Goal: Task Accomplishment & Management: Manage account settings

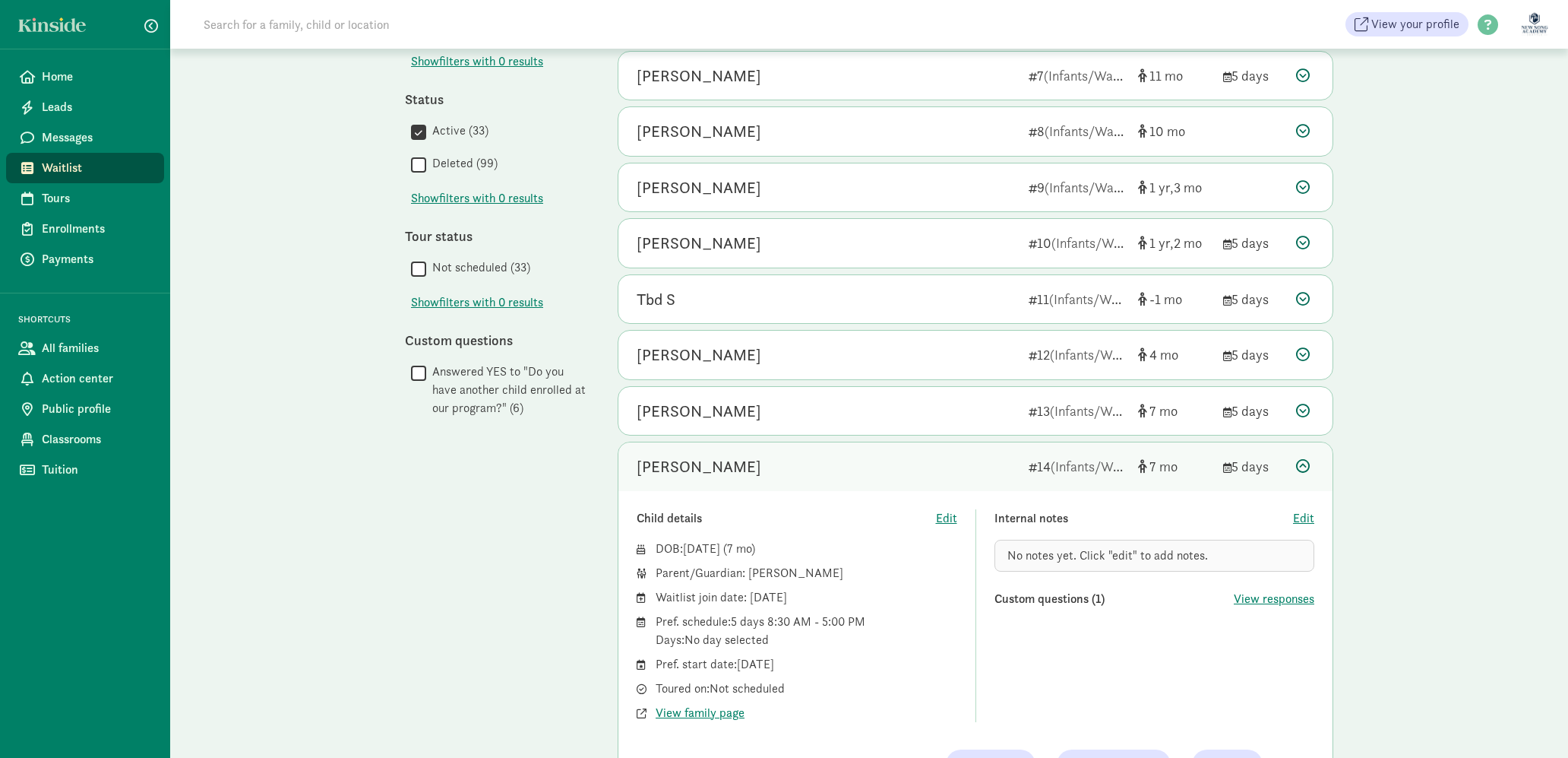
scroll to position [513, 0]
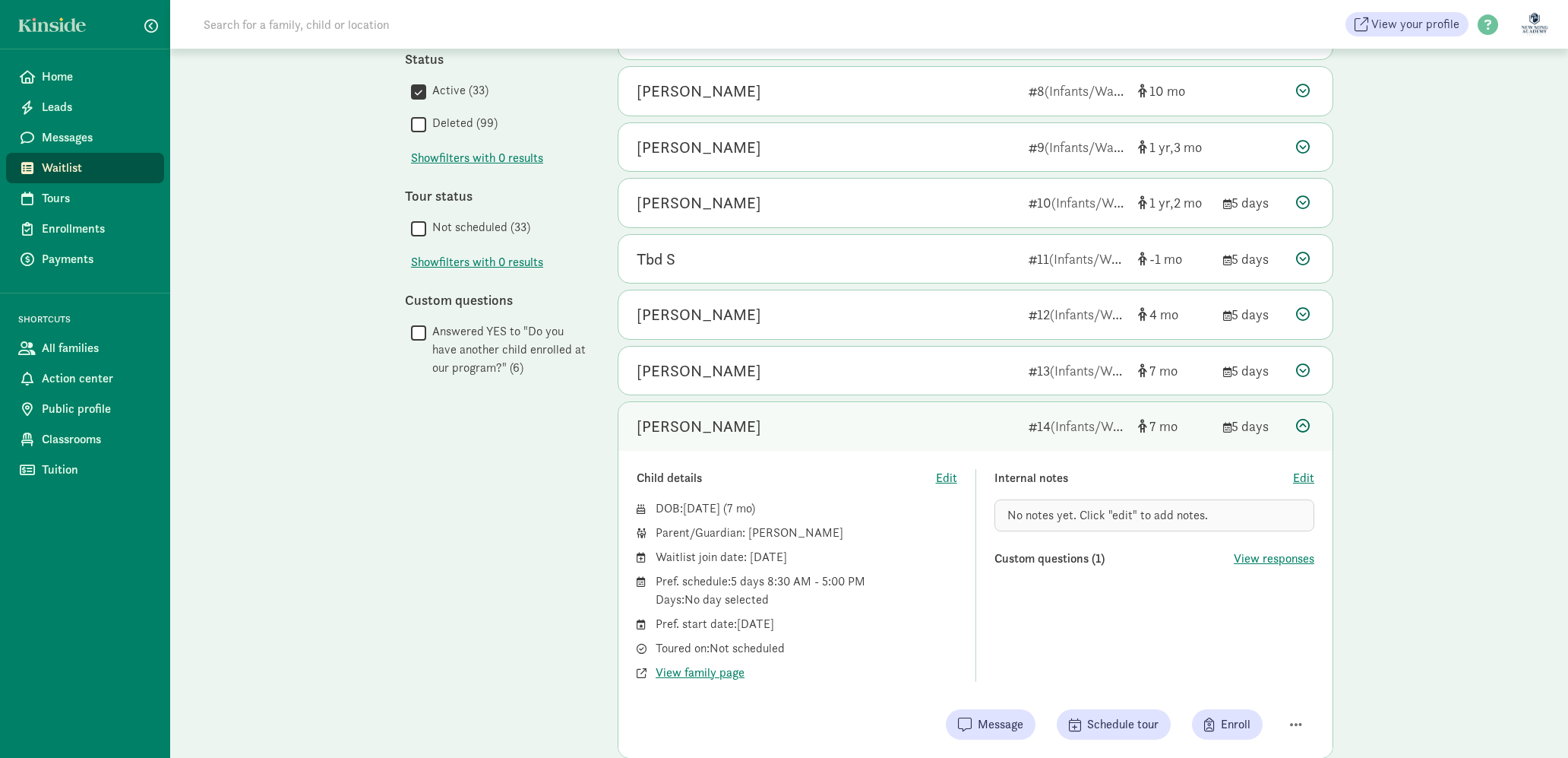
click at [685, 434] on div "[PERSON_NAME]" at bounding box center [699, 426] width 125 height 24
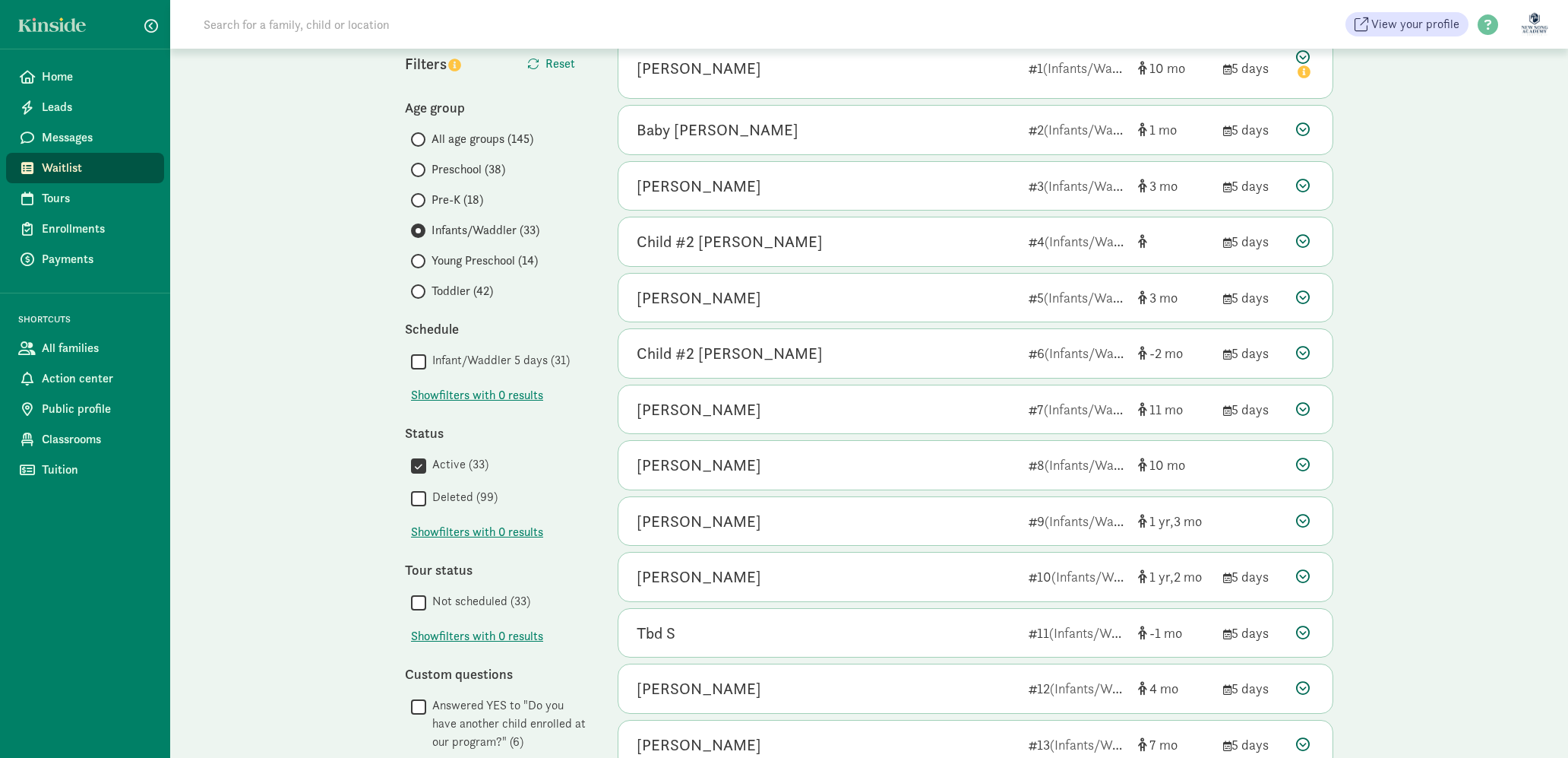
scroll to position [0, 0]
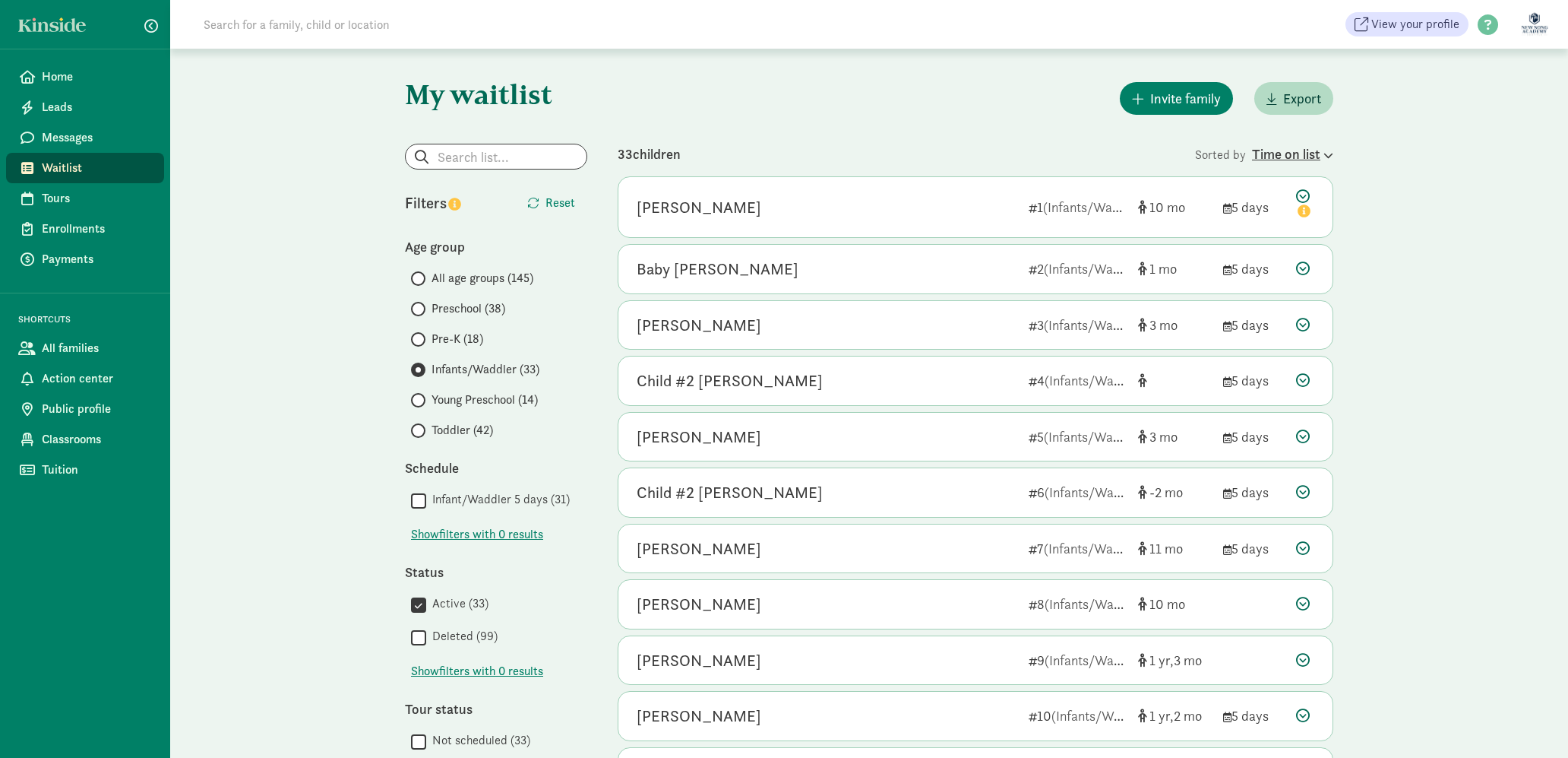
click at [1275, 159] on div "Time on list" at bounding box center [1292, 154] width 81 height 20
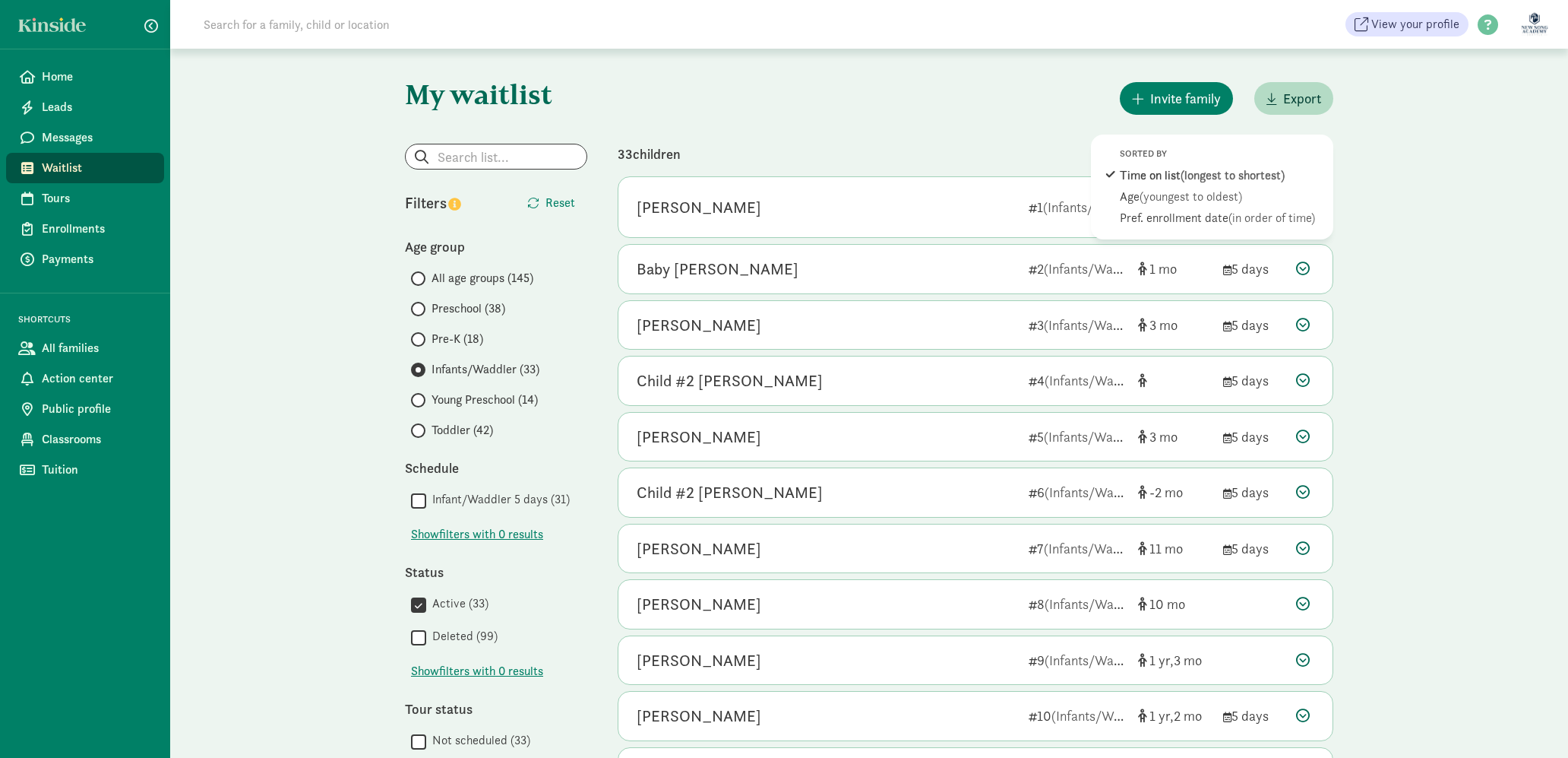
click at [1440, 221] on div "My waitlist Invite family Export Show filters Infants/Waddler Reset Filters Res…" at bounding box center [868, 704] width 1397 height 1312
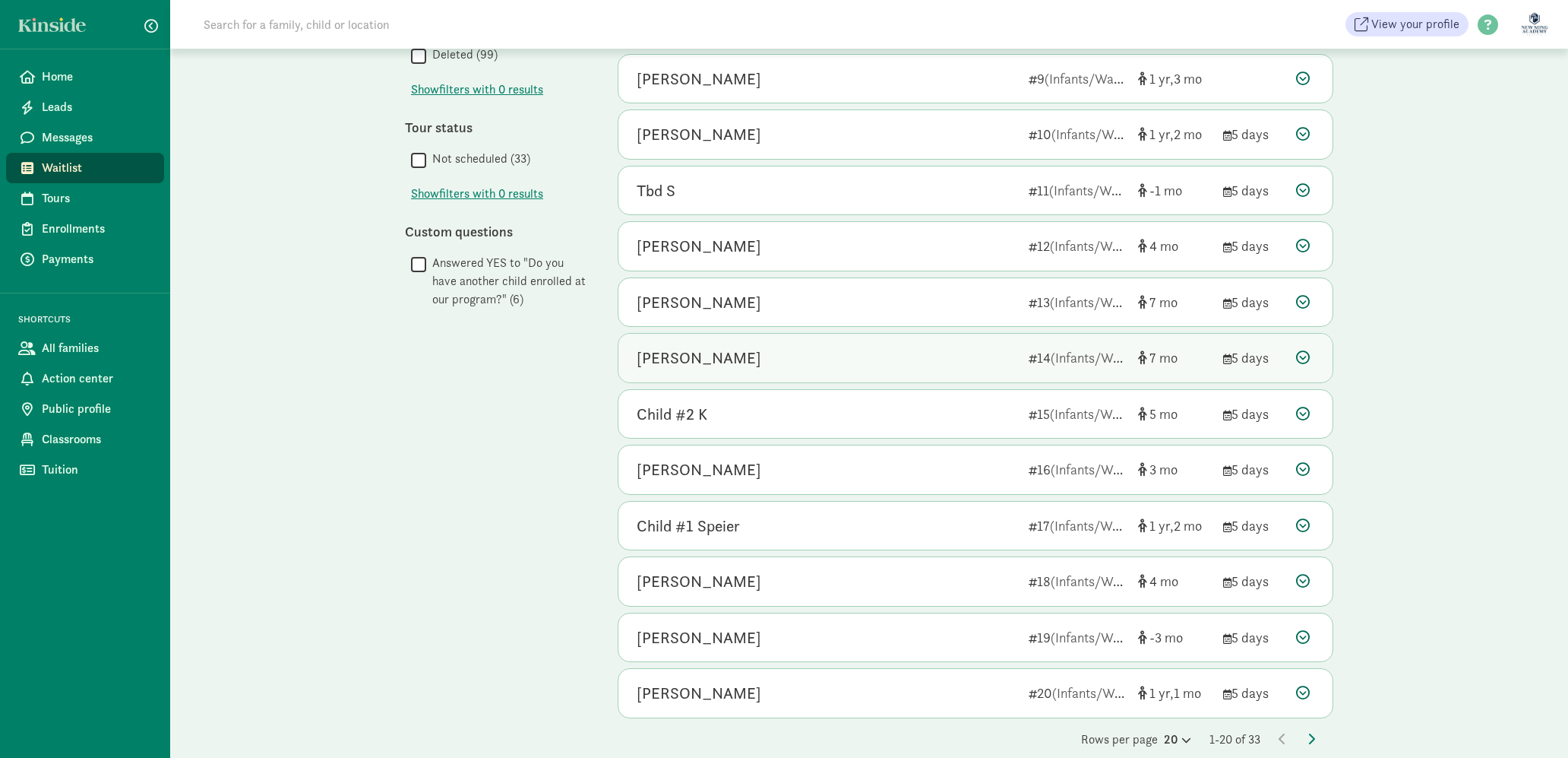
scroll to position [583, 0]
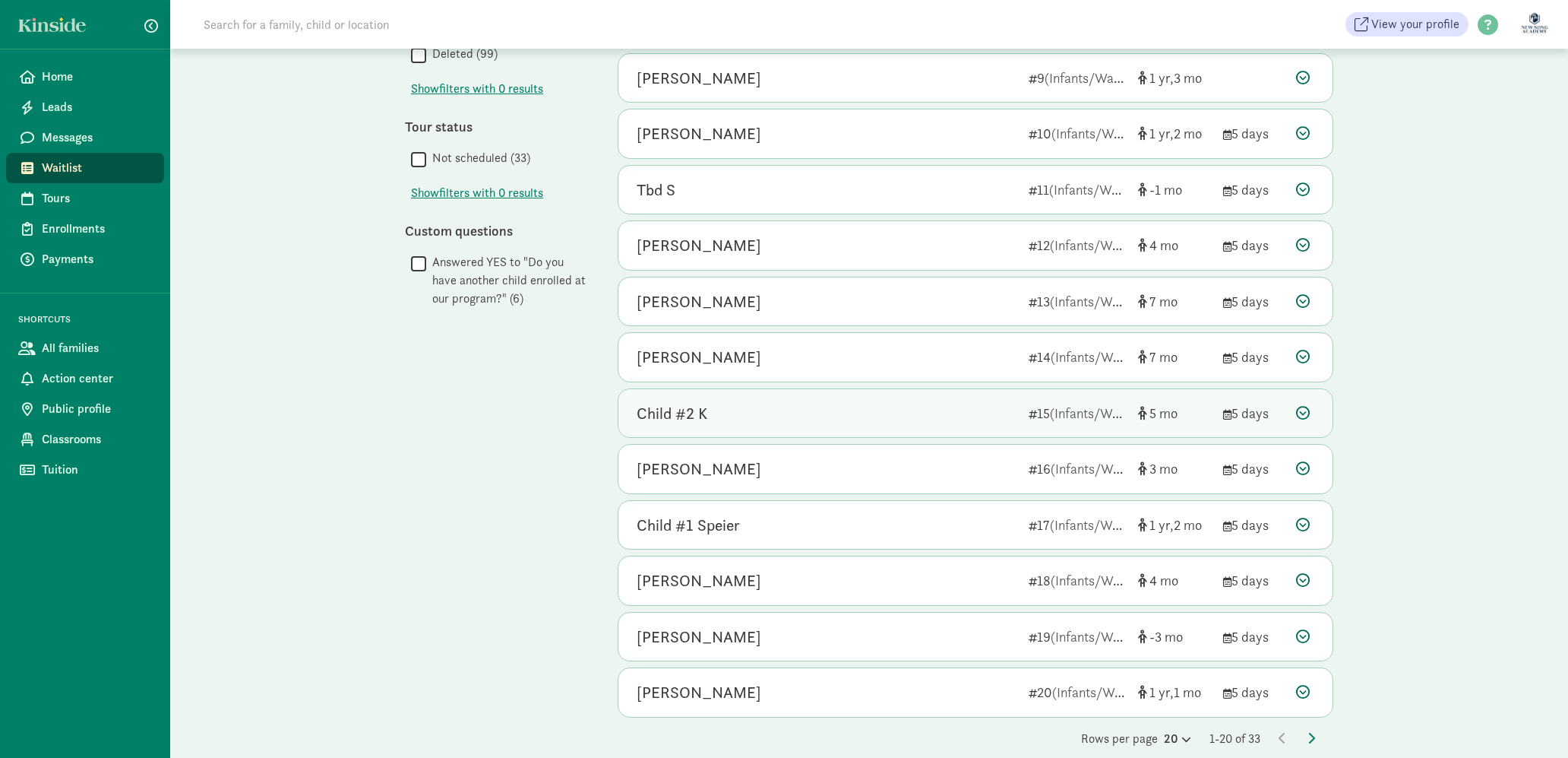
click at [940, 389] on div "Child #2 K 15 (Infants/Waddler) 5 5 days" at bounding box center [975, 413] width 714 height 48
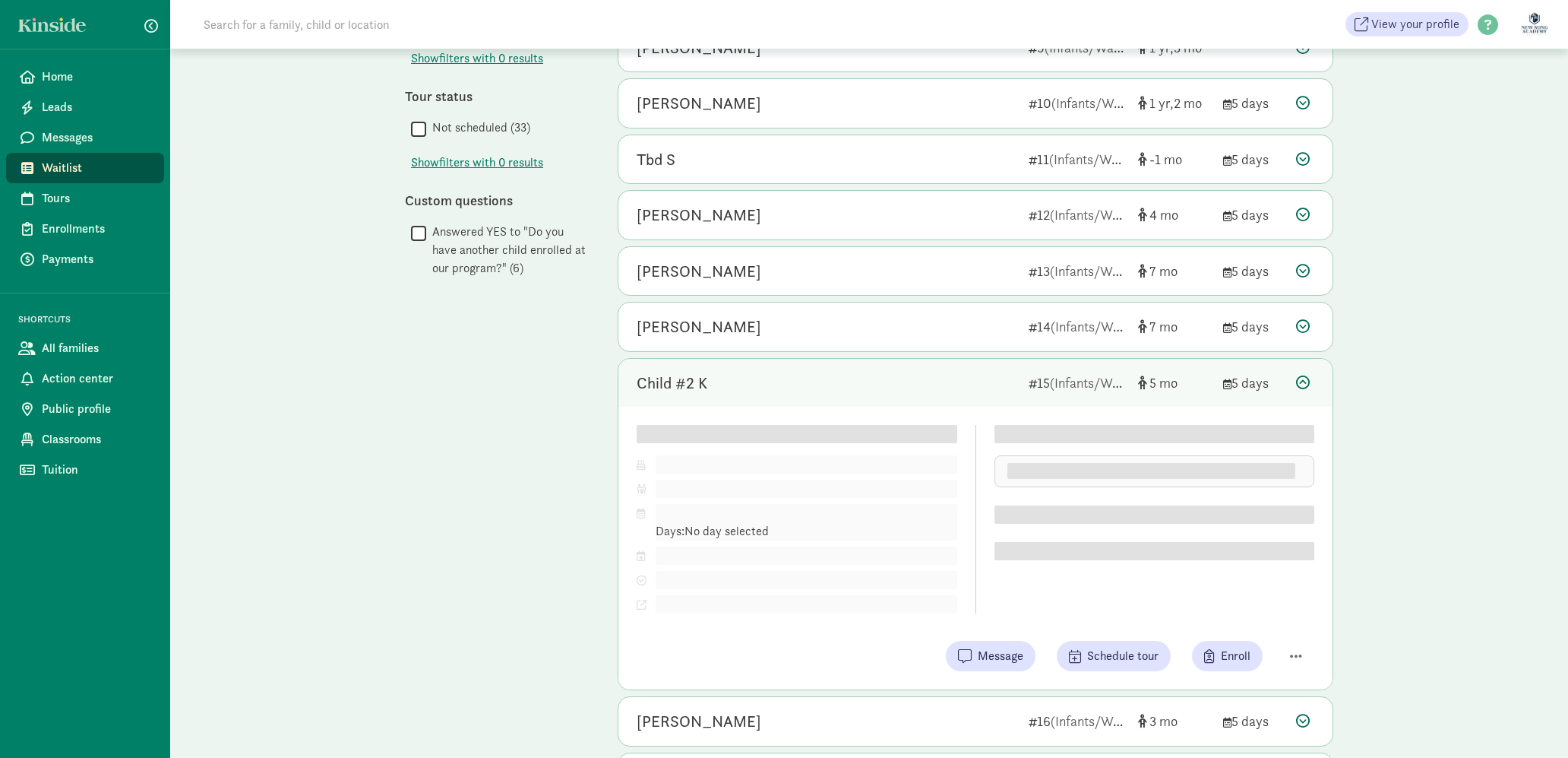
scroll to position [625, 0]
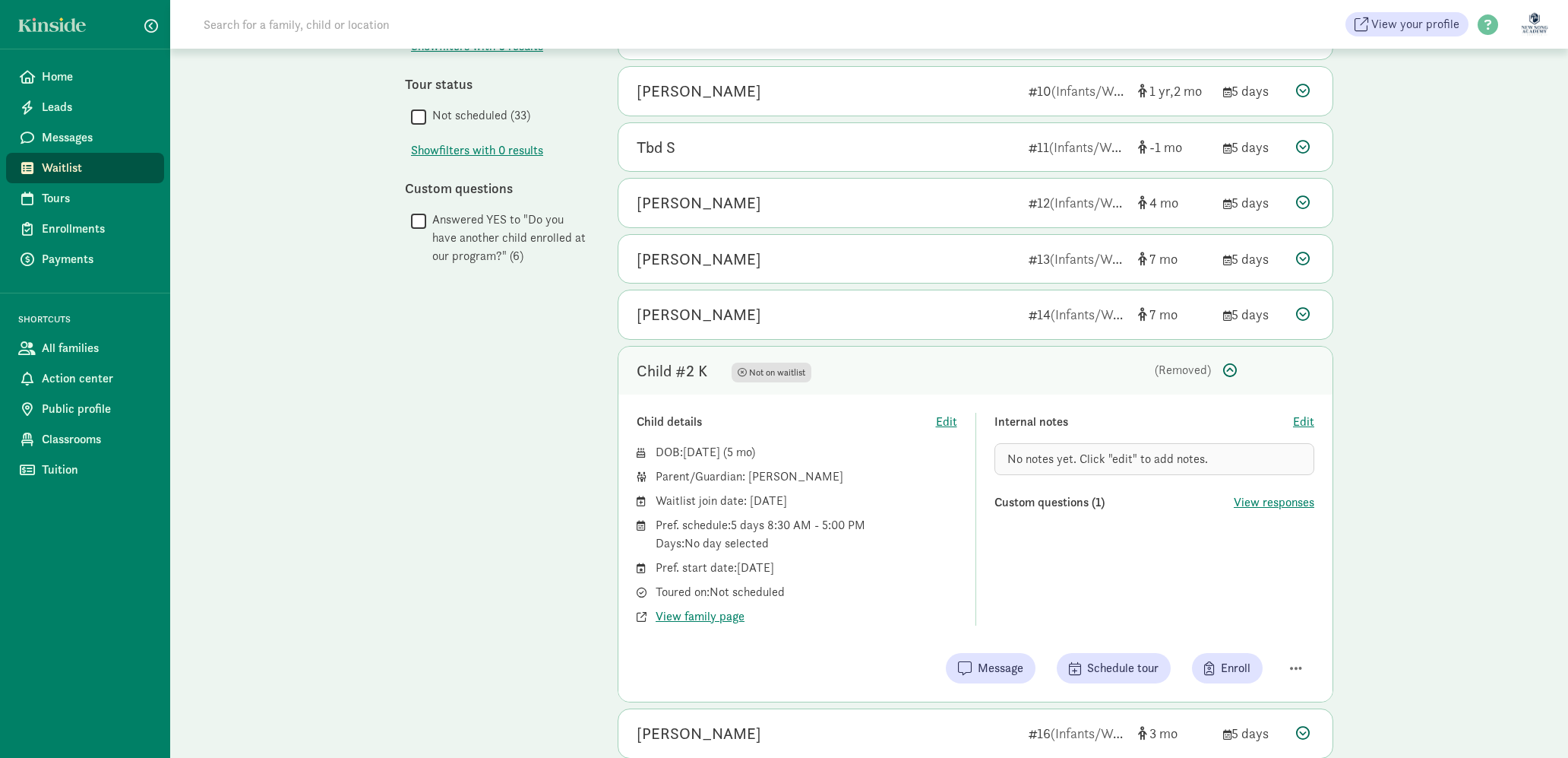
click at [1149, 369] on div "(Removed)" at bounding box center [1120, 370] width 182 height 18
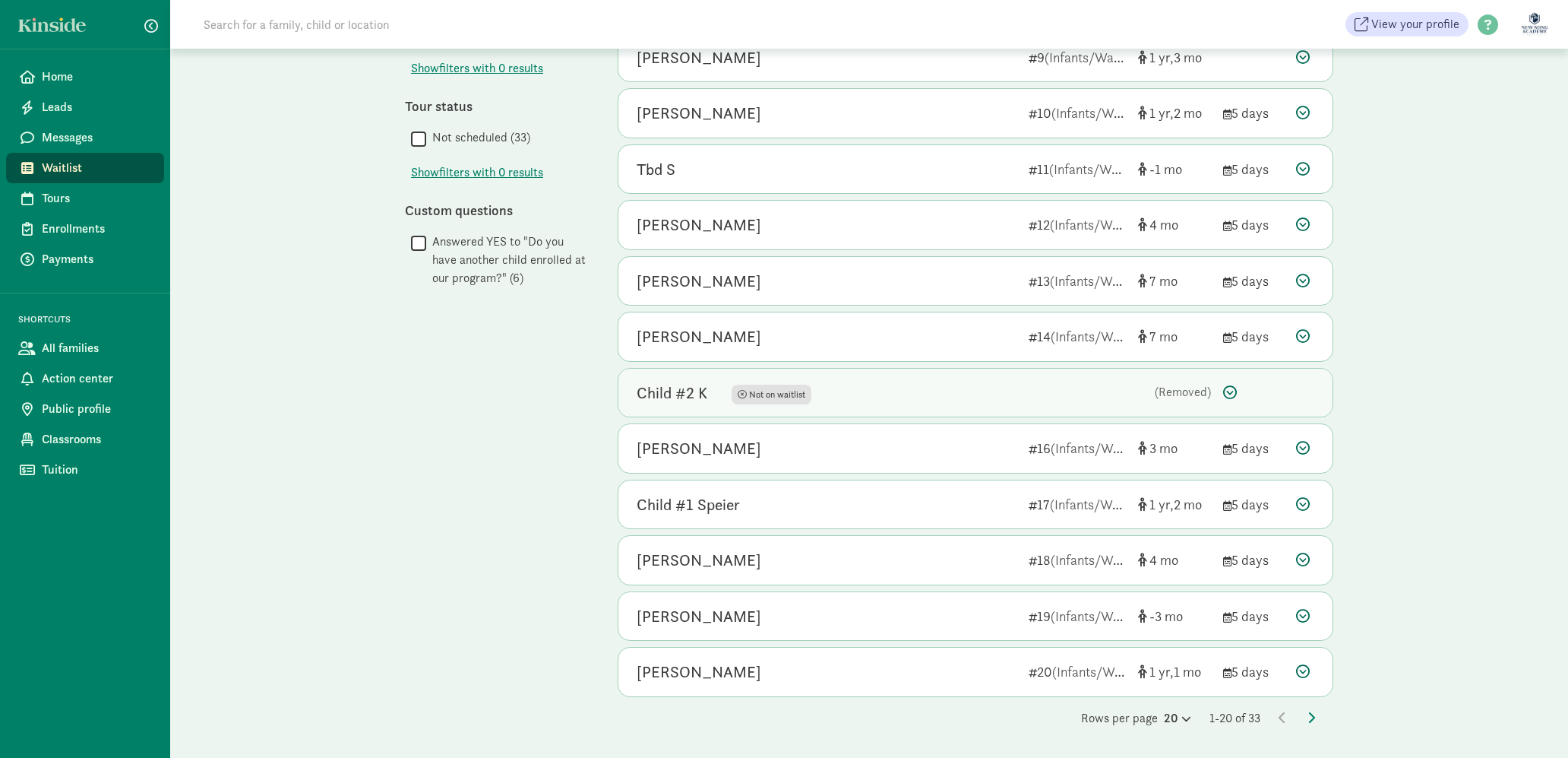
scroll to position [603, 0]
click at [1428, 416] on div "My waitlist Invite family Export Show filters Infants/Waddler Reset Filters Res…" at bounding box center [868, 101] width 1397 height 1312
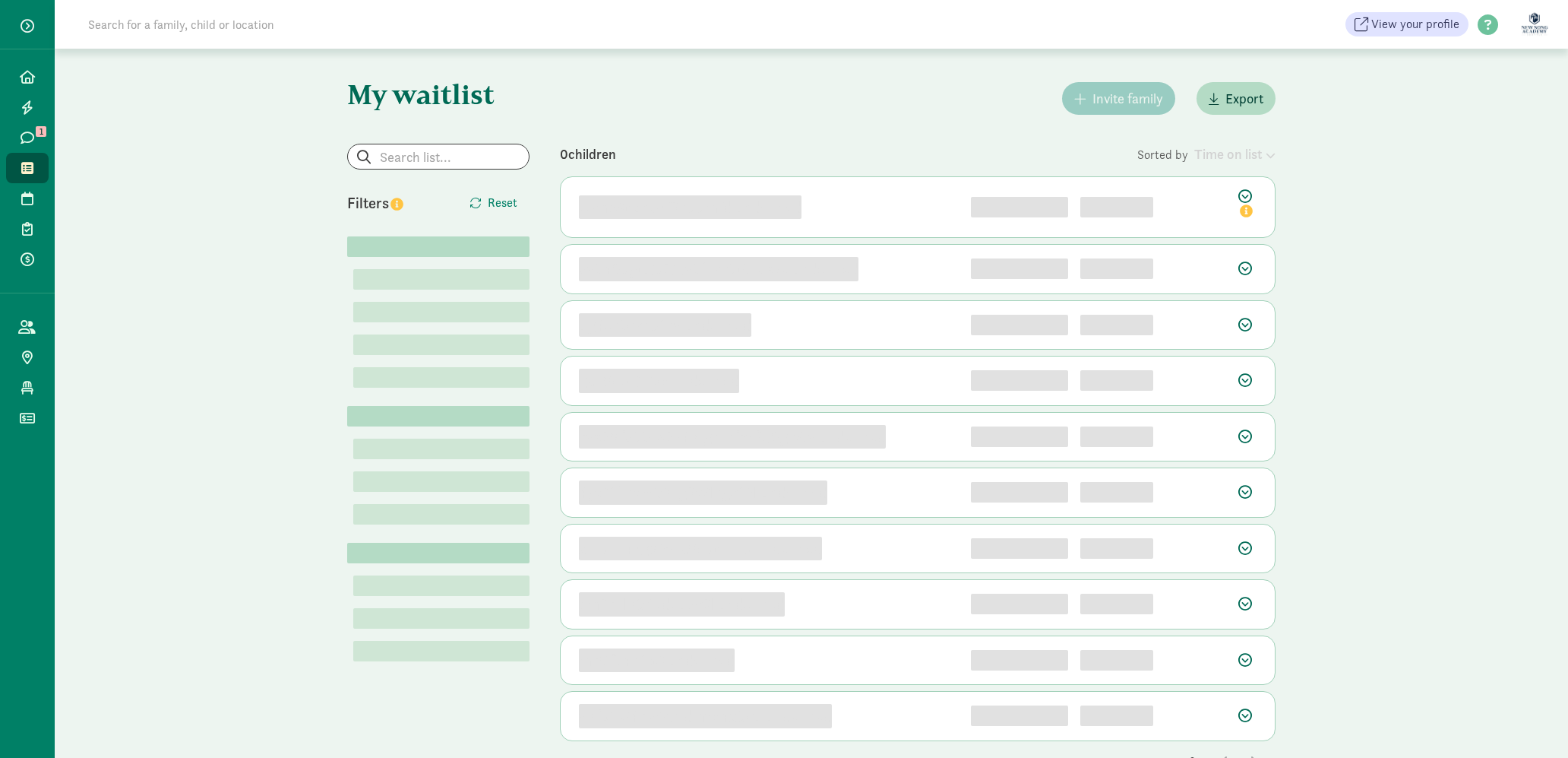
scroll to position [44, 0]
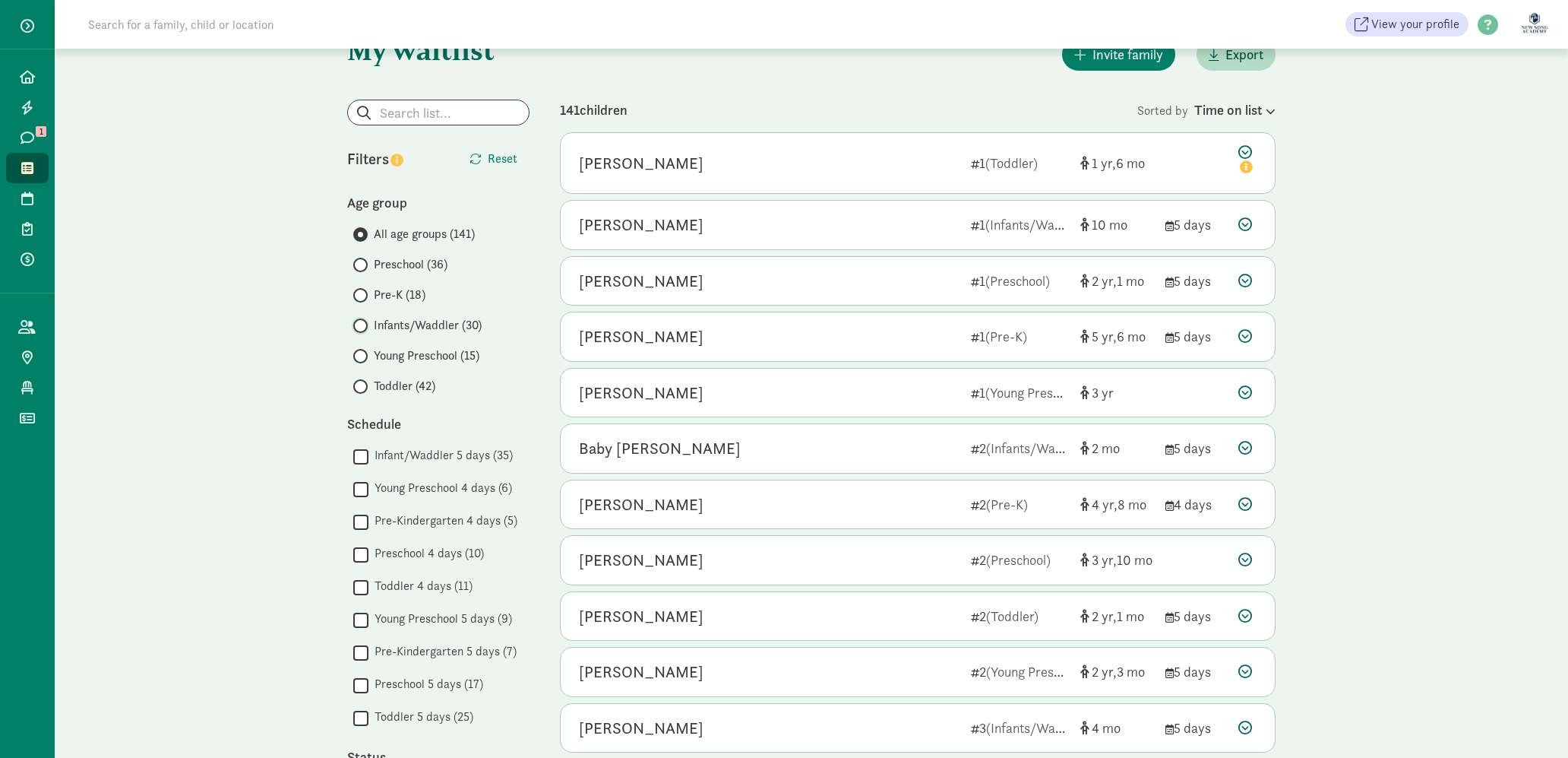
click at [359, 324] on input "Infants/Waddler (30)" at bounding box center [358, 325] width 10 height 10
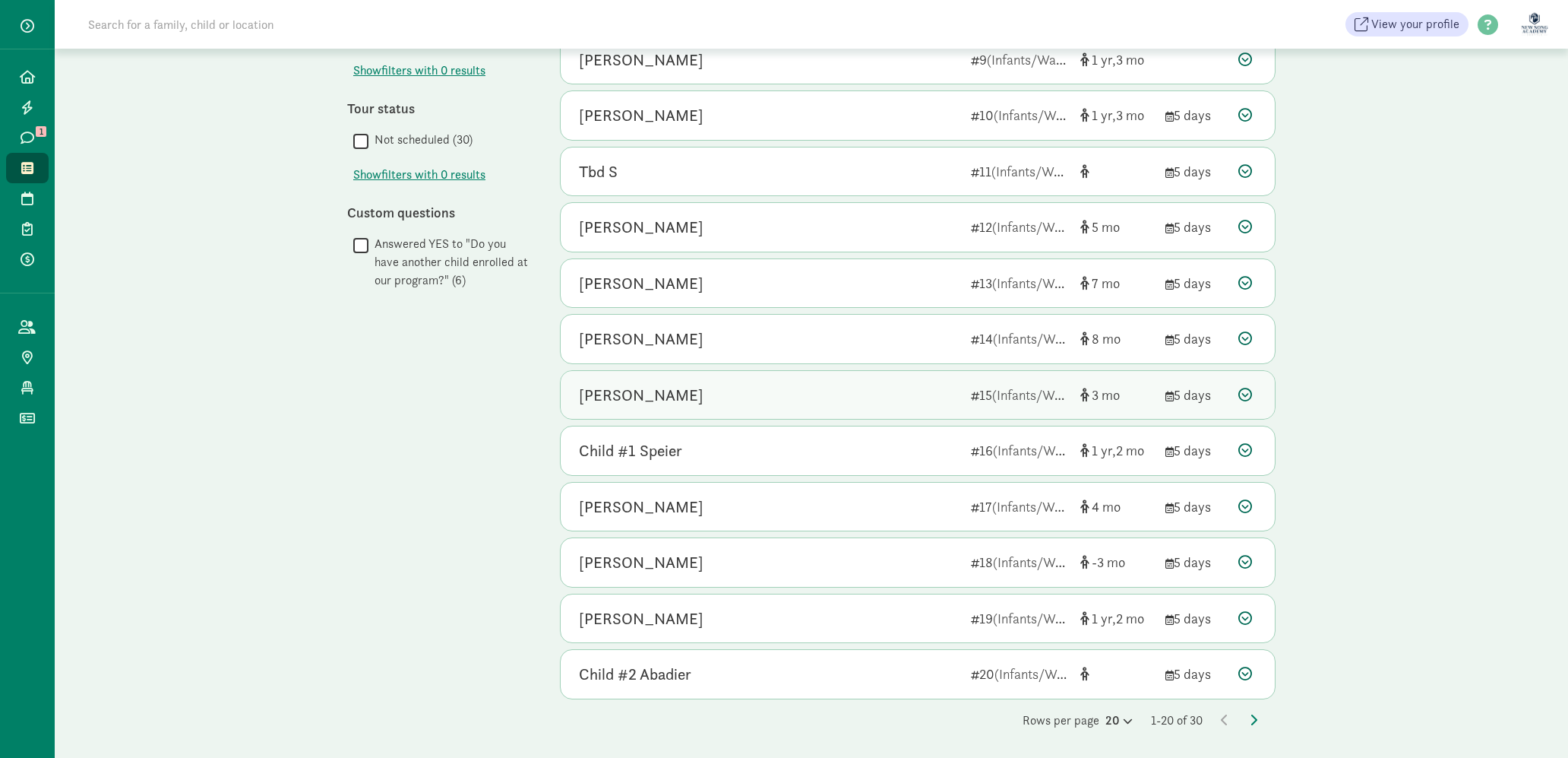
scroll to position [603, 0]
click at [918, 391] on div "[PERSON_NAME]" at bounding box center [768, 392] width 380 height 24
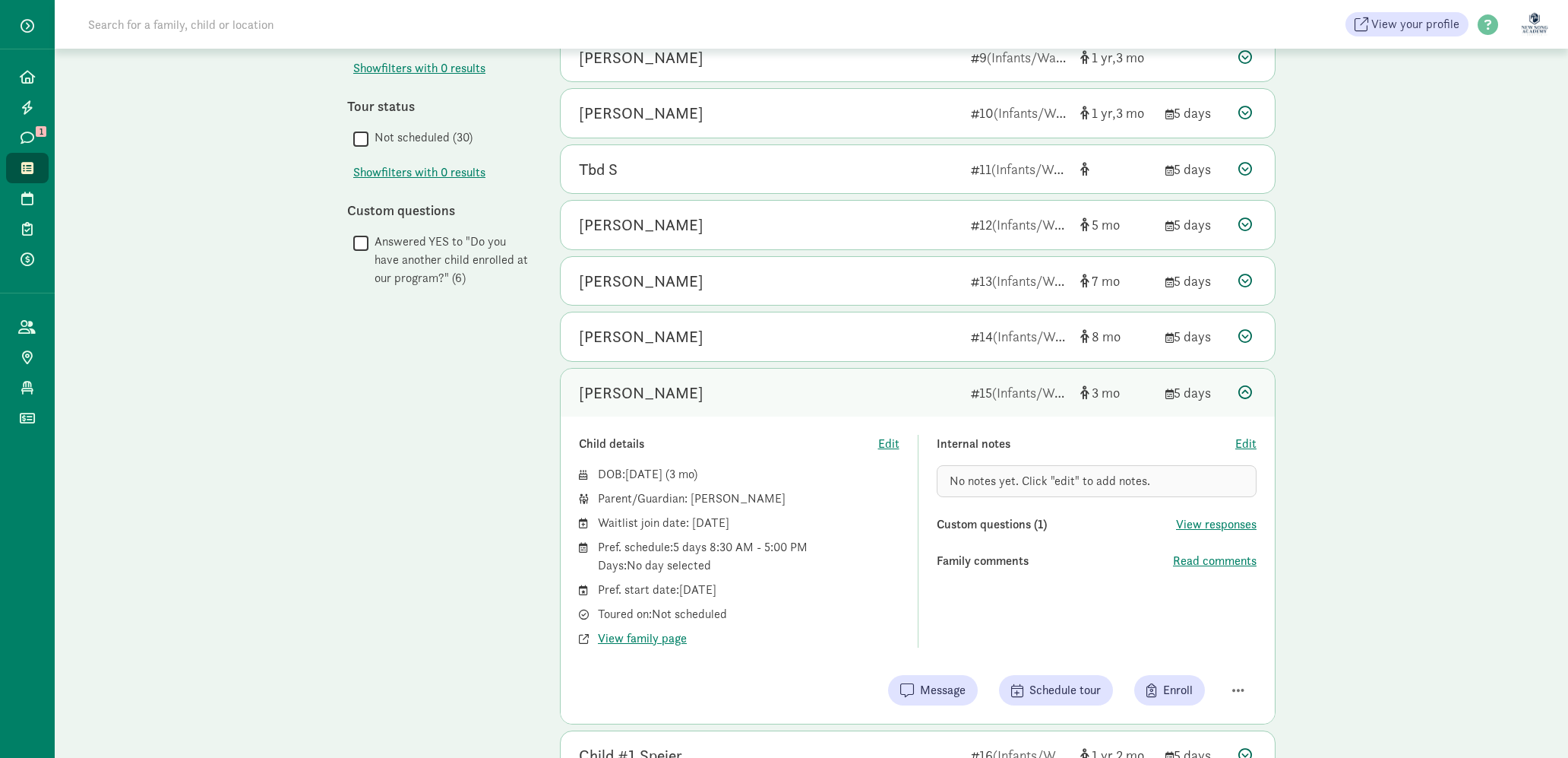
click at [918, 391] on div "[PERSON_NAME]" at bounding box center [768, 392] width 380 height 24
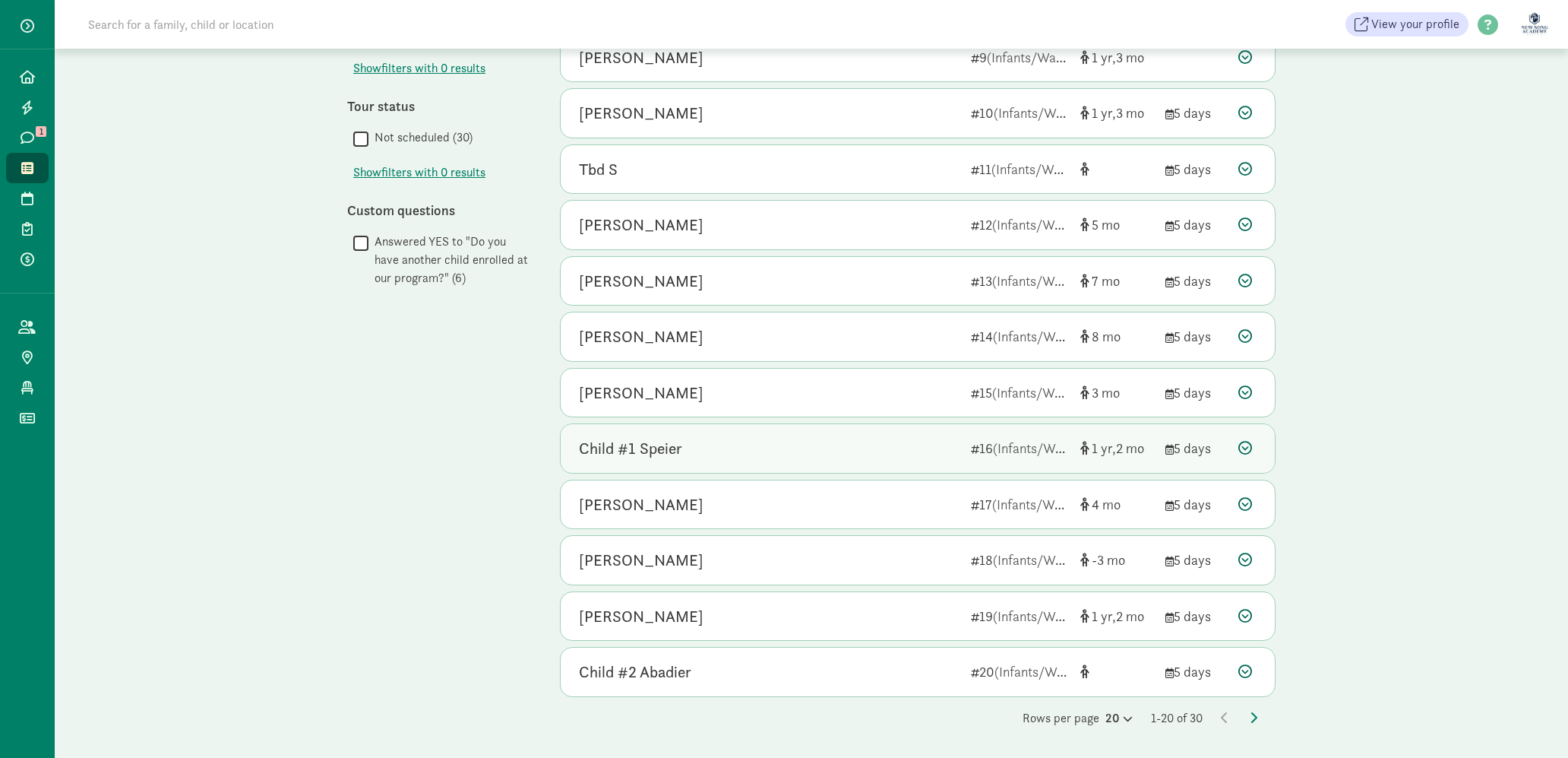
click at [890, 441] on div "Child #1 Speier" at bounding box center [768, 448] width 380 height 24
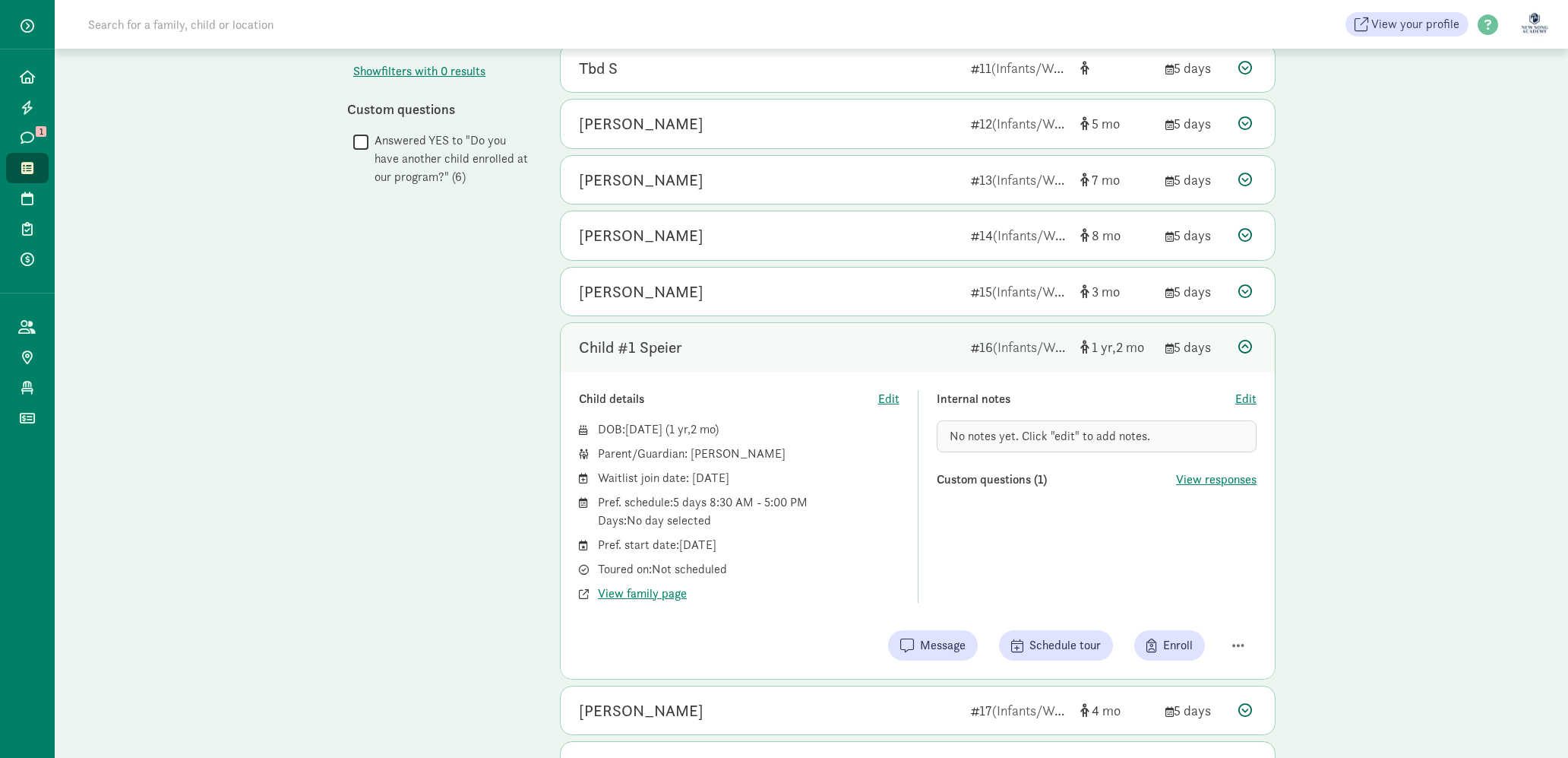
click at [836, 345] on div "Child #1 Speier" at bounding box center [768, 347] width 380 height 24
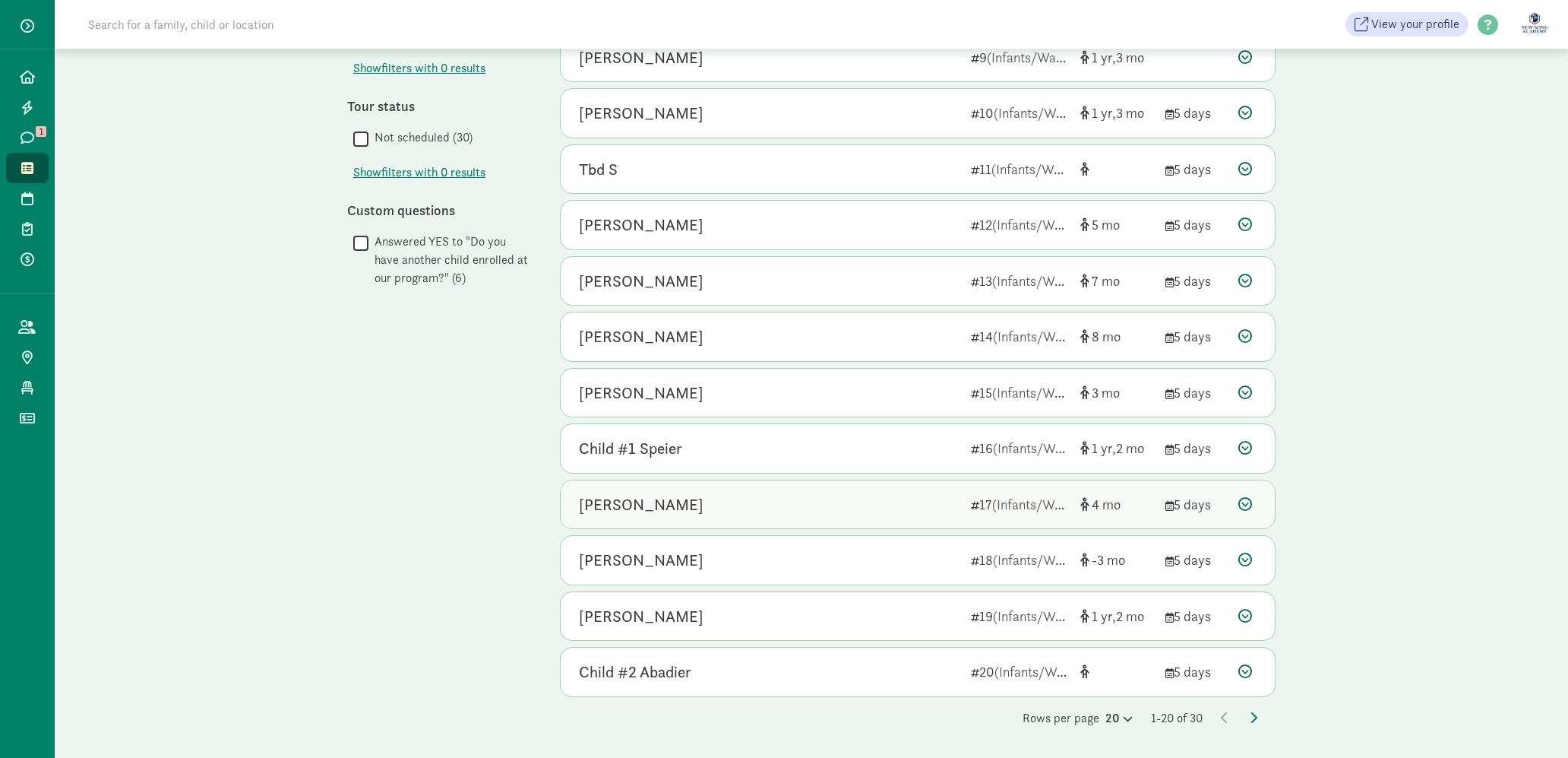
click at [847, 512] on div "[PERSON_NAME]" at bounding box center [768, 505] width 380 height 24
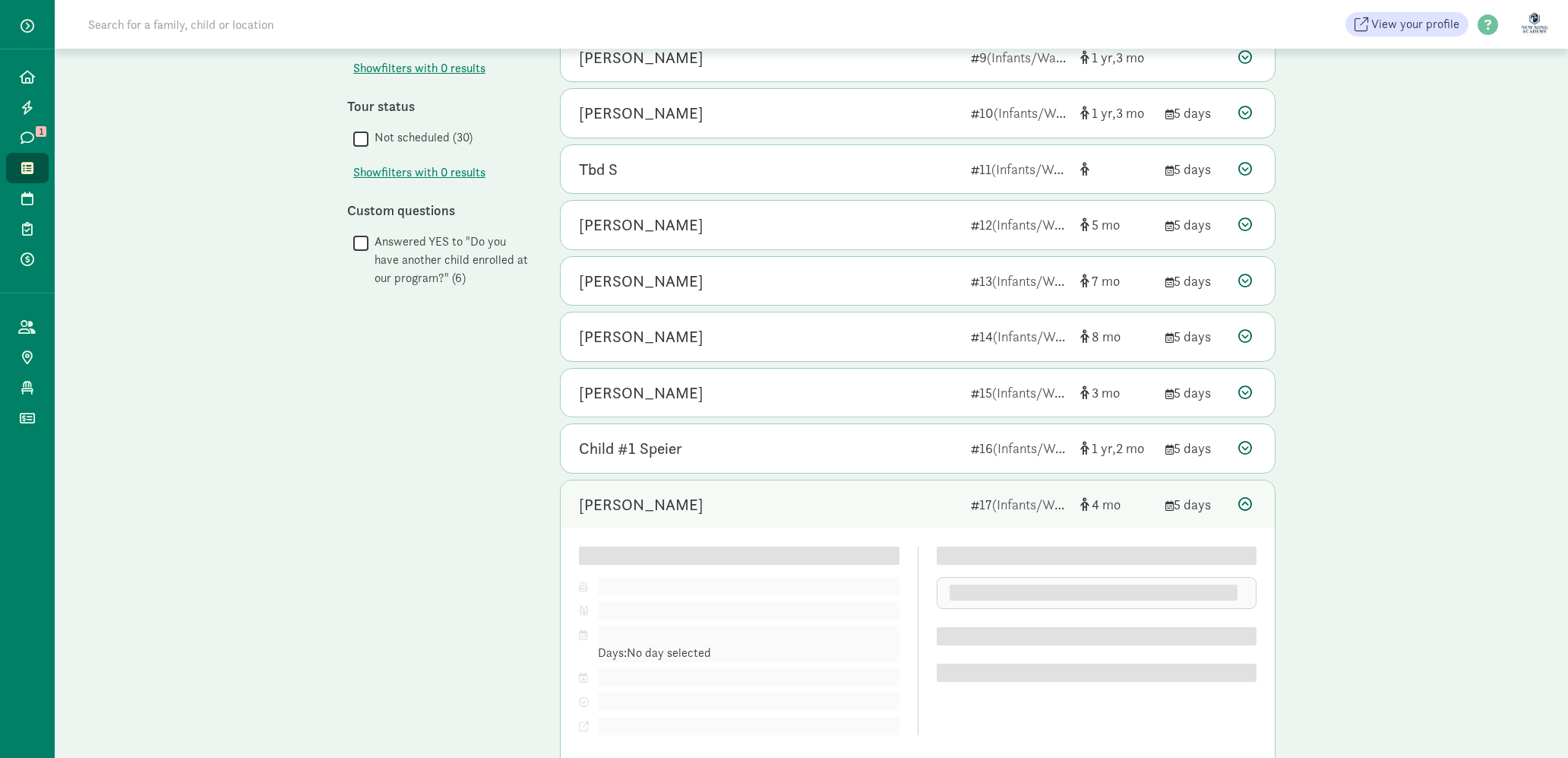
scroll to position [704, 0]
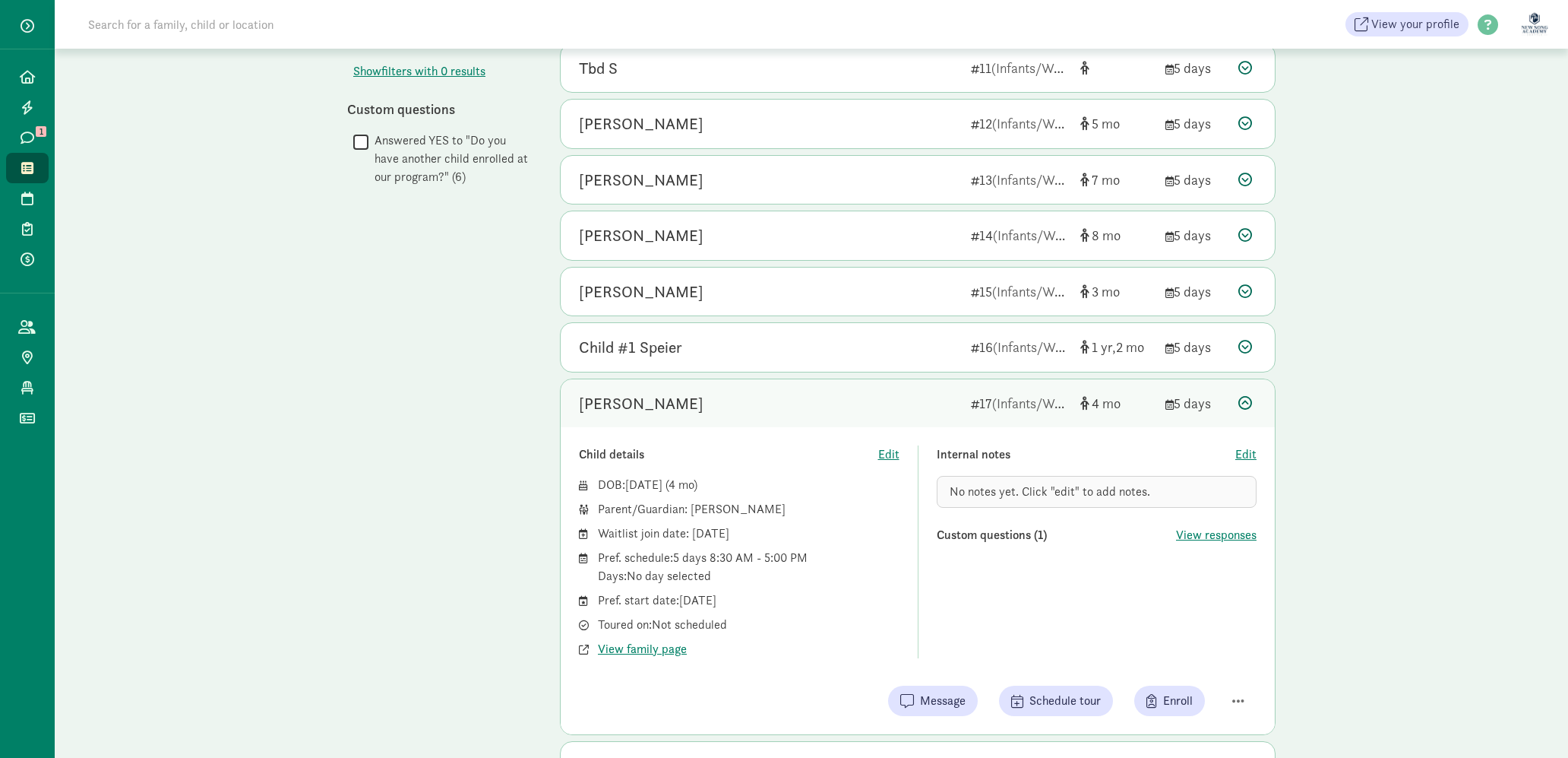
click at [867, 398] on div "[PERSON_NAME]" at bounding box center [768, 403] width 380 height 24
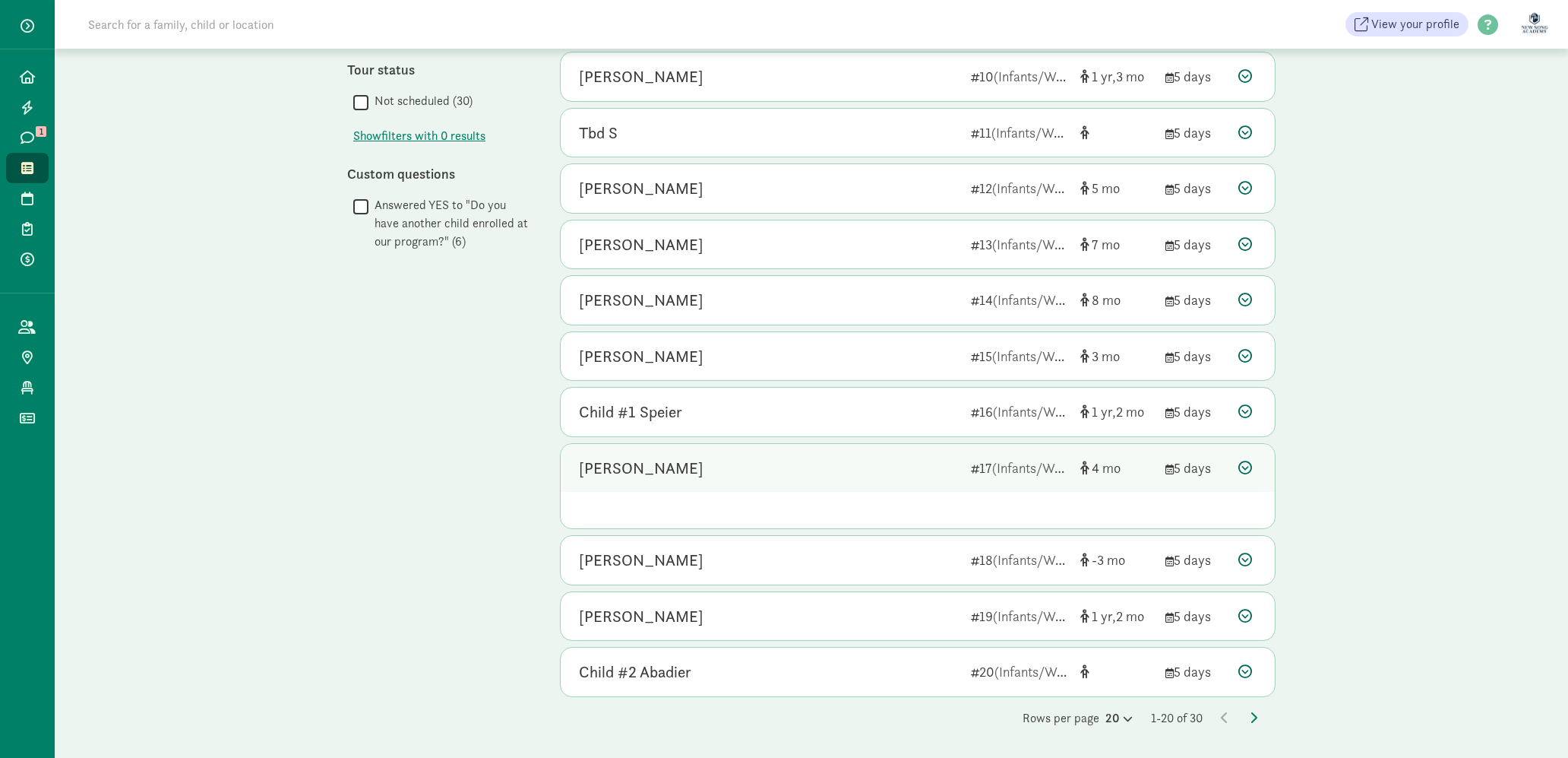
scroll to position [603, 0]
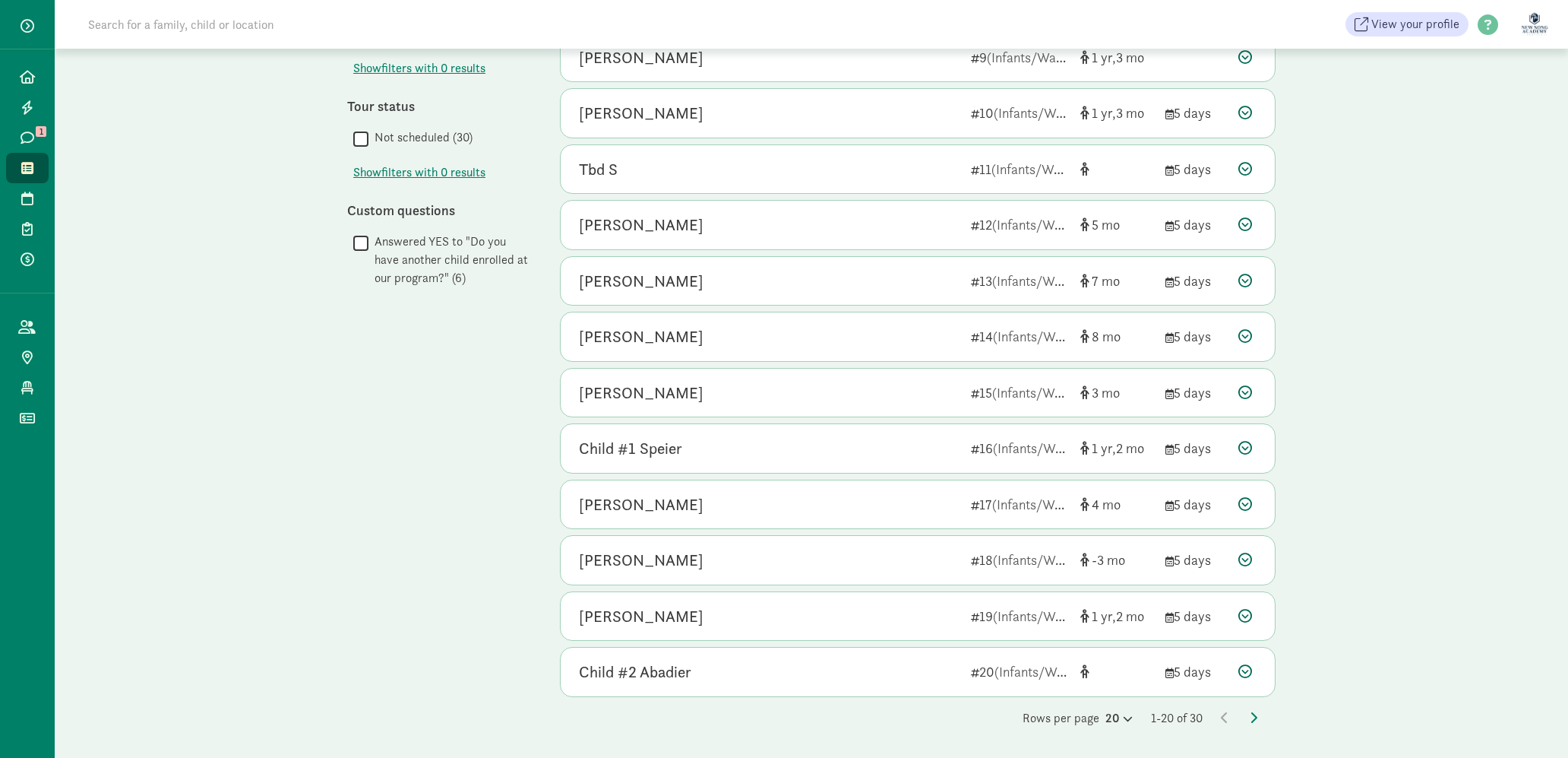
click at [1248, 715] on div "Rows per page 20 1-20 of 30" at bounding box center [917, 717] width 715 height 18
click at [1255, 716] on icon at bounding box center [1253, 717] width 8 height 12
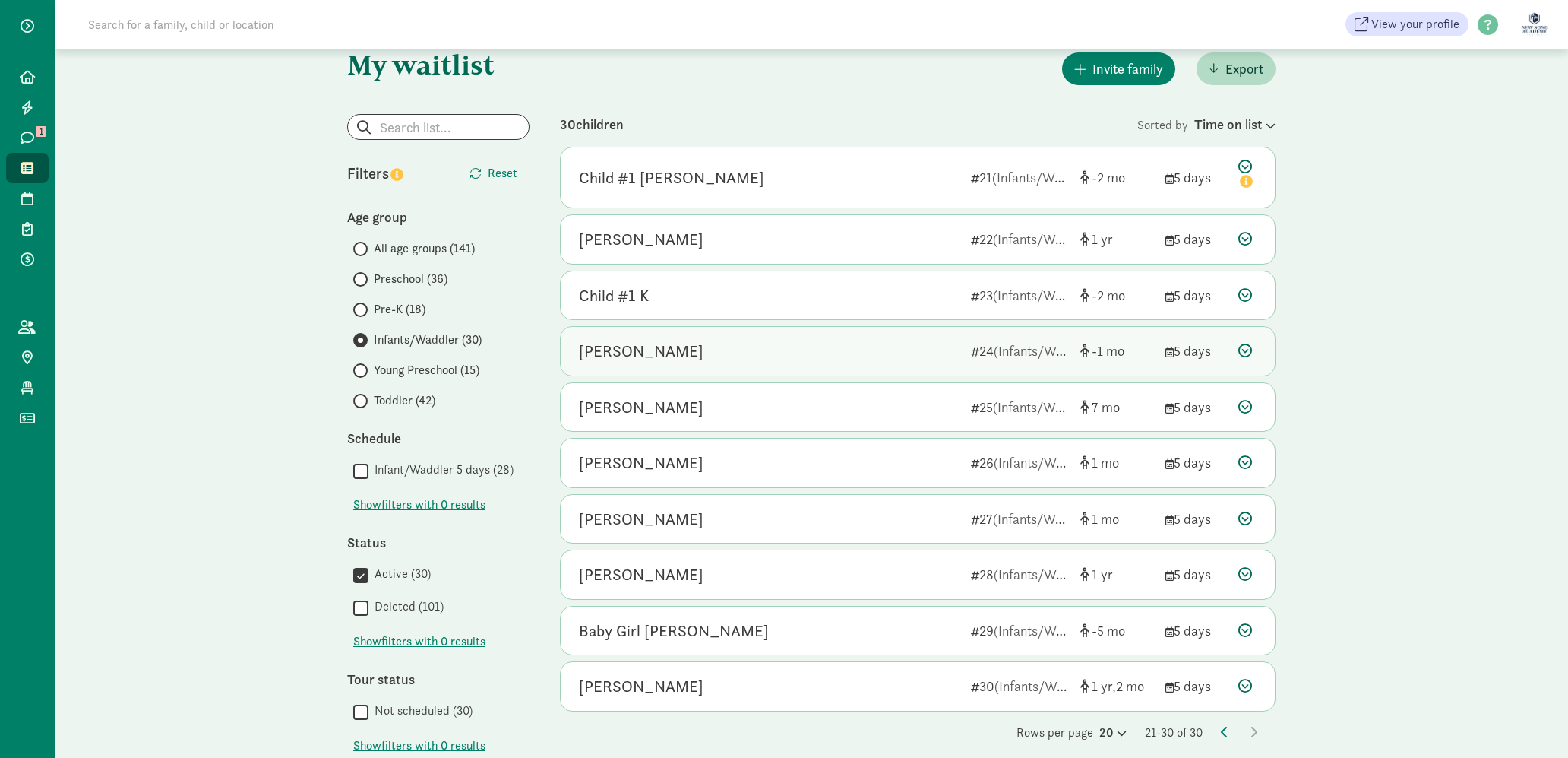
scroll to position [36, 0]
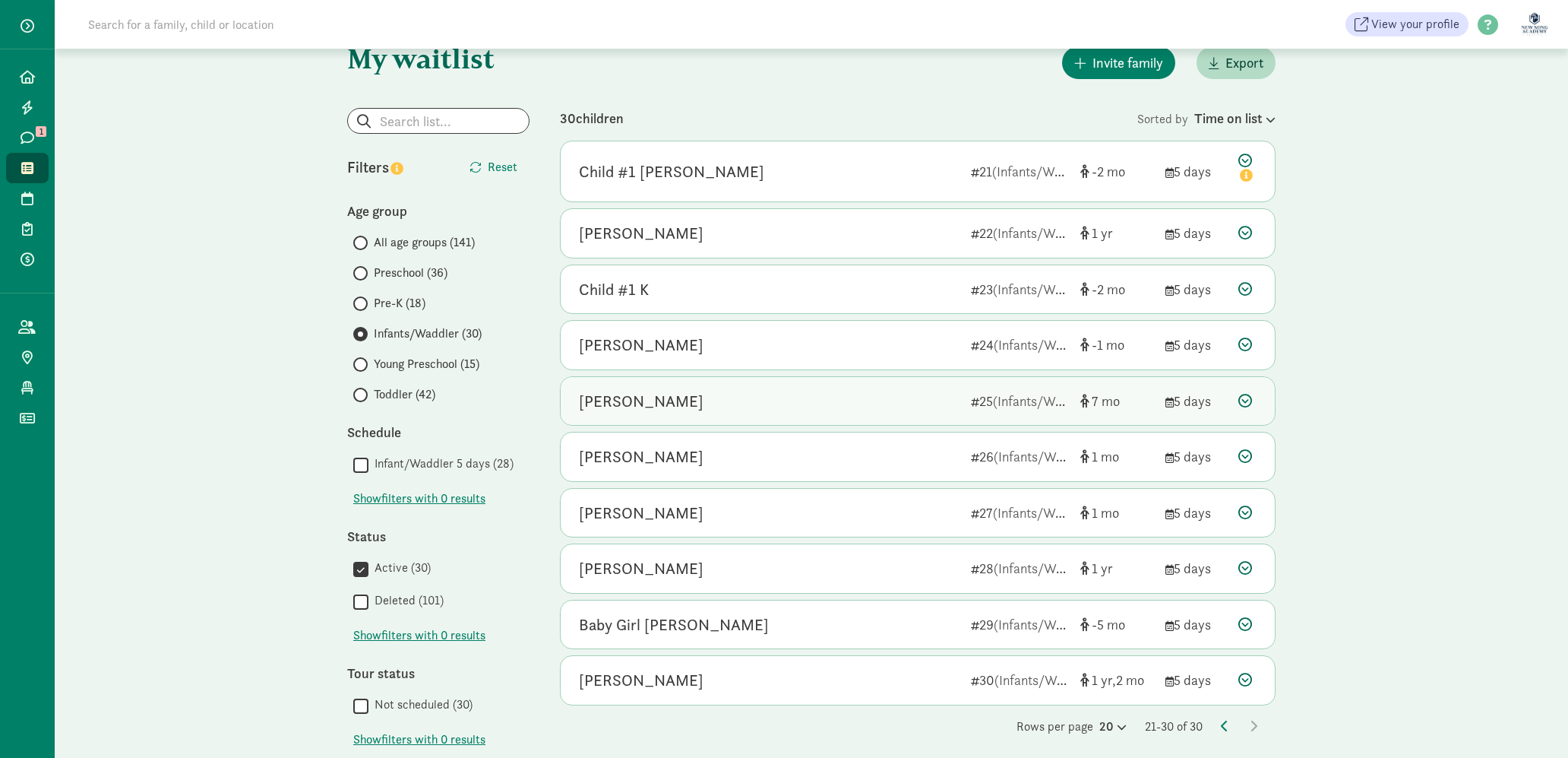
click at [855, 413] on div "Addison Tsuji 25 (Infants/Waddler) 7 5 days" at bounding box center [917, 401] width 714 height 48
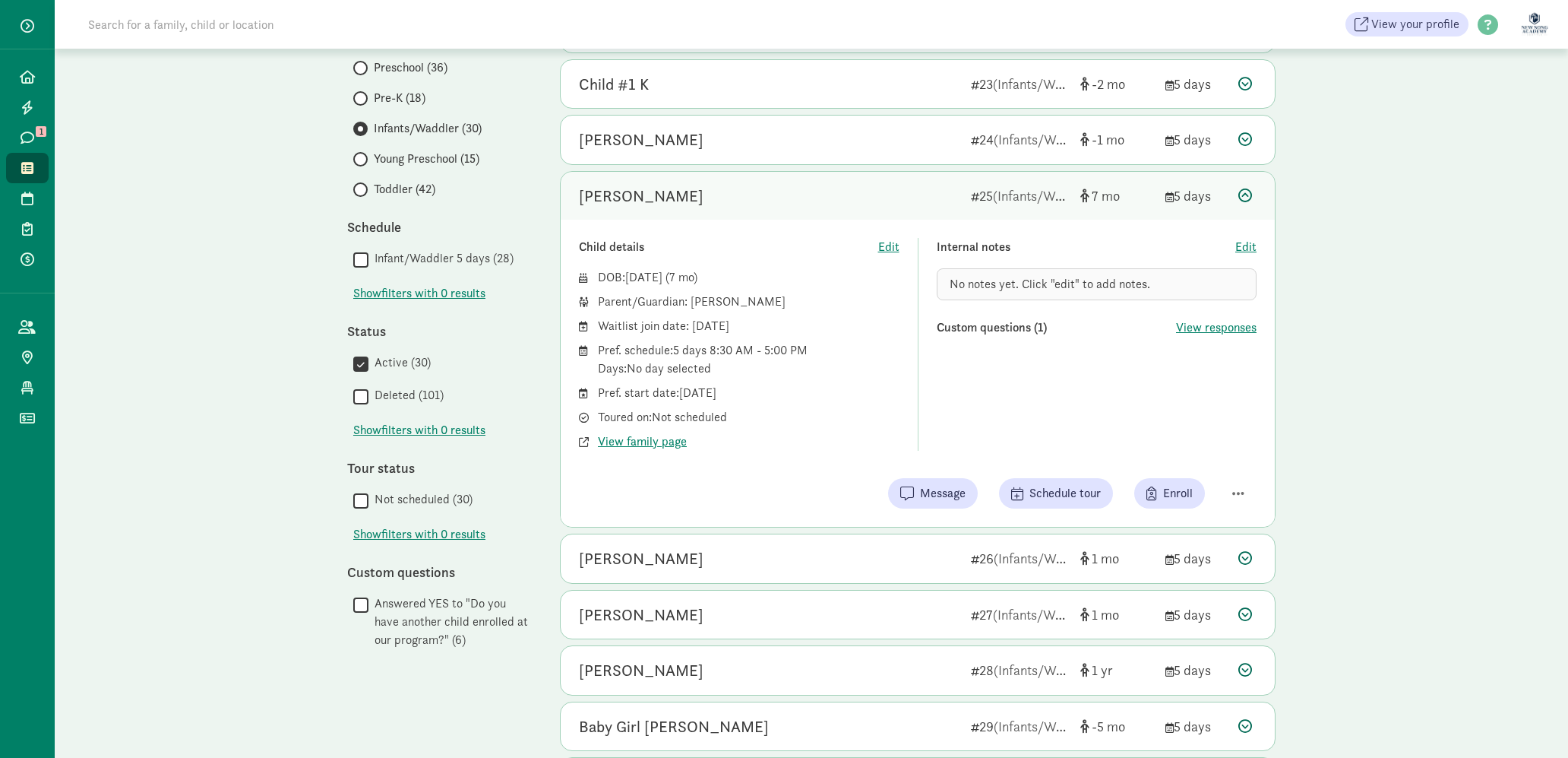
scroll to position [234, 0]
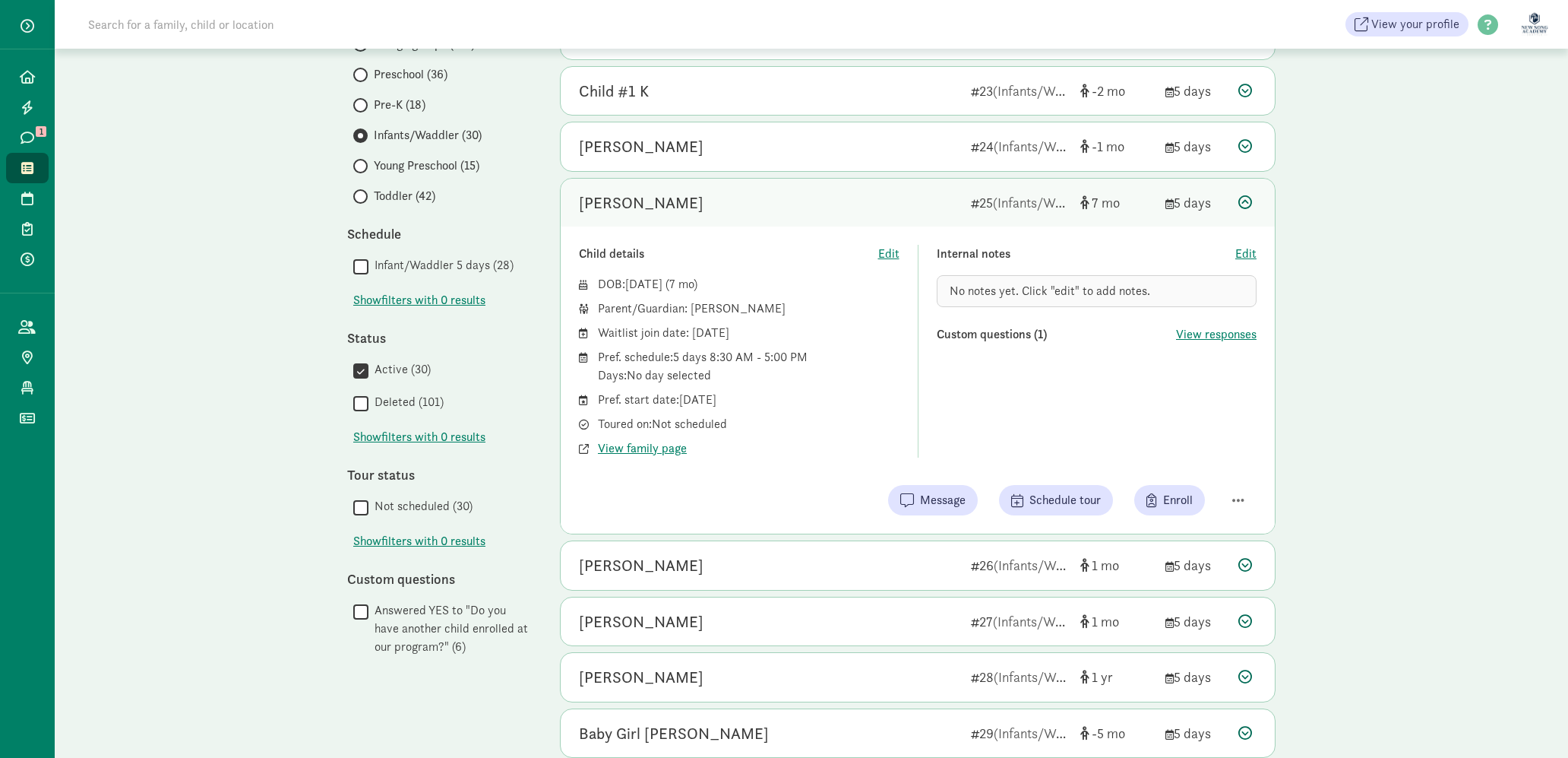
click at [851, 209] on div "Addison Tsuji" at bounding box center [768, 203] width 380 height 24
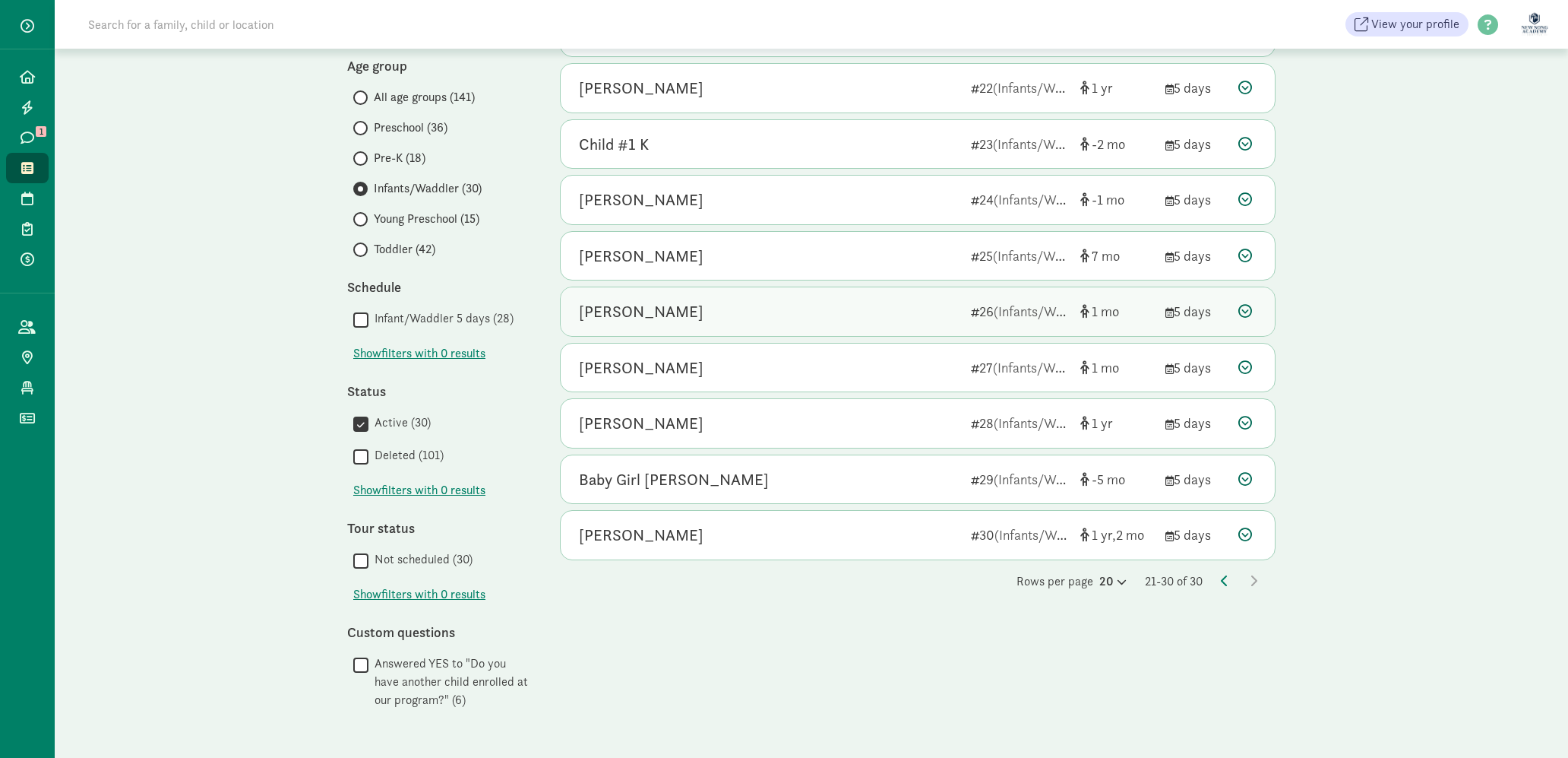
click at [833, 306] on div "Avery Luong" at bounding box center [768, 311] width 380 height 24
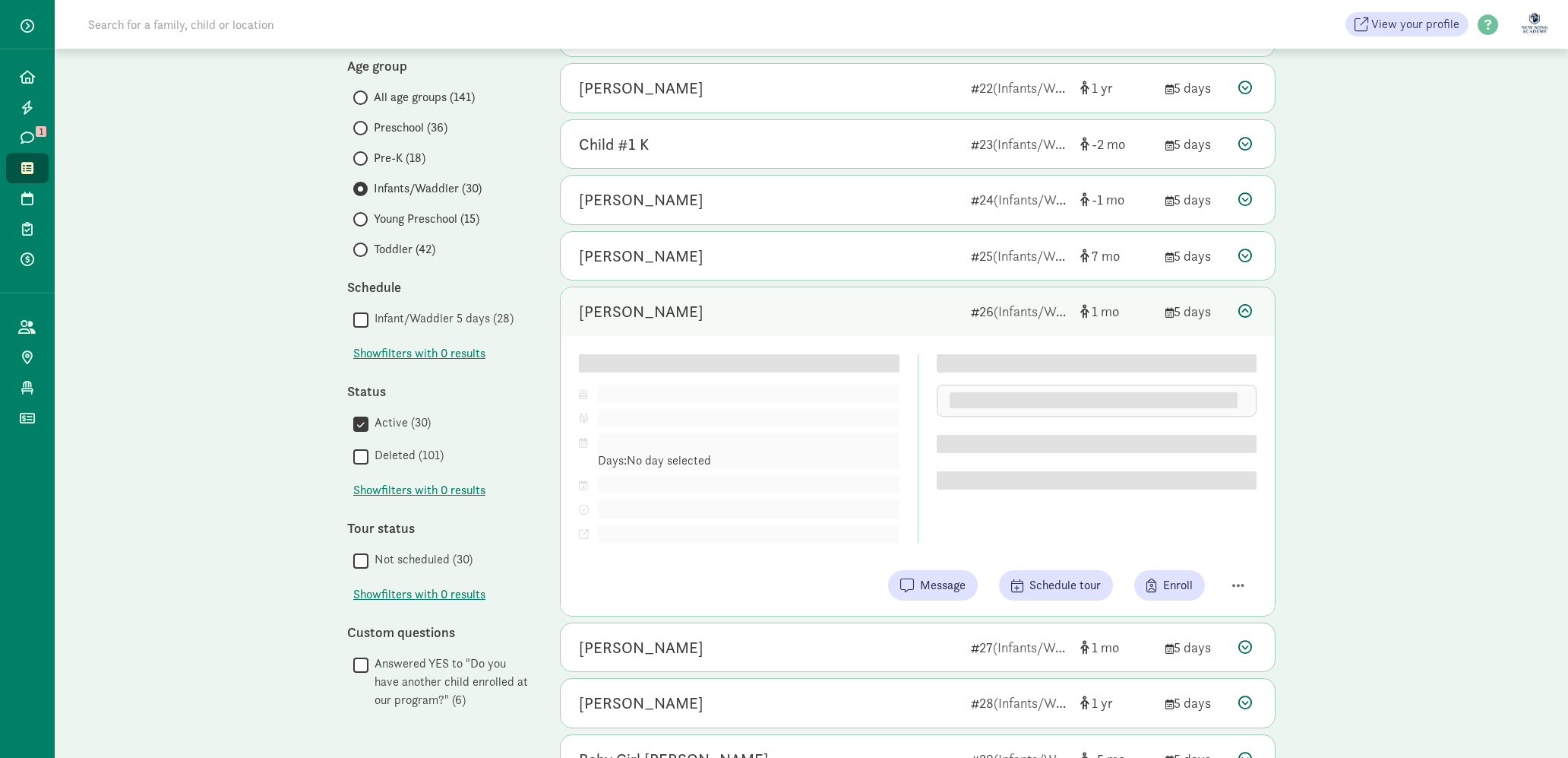
scroll to position [234, 0]
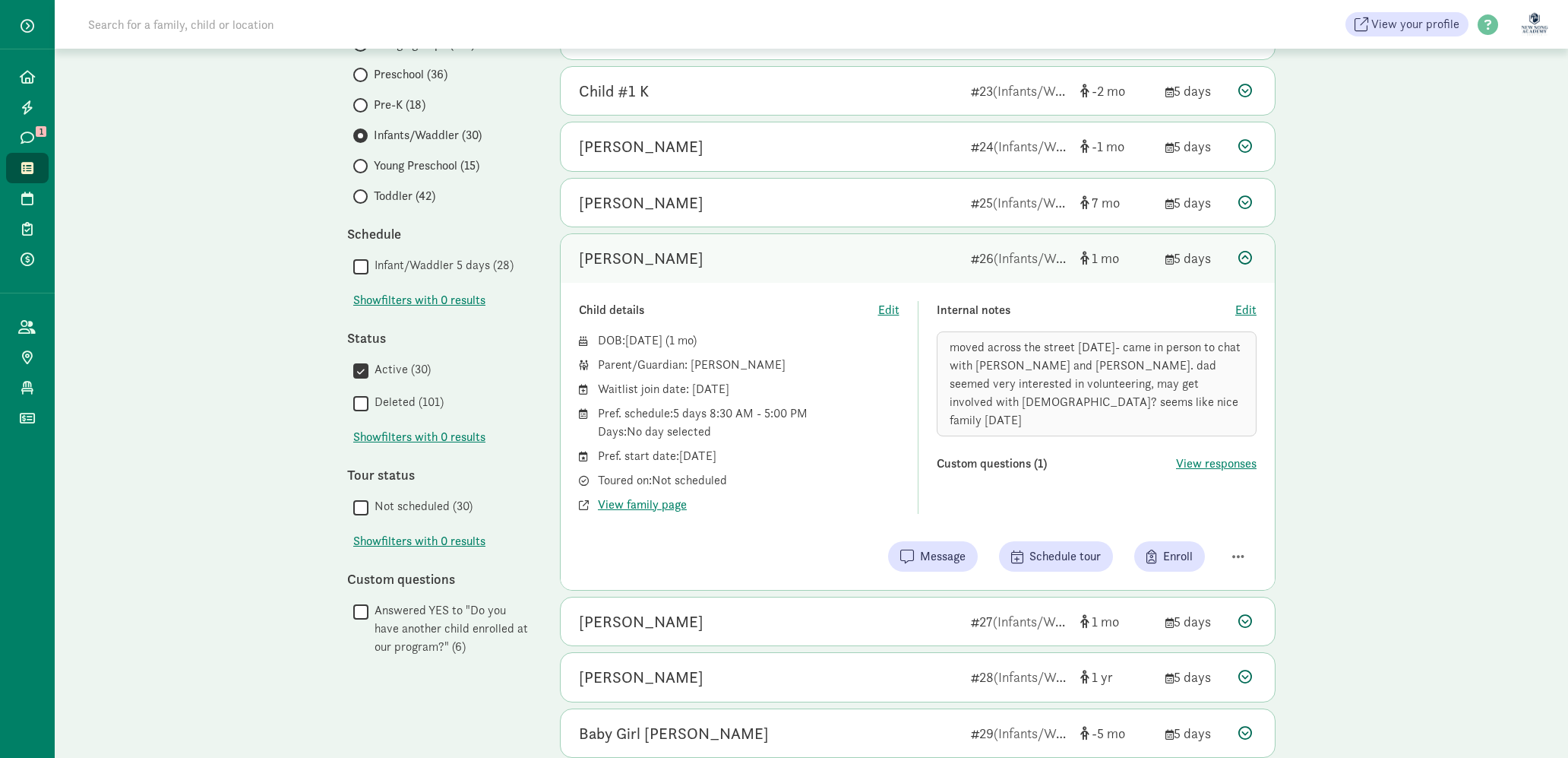
click at [884, 246] on div "Avery Luong" at bounding box center [768, 258] width 380 height 24
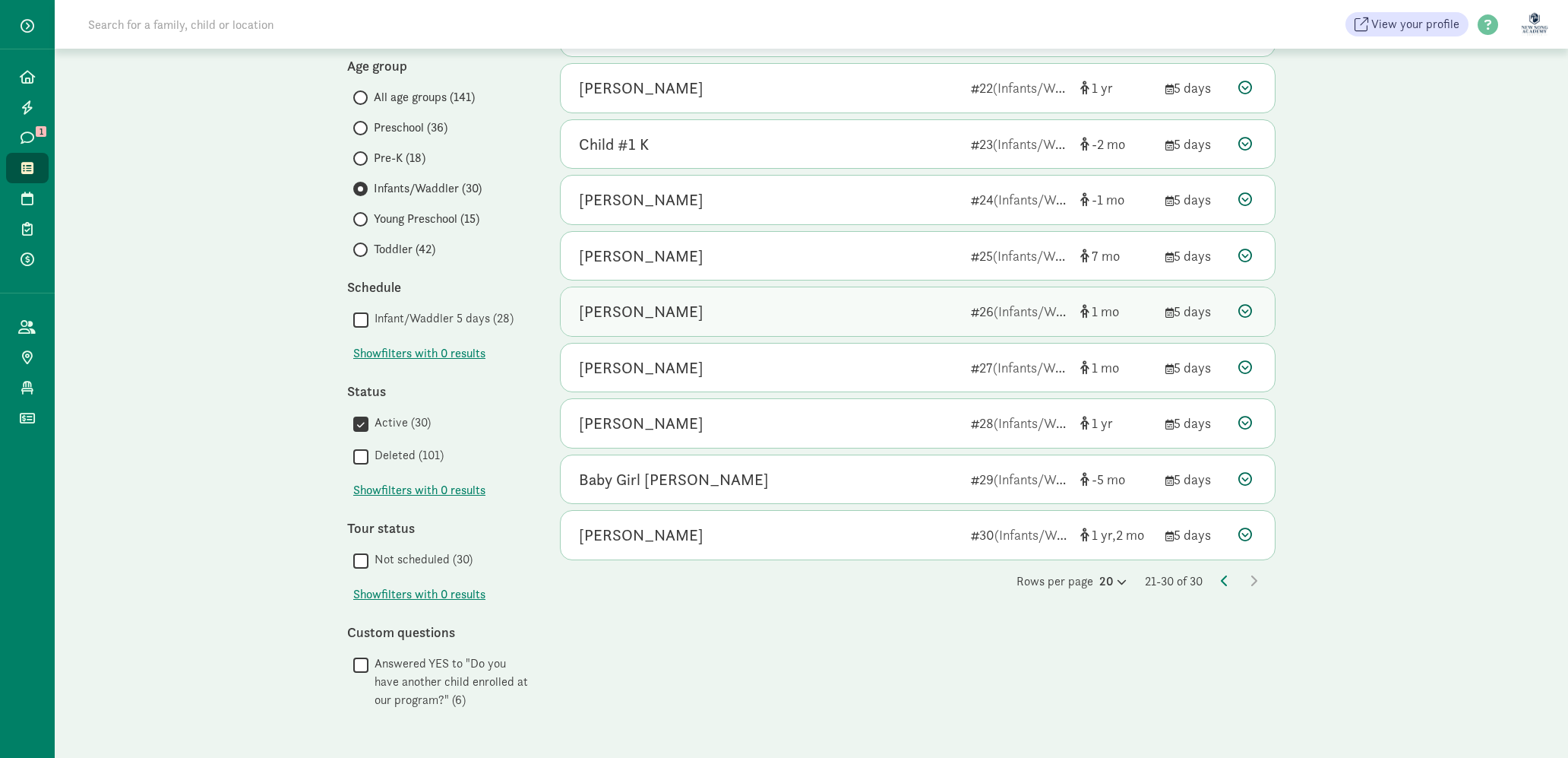
scroll to position [181, 0]
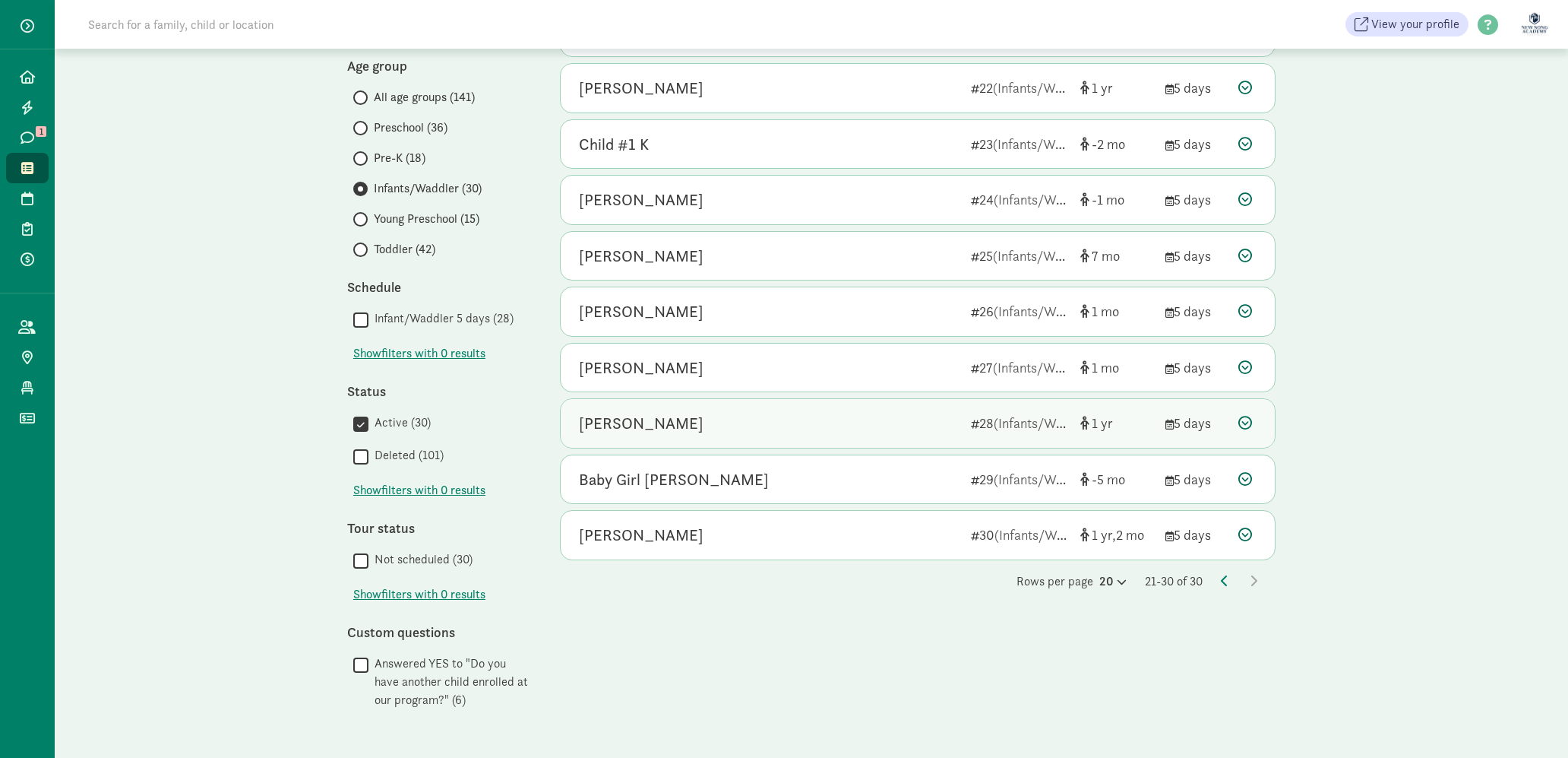
click at [896, 426] on div "Elias Choo" at bounding box center [768, 423] width 380 height 24
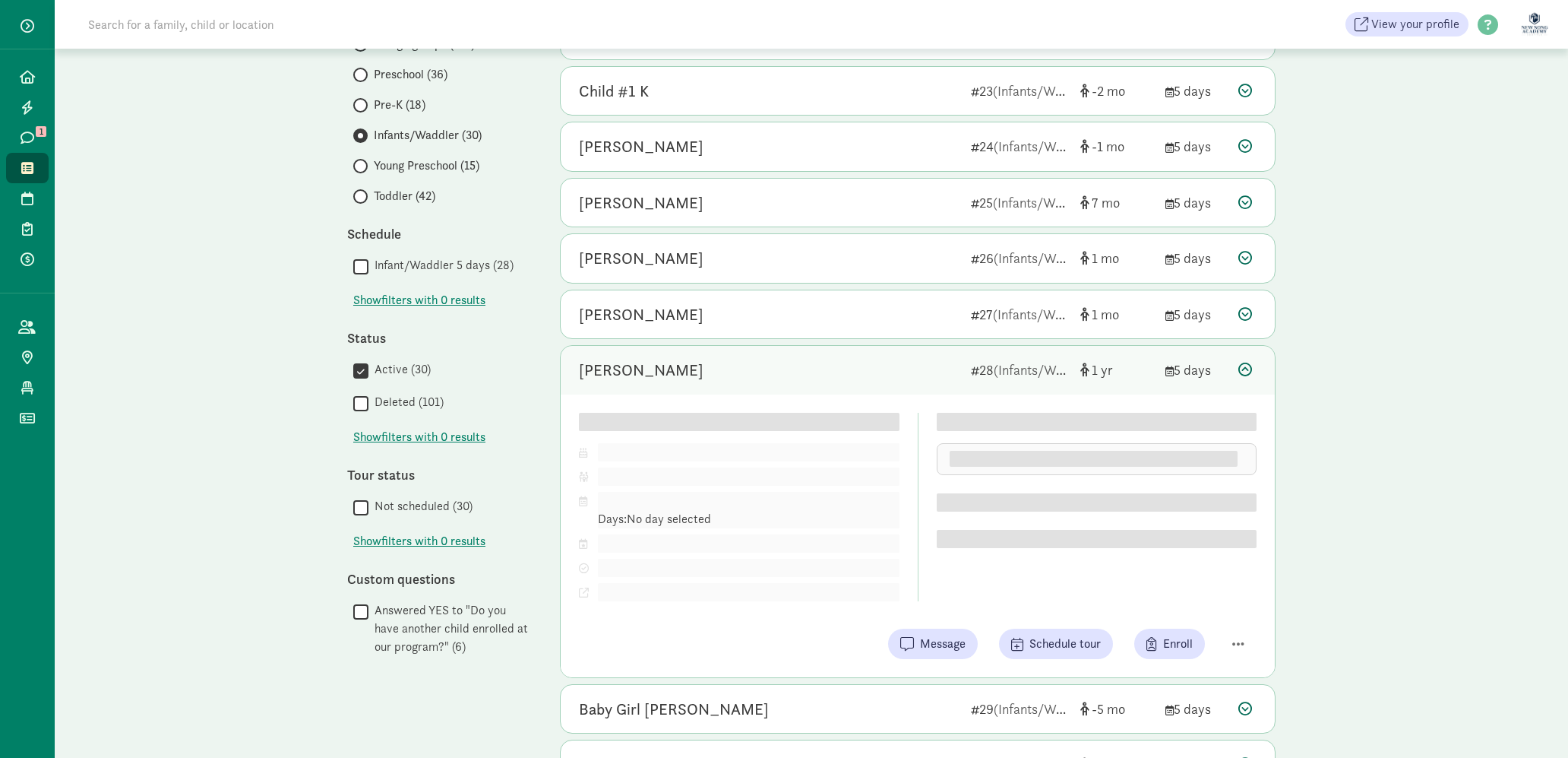
click at [896, 426] on div "Child details" at bounding box center [739, 421] width 320 height 18
click at [892, 376] on div "Elias Choo" at bounding box center [768, 370] width 380 height 24
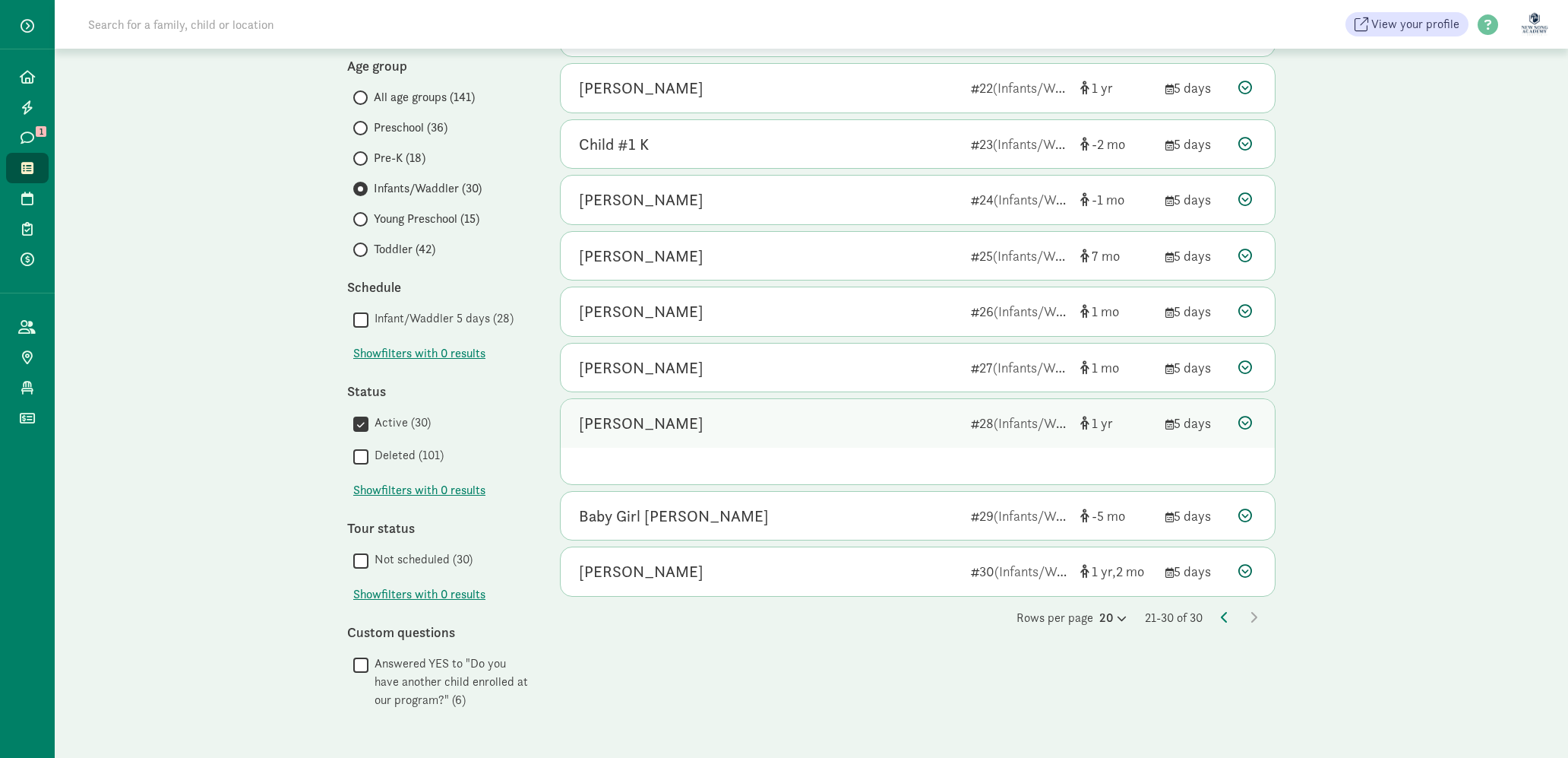
scroll to position [181, 0]
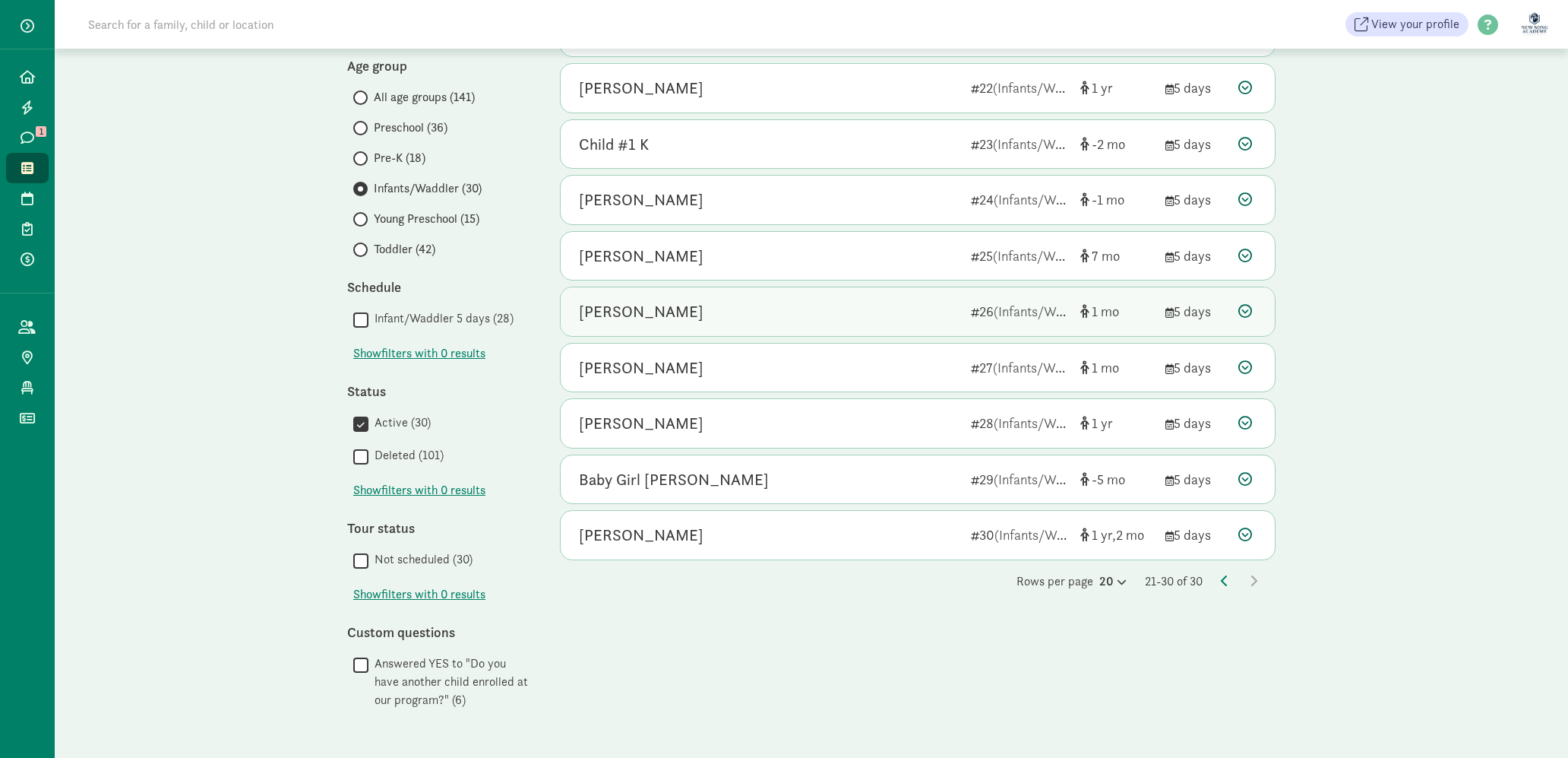
click at [816, 319] on div "Avery Luong" at bounding box center [768, 311] width 380 height 24
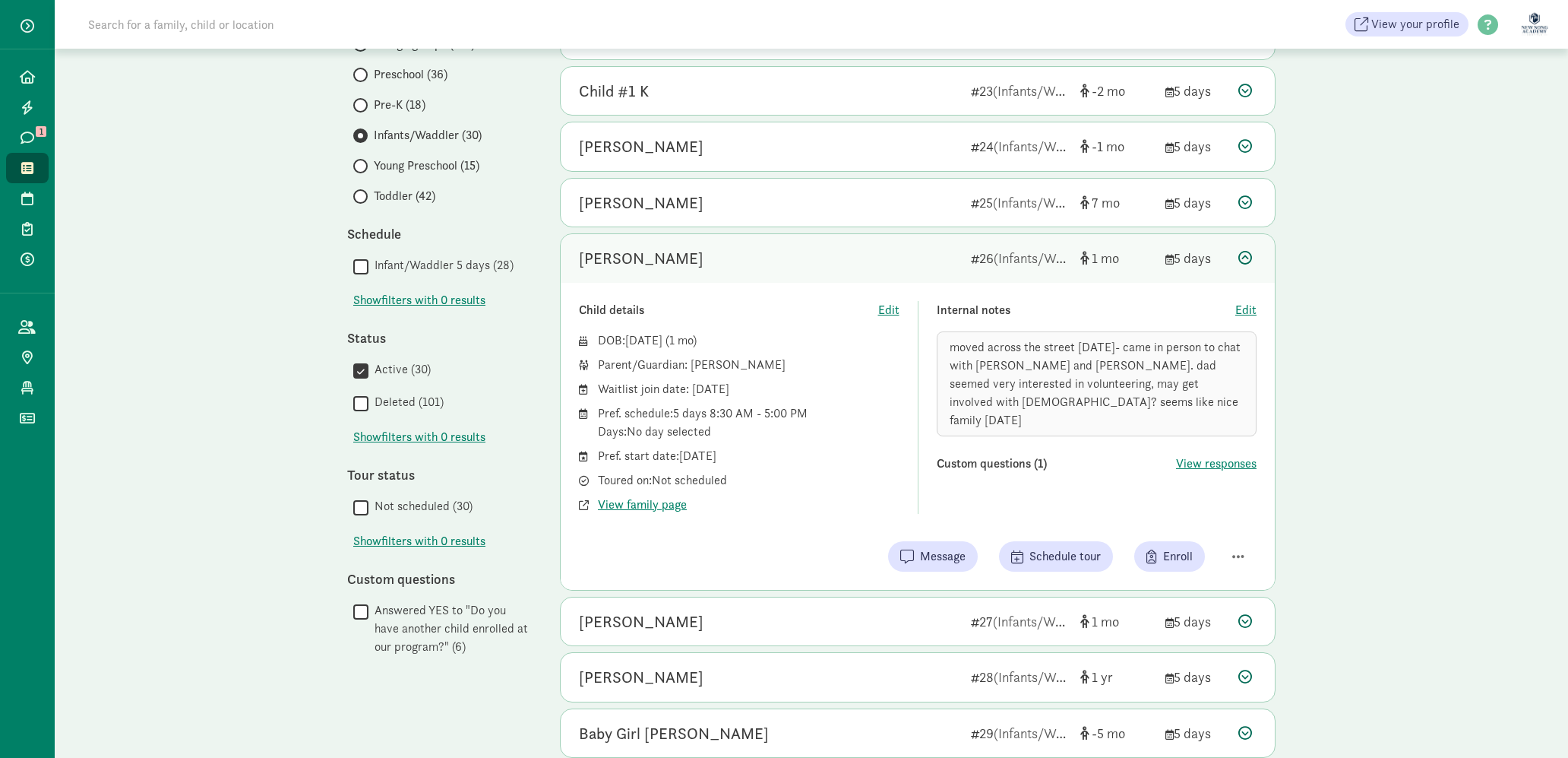
click at [1231, 279] on div "Avery Luong 26 (Infants/Waddler) 1 5 days" at bounding box center [917, 258] width 714 height 48
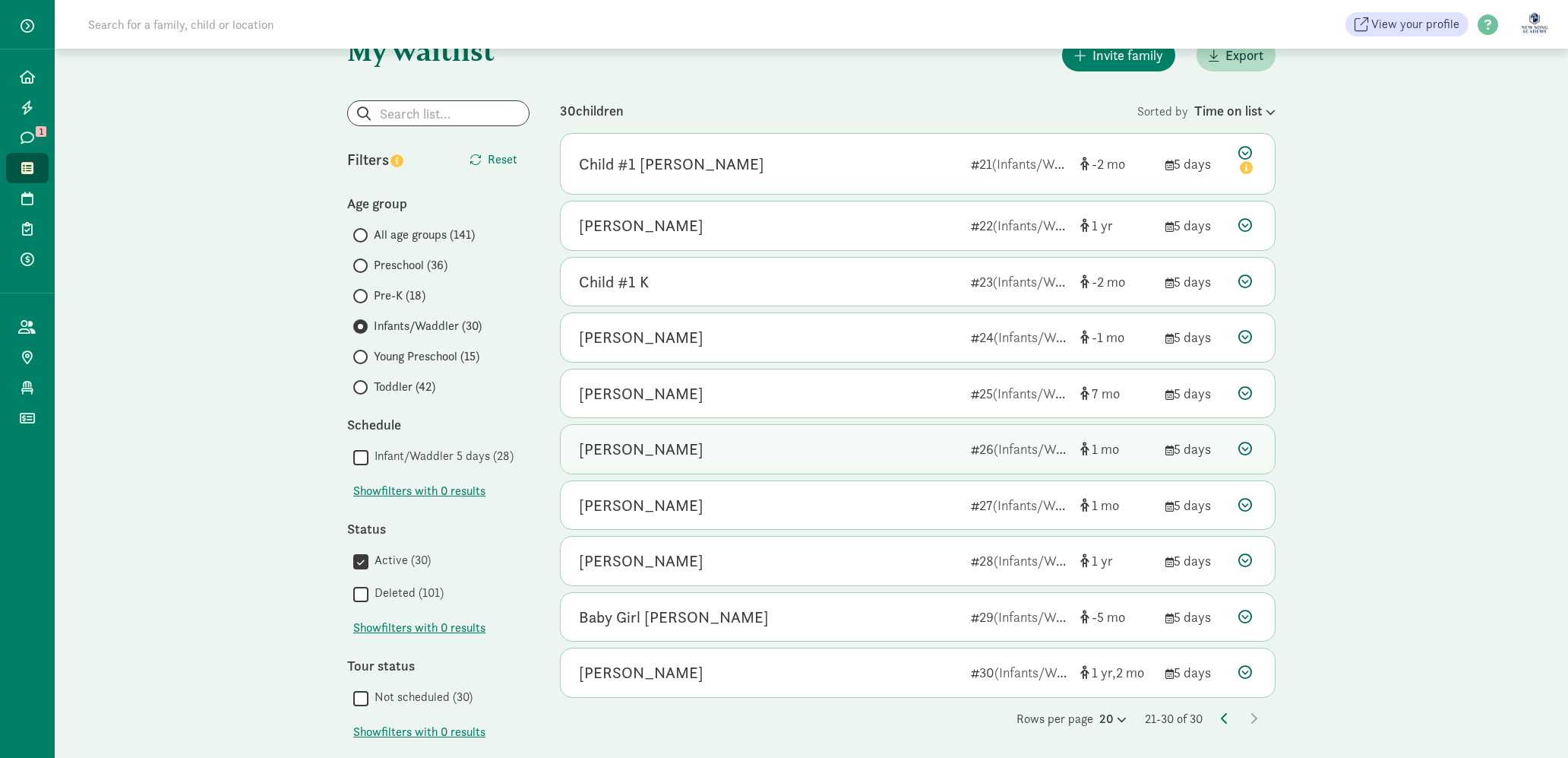
scroll to position [0, 0]
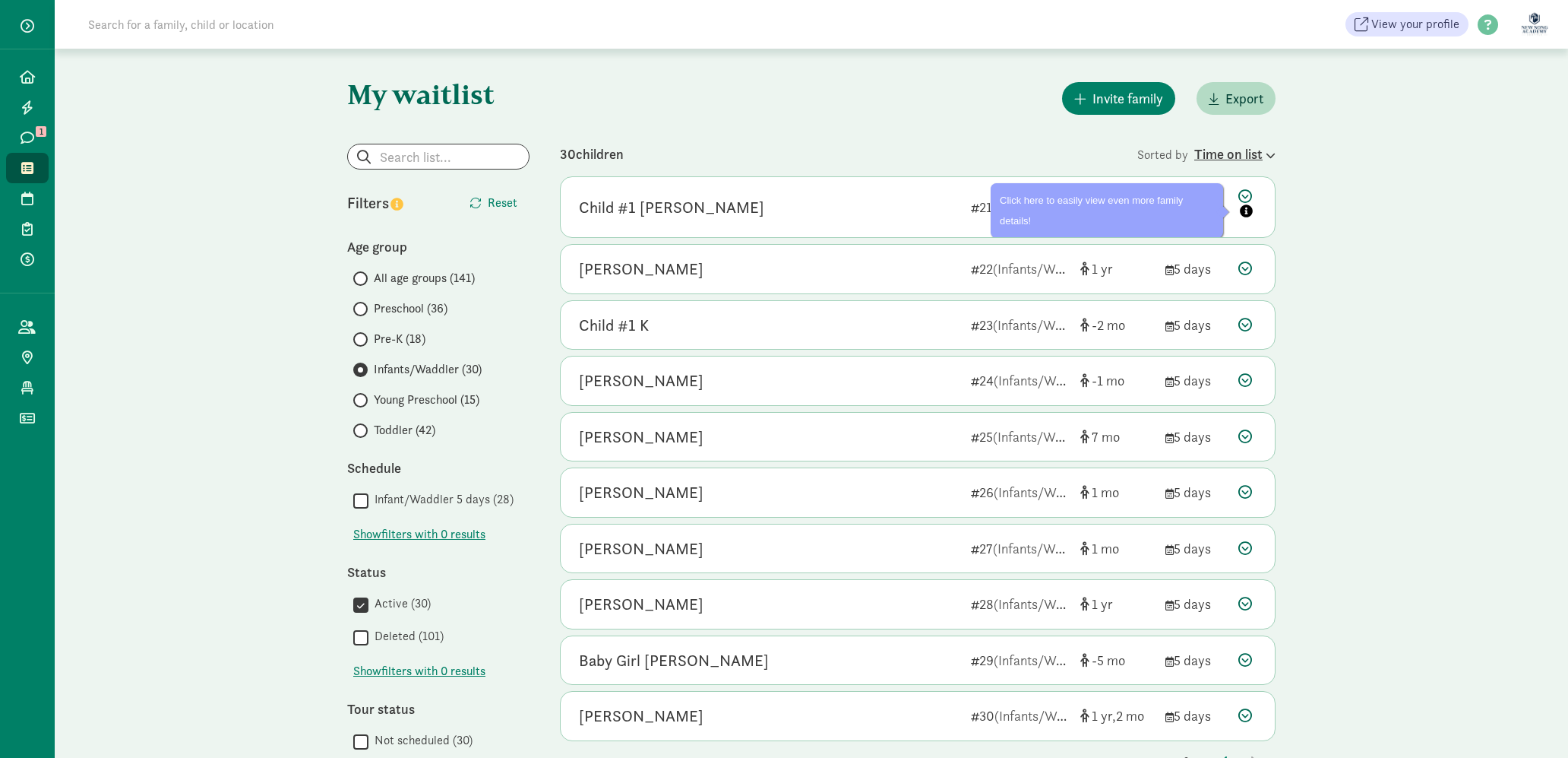
click at [1245, 150] on div "Time on list" at bounding box center [1234, 154] width 81 height 20
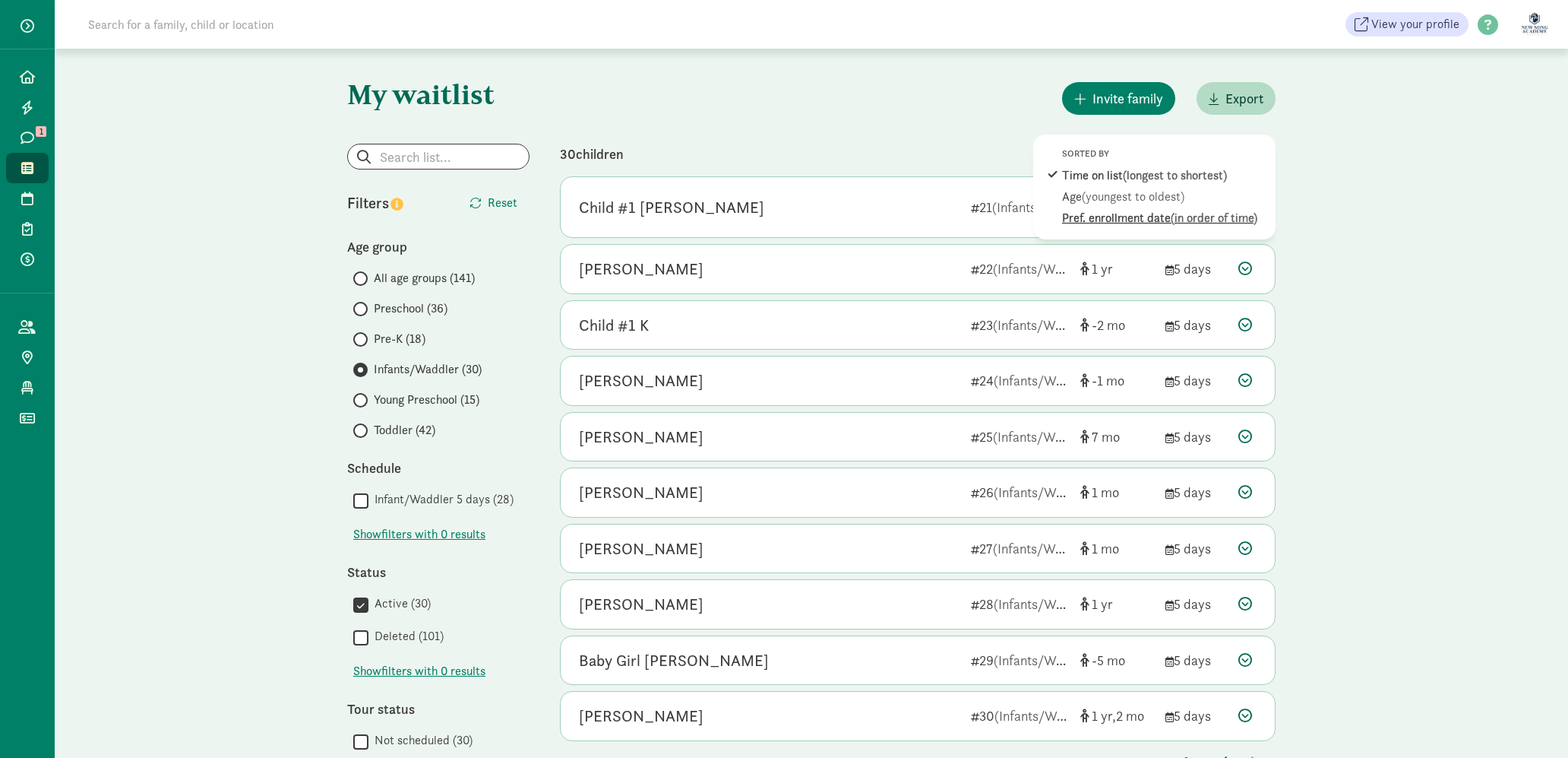
click at [1164, 214] on div "Pref. enrollment date (in order of time)" at bounding box center [1164, 218] width 205 height 18
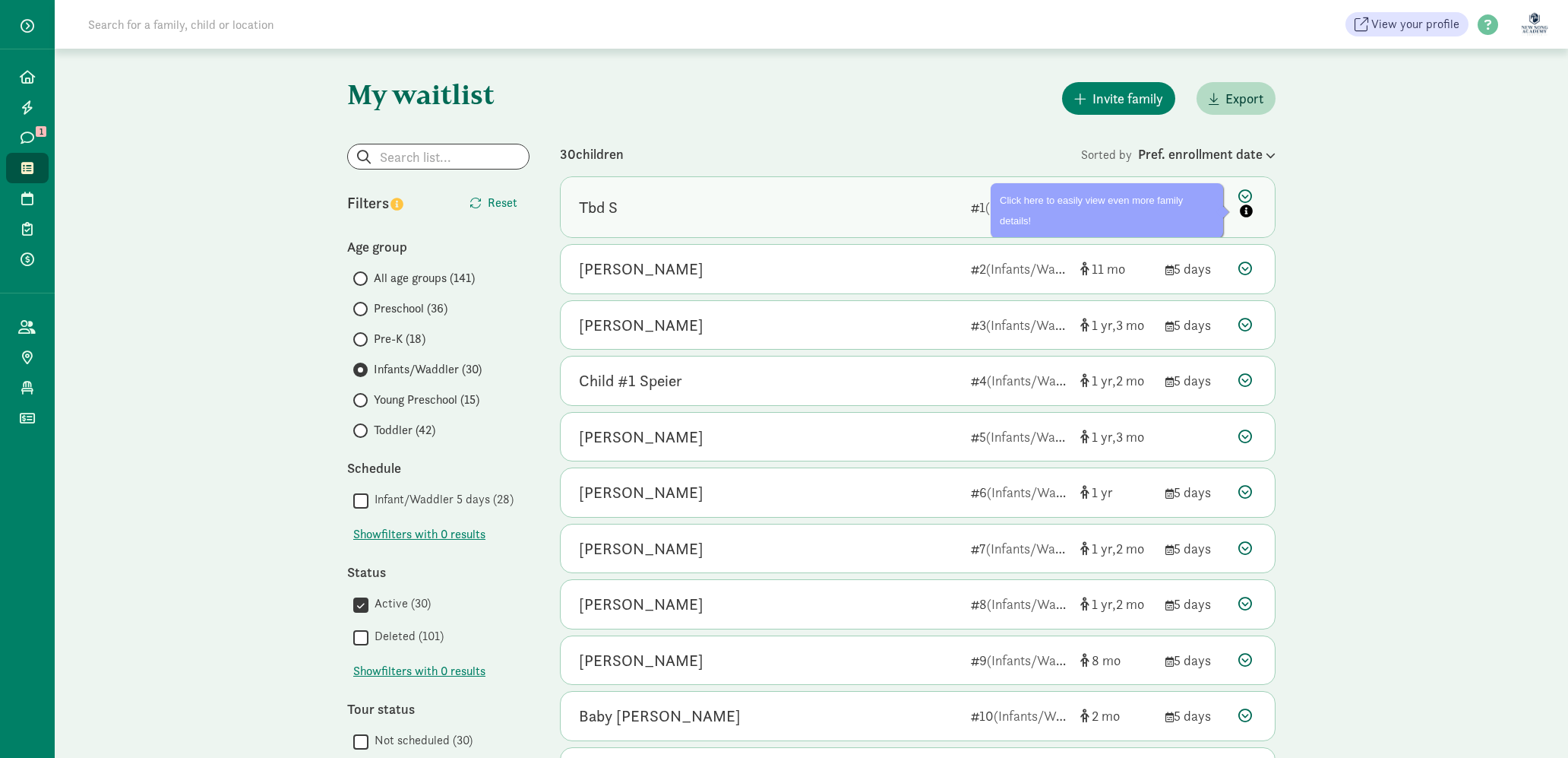
click at [909, 213] on div "Tbd S" at bounding box center [768, 207] width 380 height 24
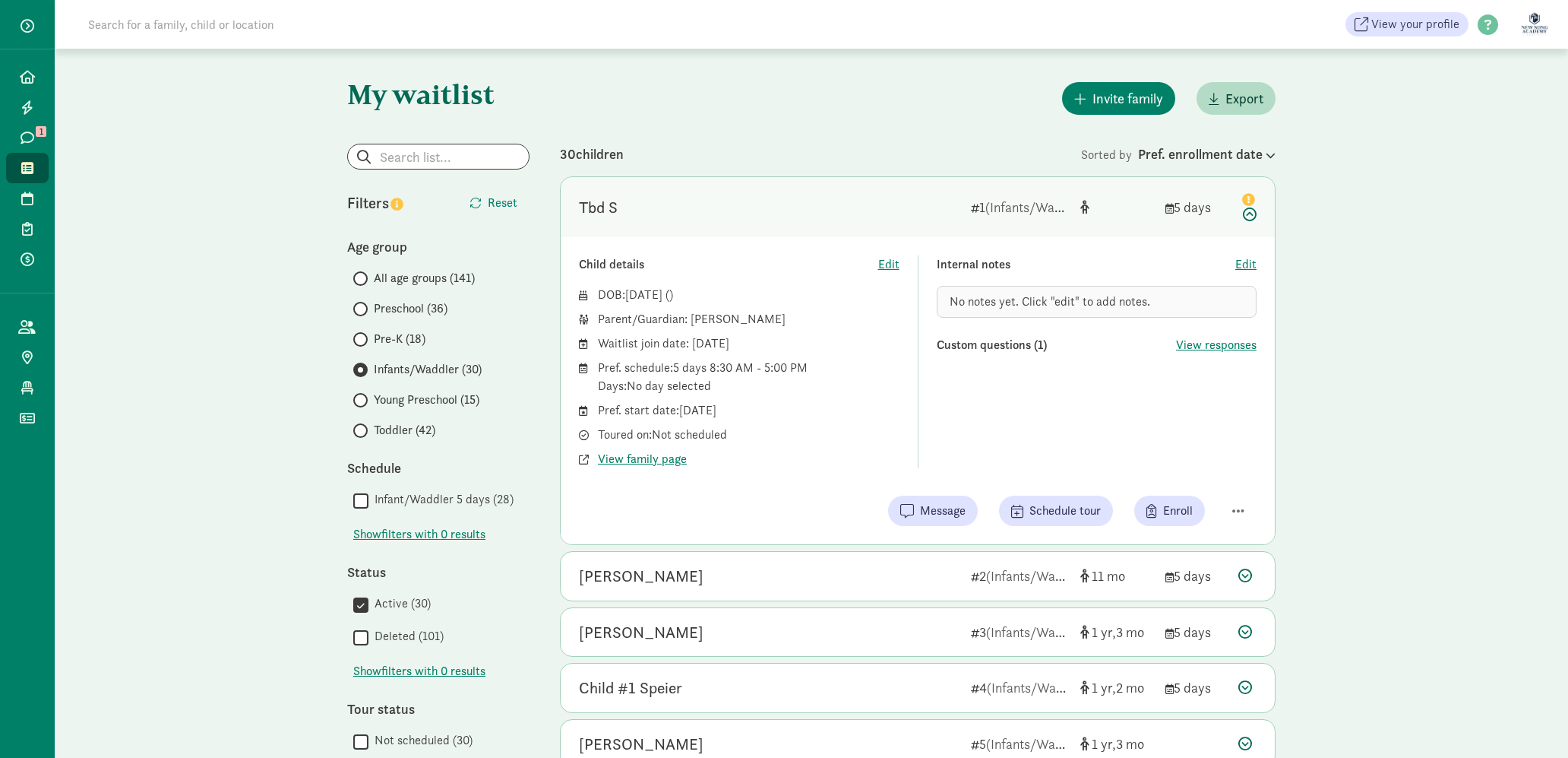
click at [909, 202] on div "Tbd S" at bounding box center [768, 207] width 380 height 24
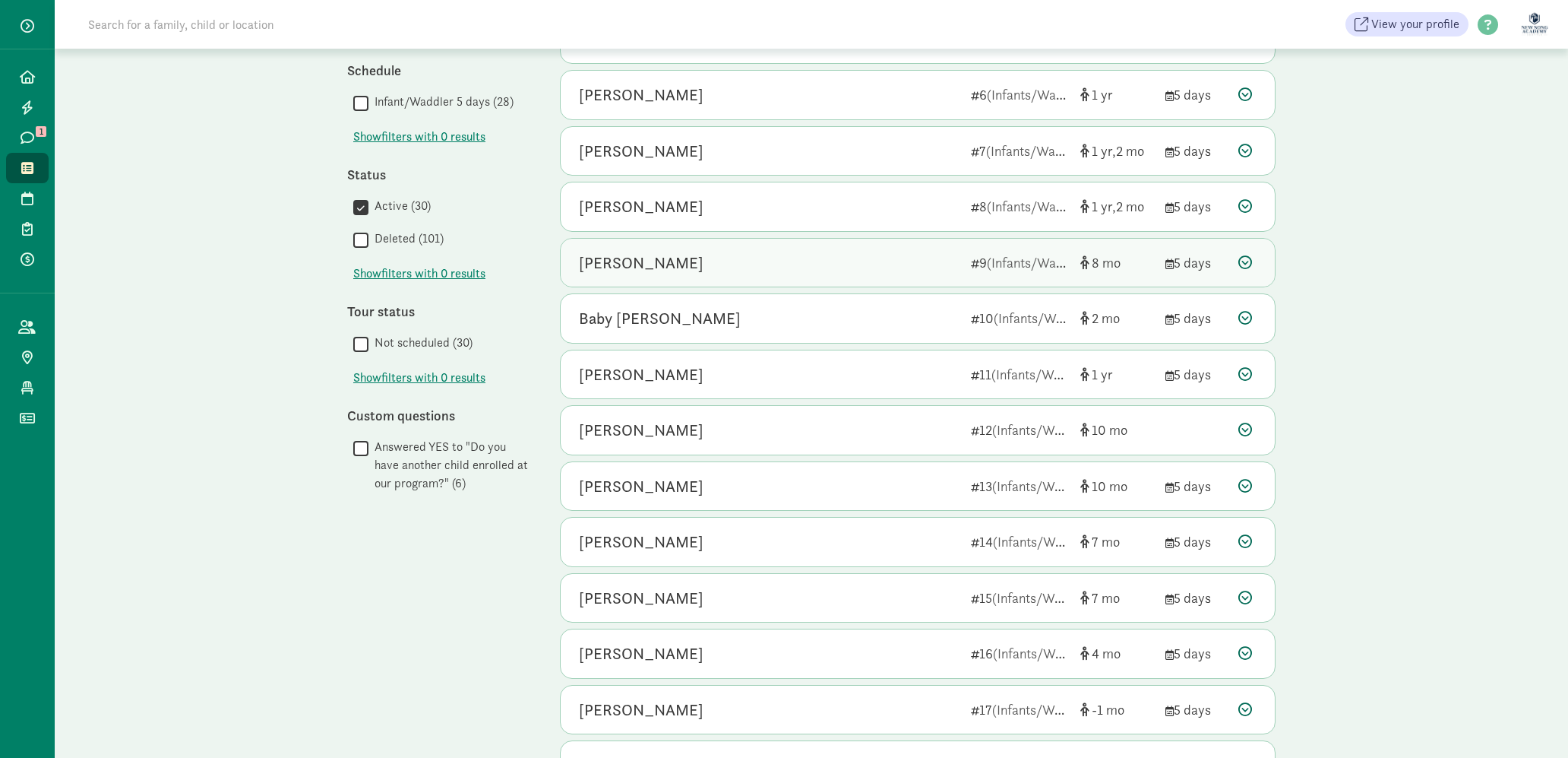
scroll to position [405, 0]
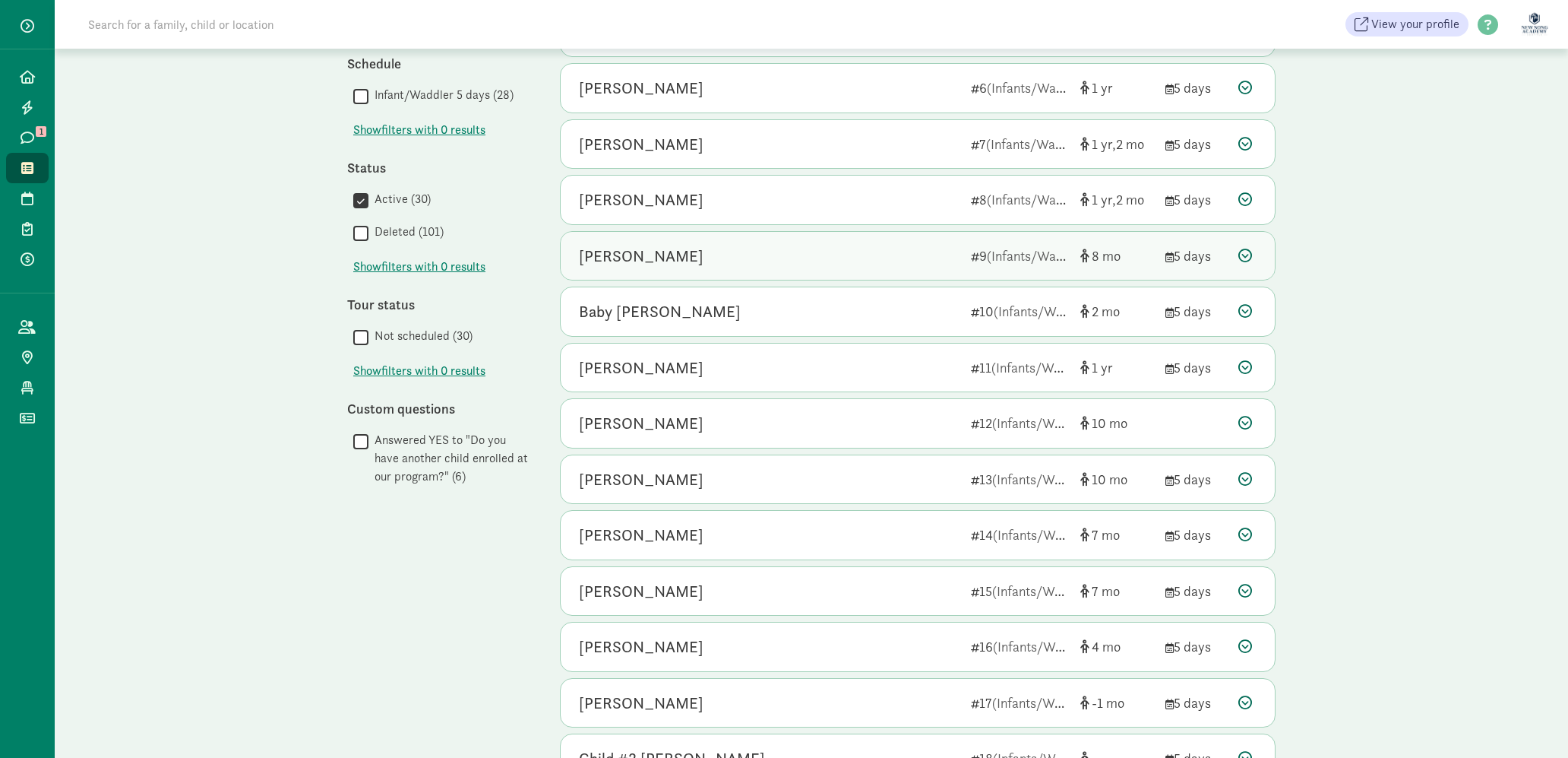
click at [866, 423] on div "Emma Kim" at bounding box center [768, 423] width 380 height 24
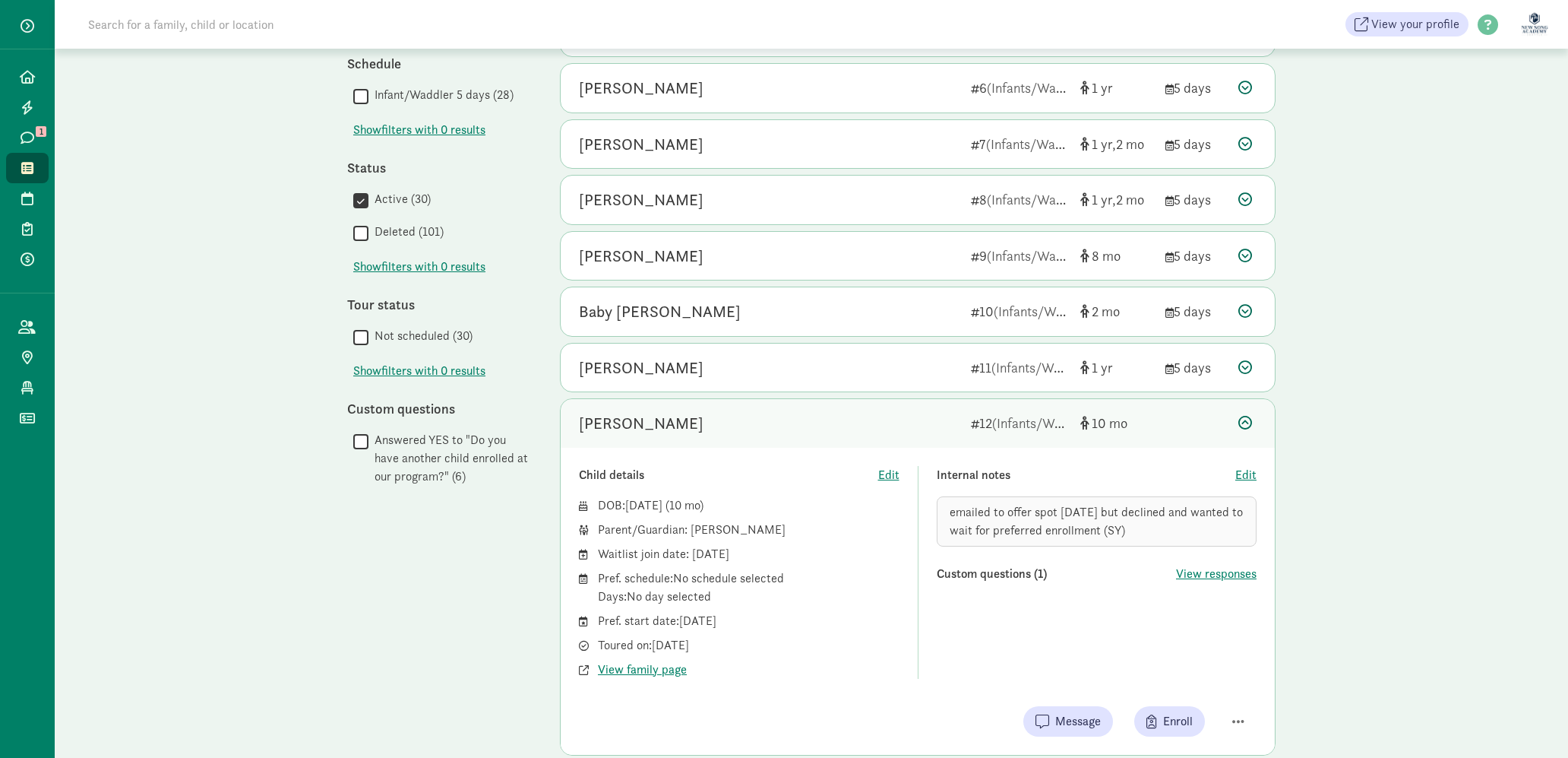
click at [879, 420] on div "Emma Kim" at bounding box center [768, 423] width 380 height 24
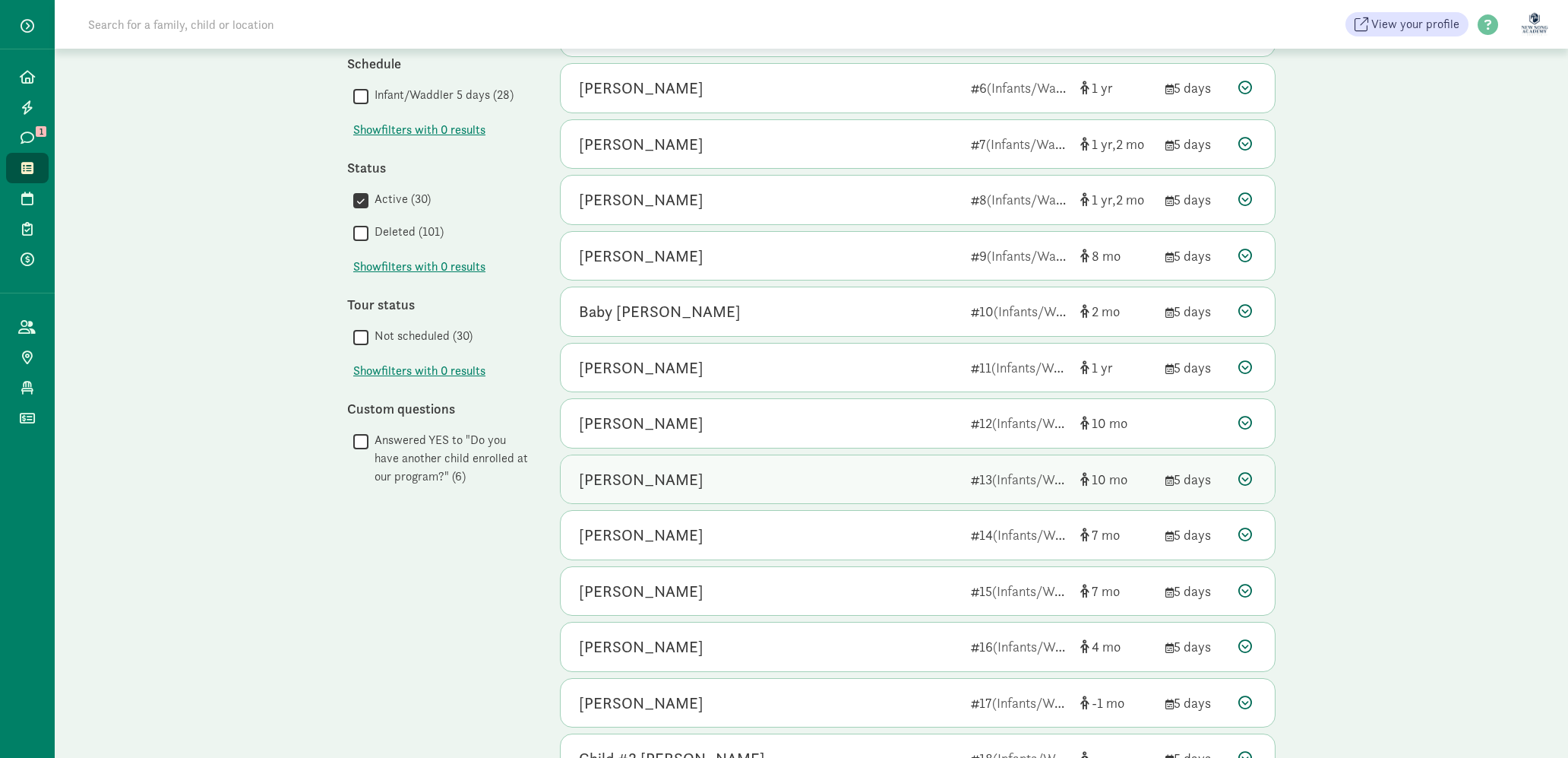
click at [872, 476] on div "Iris Han" at bounding box center [768, 479] width 380 height 24
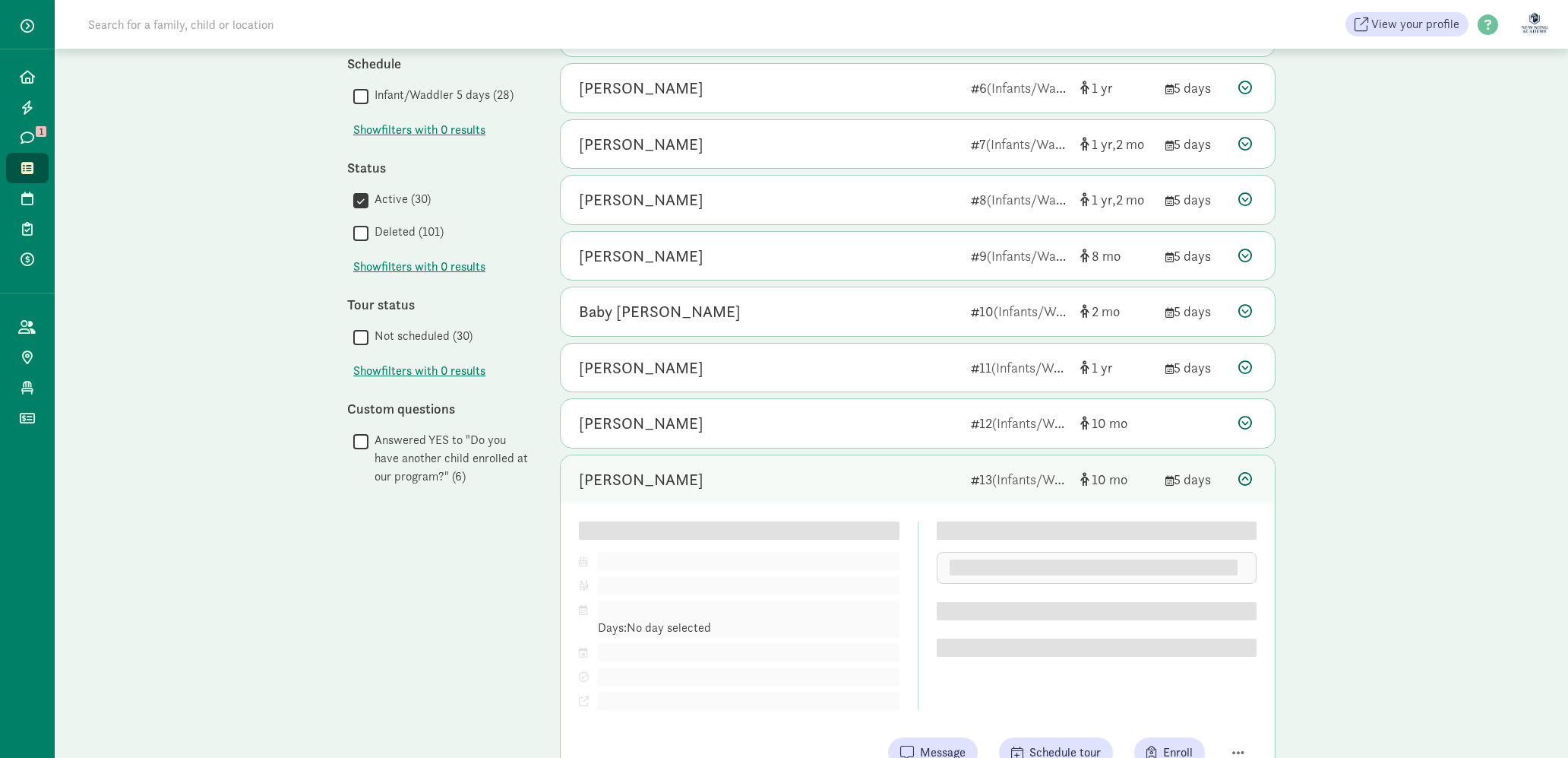
click at [872, 476] on div "Iris Han" at bounding box center [768, 479] width 380 height 24
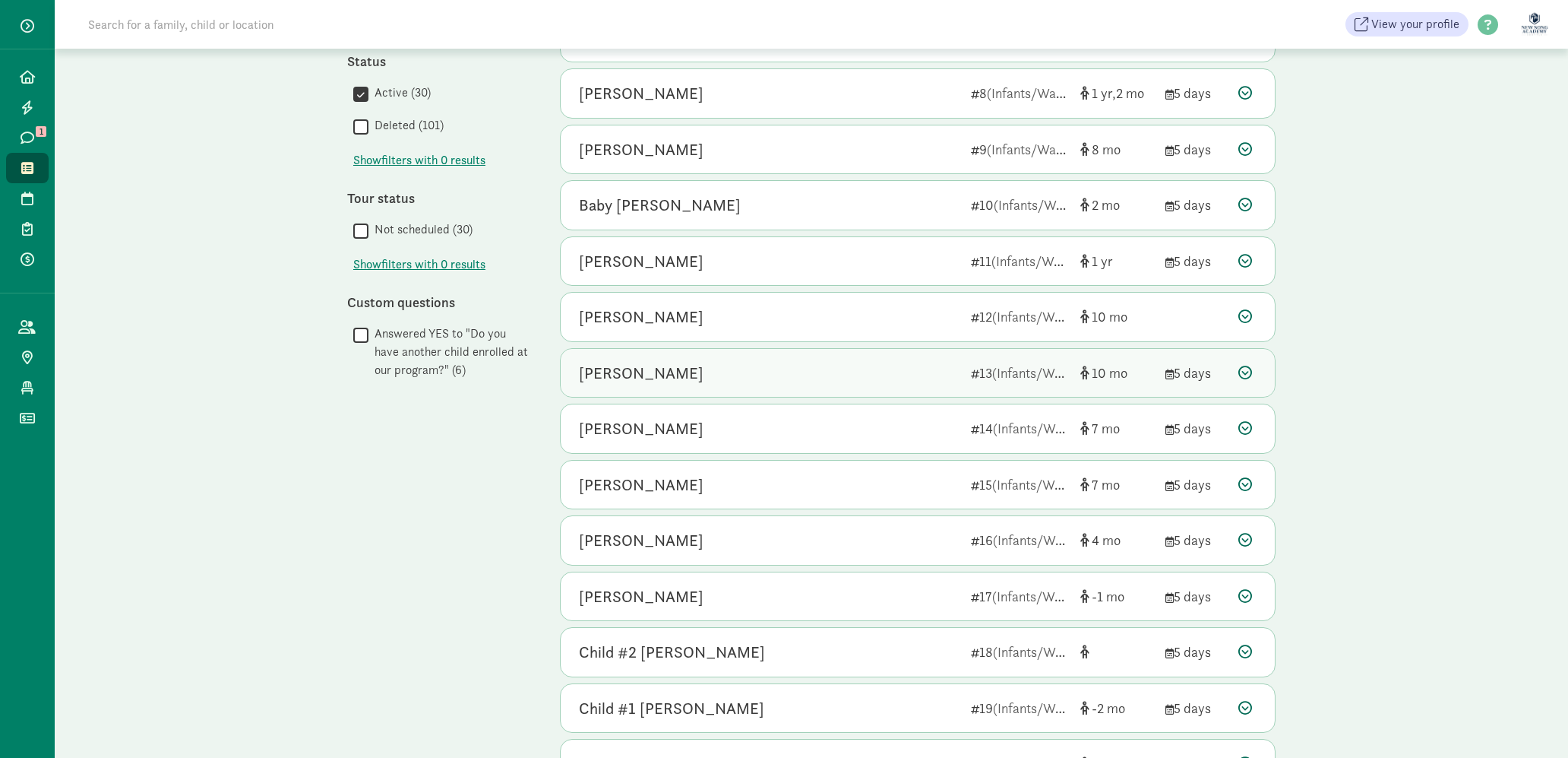
scroll to position [519, 0]
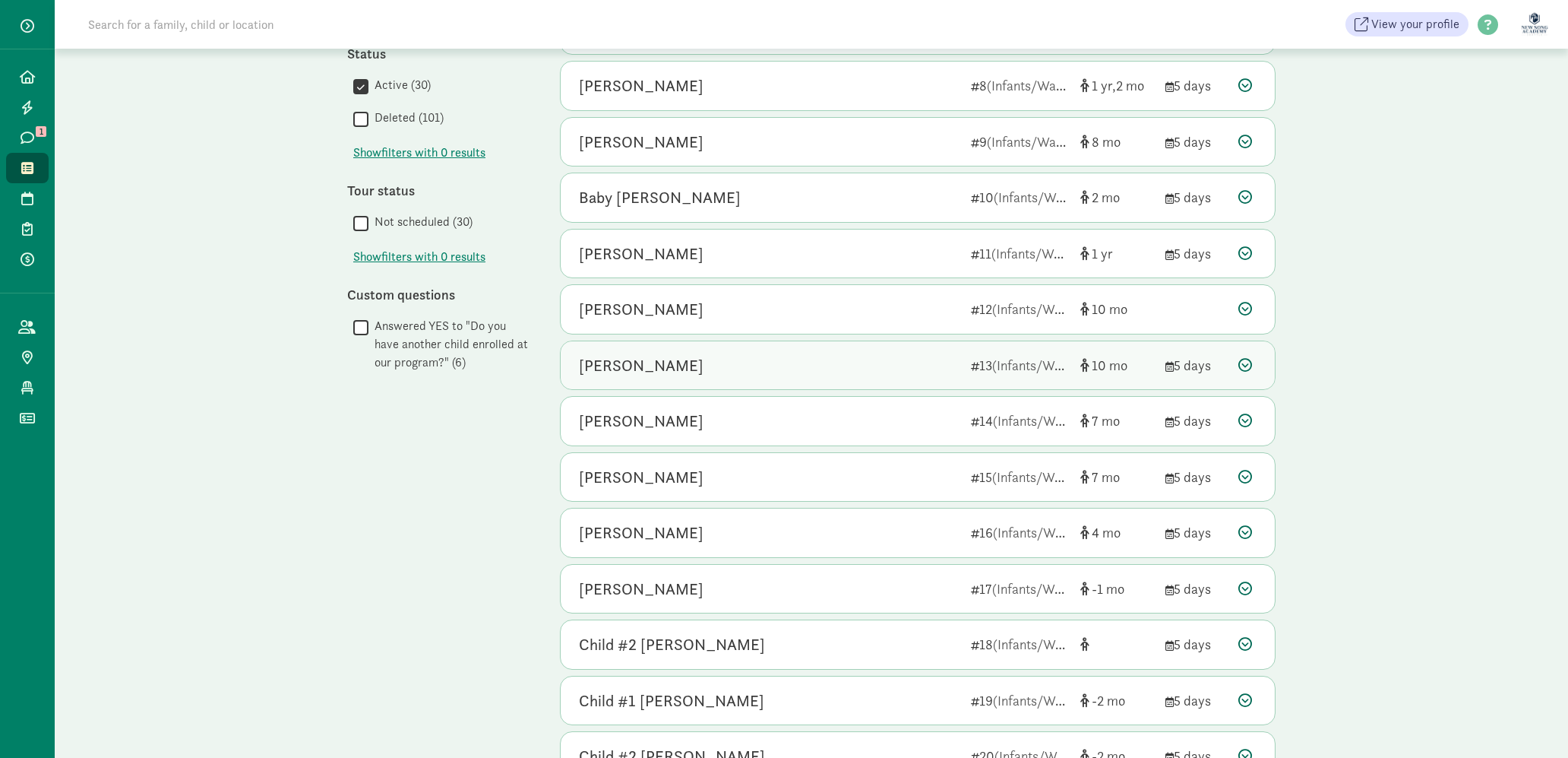
click at [872, 476] on div "Addison Tsuji" at bounding box center [768, 477] width 380 height 24
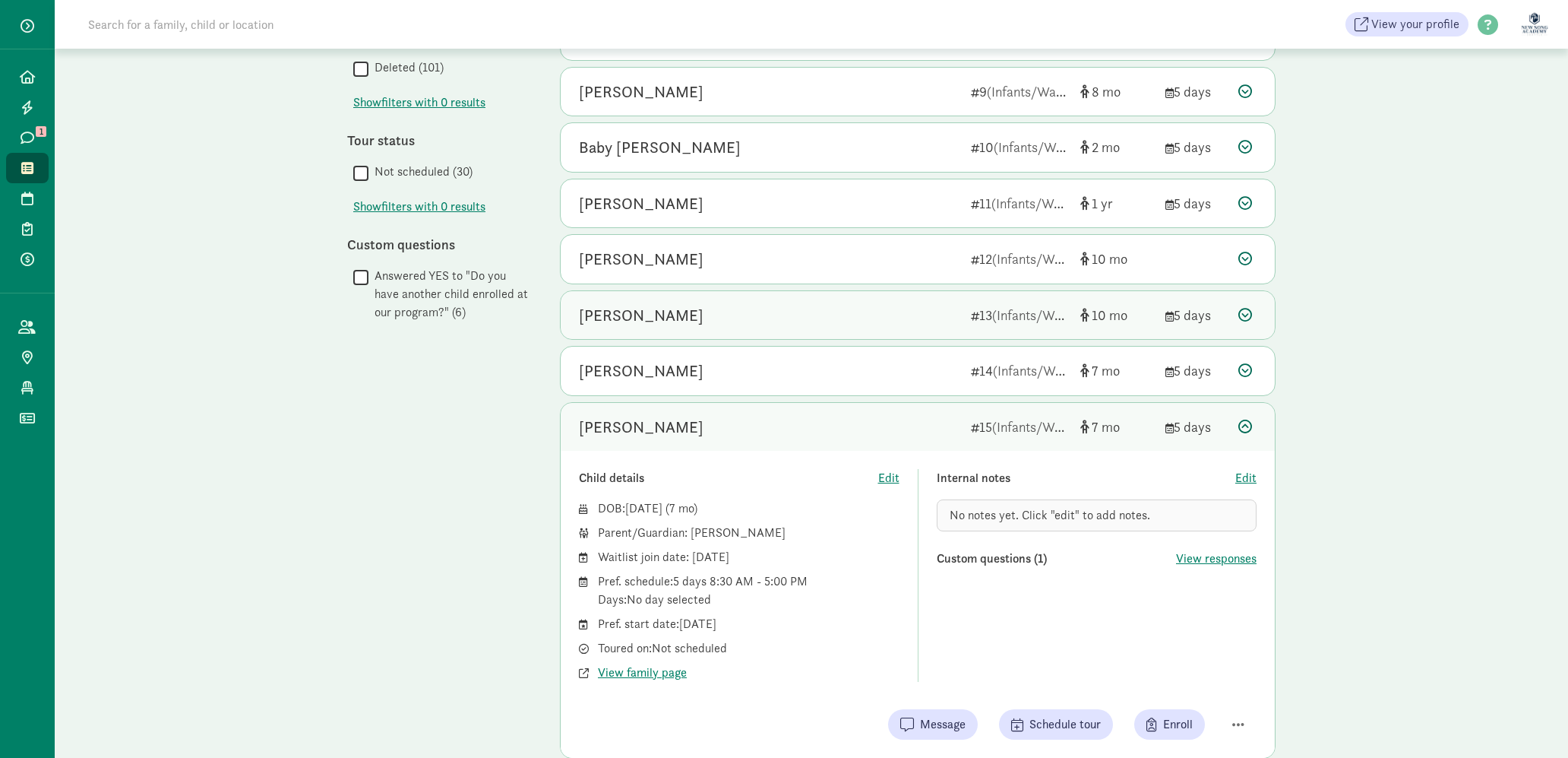
scroll to position [591, 0]
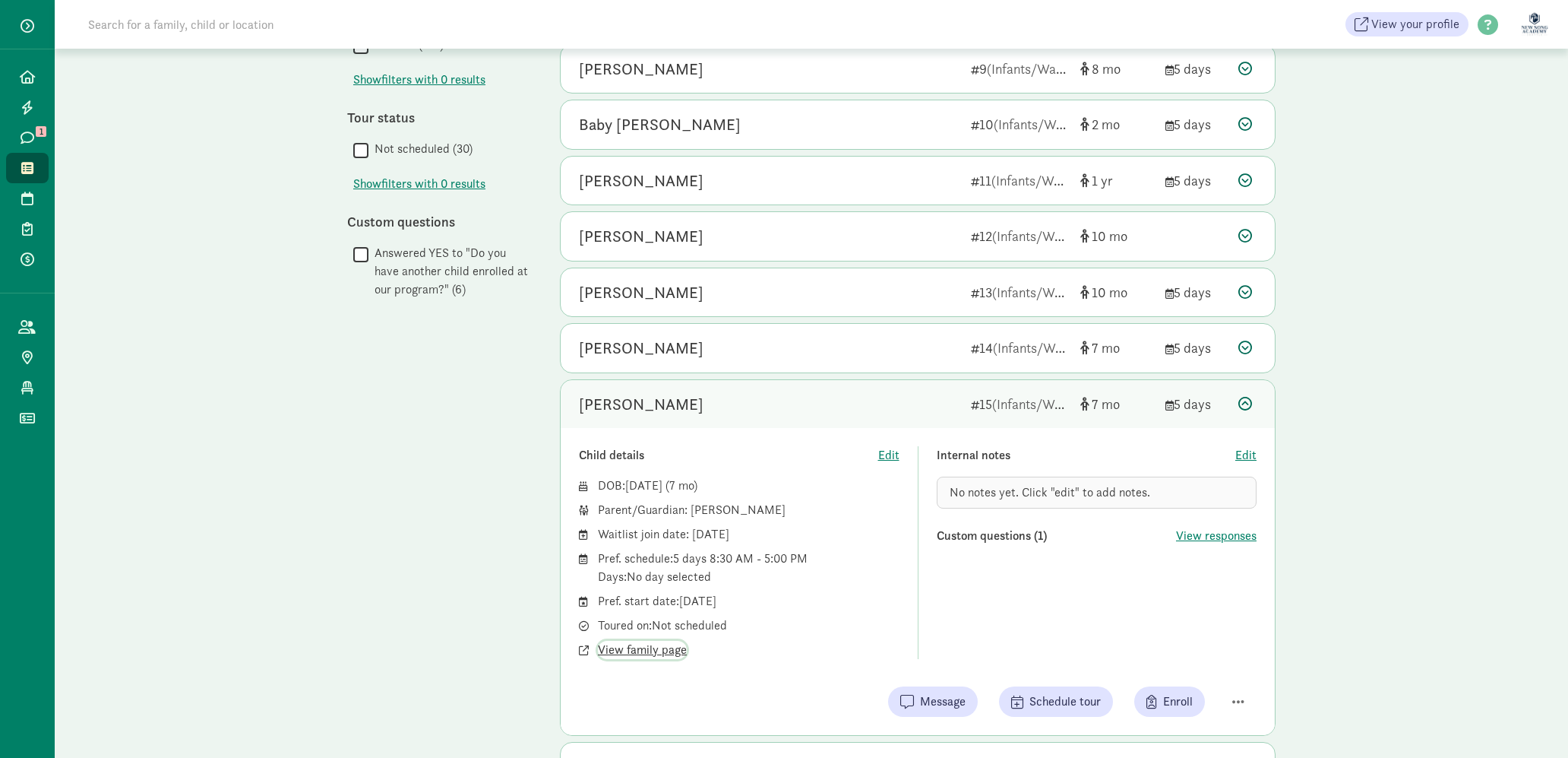
click at [673, 650] on span "View family page" at bounding box center [642, 650] width 89 height 18
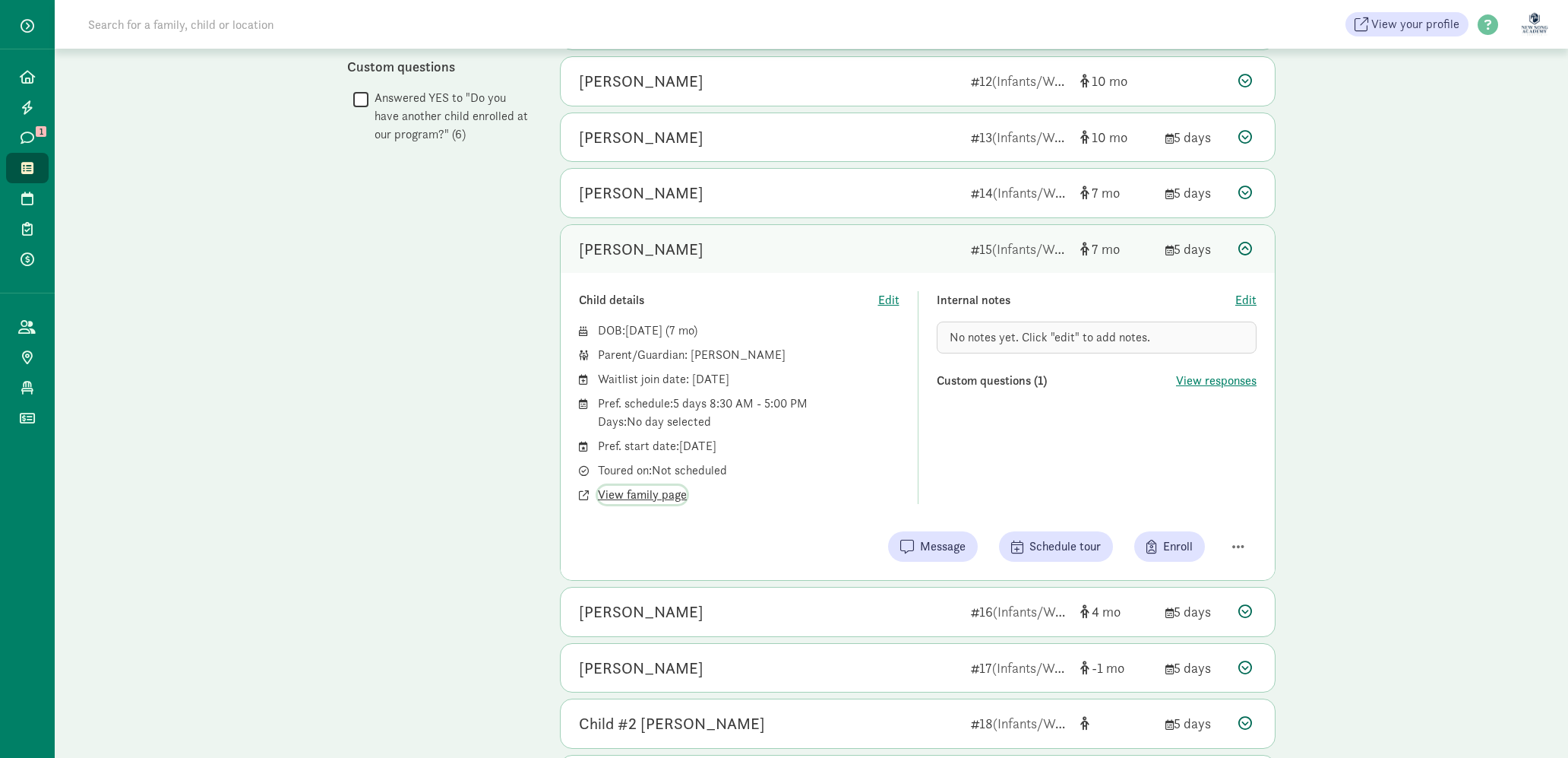
scroll to position [749, 0]
click at [740, 255] on div "Addison Tsuji" at bounding box center [768, 246] width 380 height 24
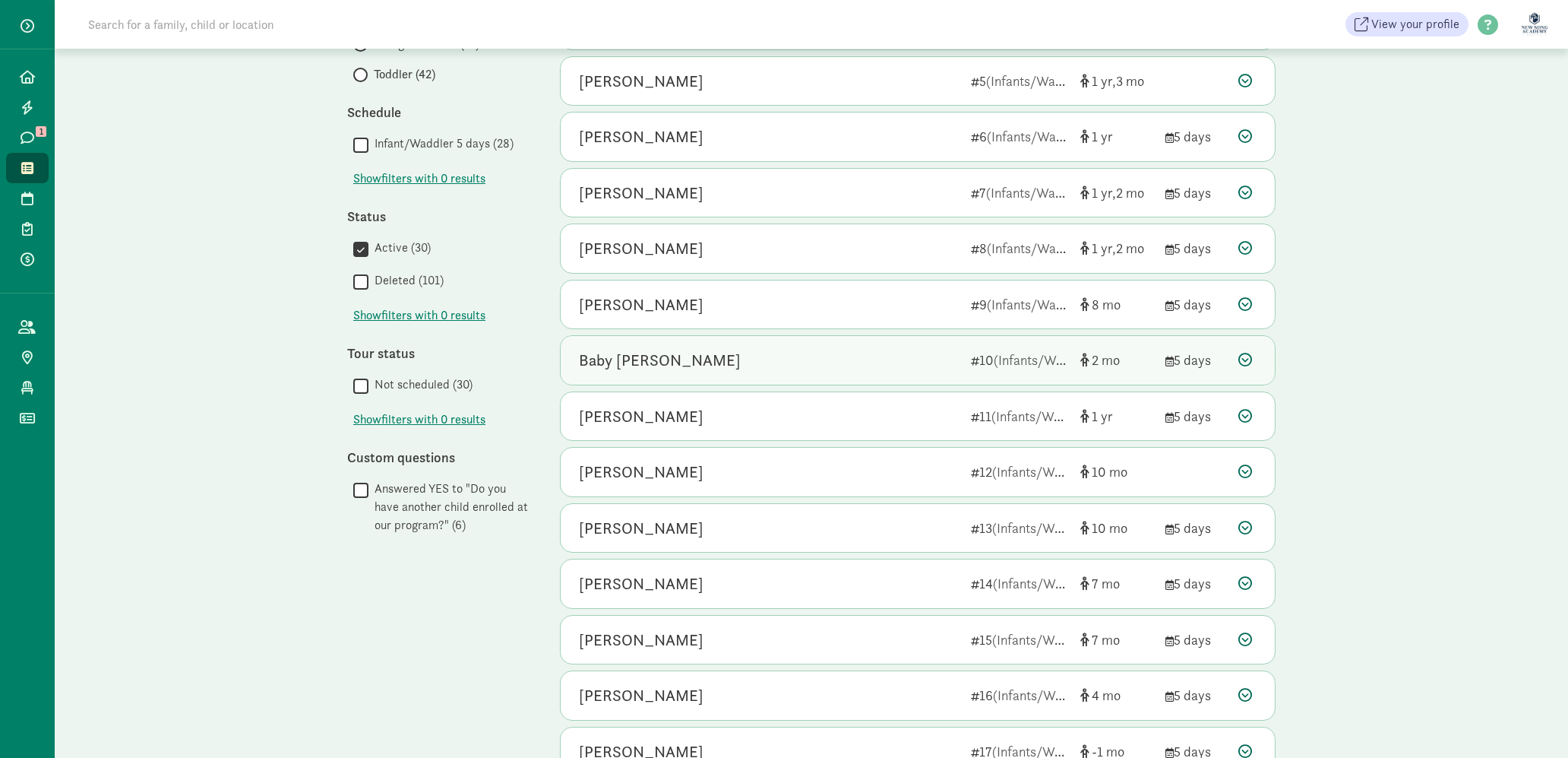
scroll to position [355, 0]
click at [770, 304] on div "Miles Kim" at bounding box center [768, 305] width 380 height 24
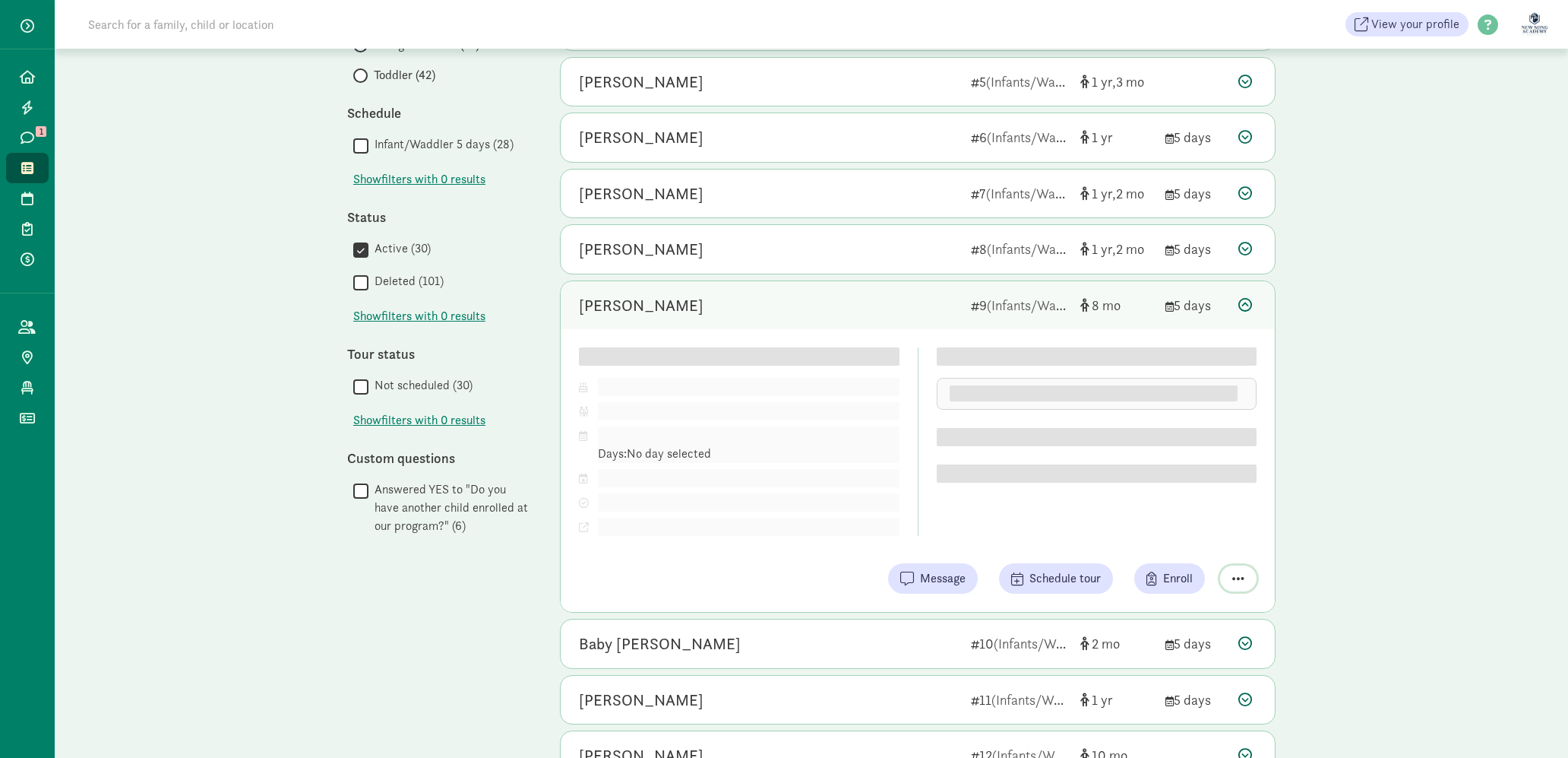
click at [1245, 583] on button "button" at bounding box center [1238, 578] width 37 height 26
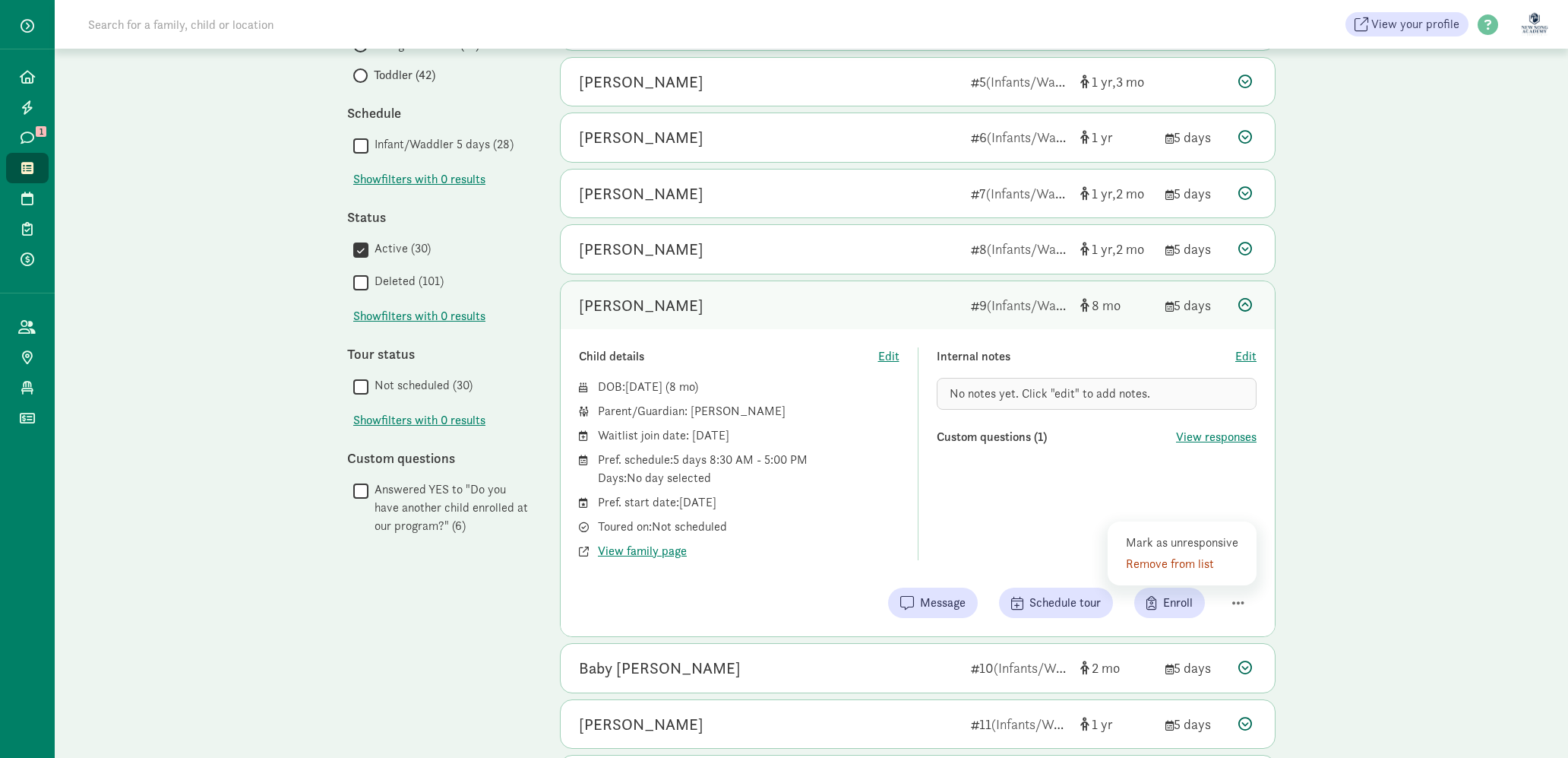
click at [1097, 459] on div "Internal notes Edit No notes yet. Click "edit" to add notes. Custom questions (…" at bounding box center [1097, 453] width 320 height 213
click at [1263, 350] on div "Child details Edit DOB: Jan 2, 2025 ( 8 ) Parent/Guardian: Heather Lee Waitlist…" at bounding box center [917, 483] width 714 height 307
click at [1251, 362] on span "Edit" at bounding box center [1245, 356] width 21 height 18
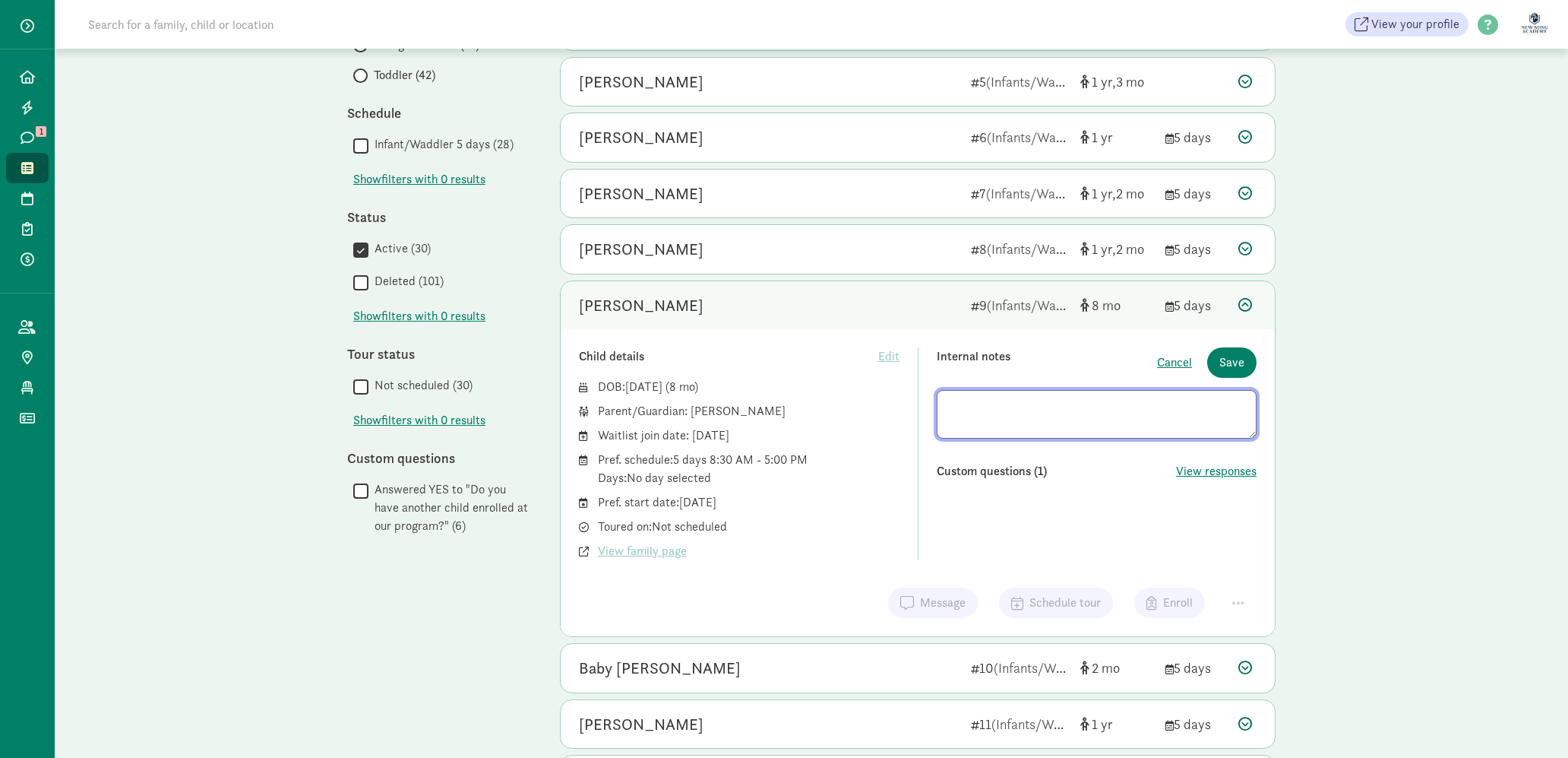
click at [1078, 420] on textarea at bounding box center [1097, 414] width 320 height 48
type textarea "w"
type textarea "gave green light for enrollment, but decided to accept care from extended famil…"
click at [1429, 446] on div "My waitlist Invite family Export Show filters Infants/Waddler Reset Filters Res…" at bounding box center [811, 503] width 1513 height 1619
click at [1228, 367] on span "Save" at bounding box center [1231, 362] width 25 height 18
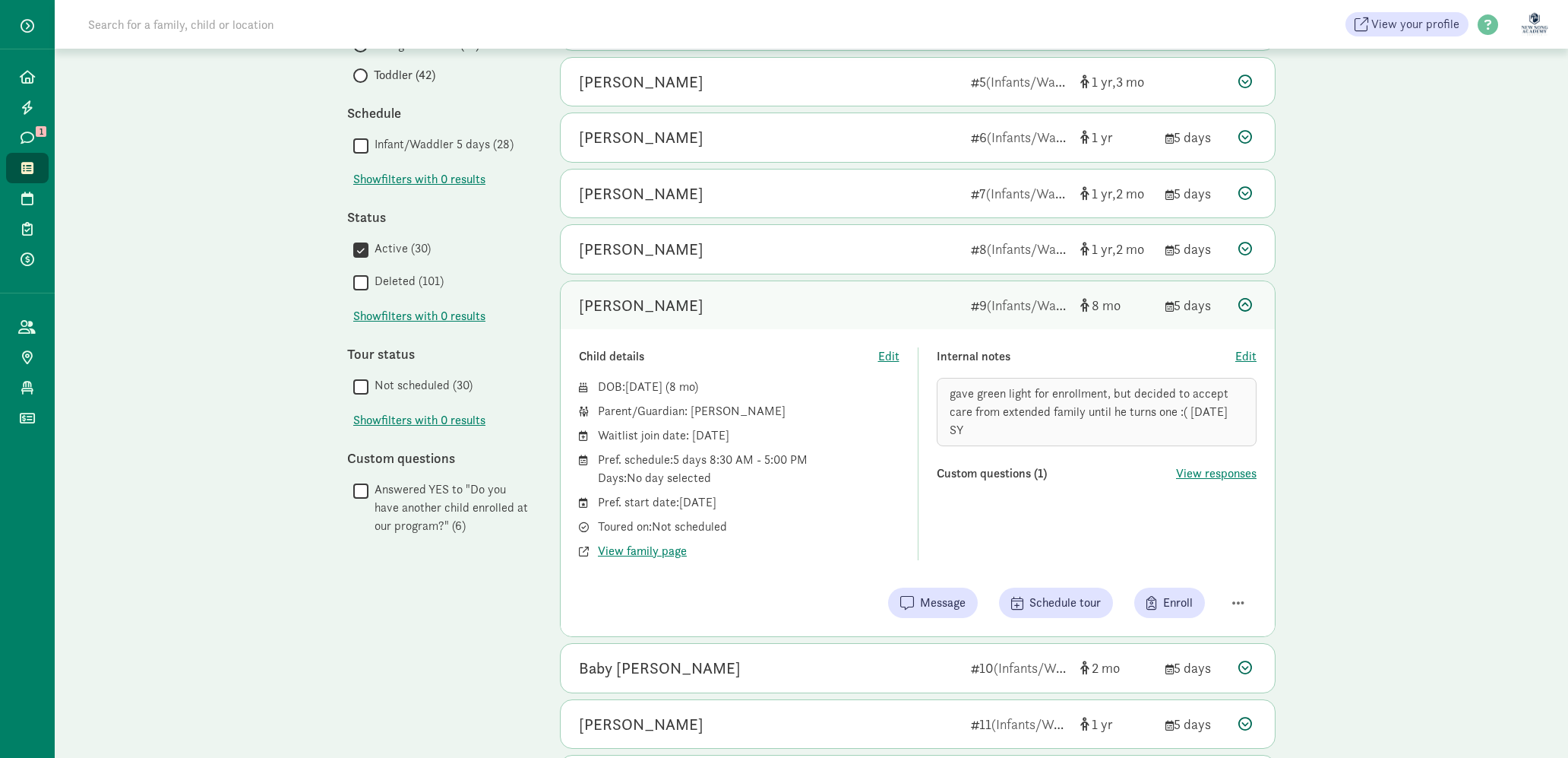
click at [940, 299] on div "Miles Kim" at bounding box center [768, 305] width 380 height 24
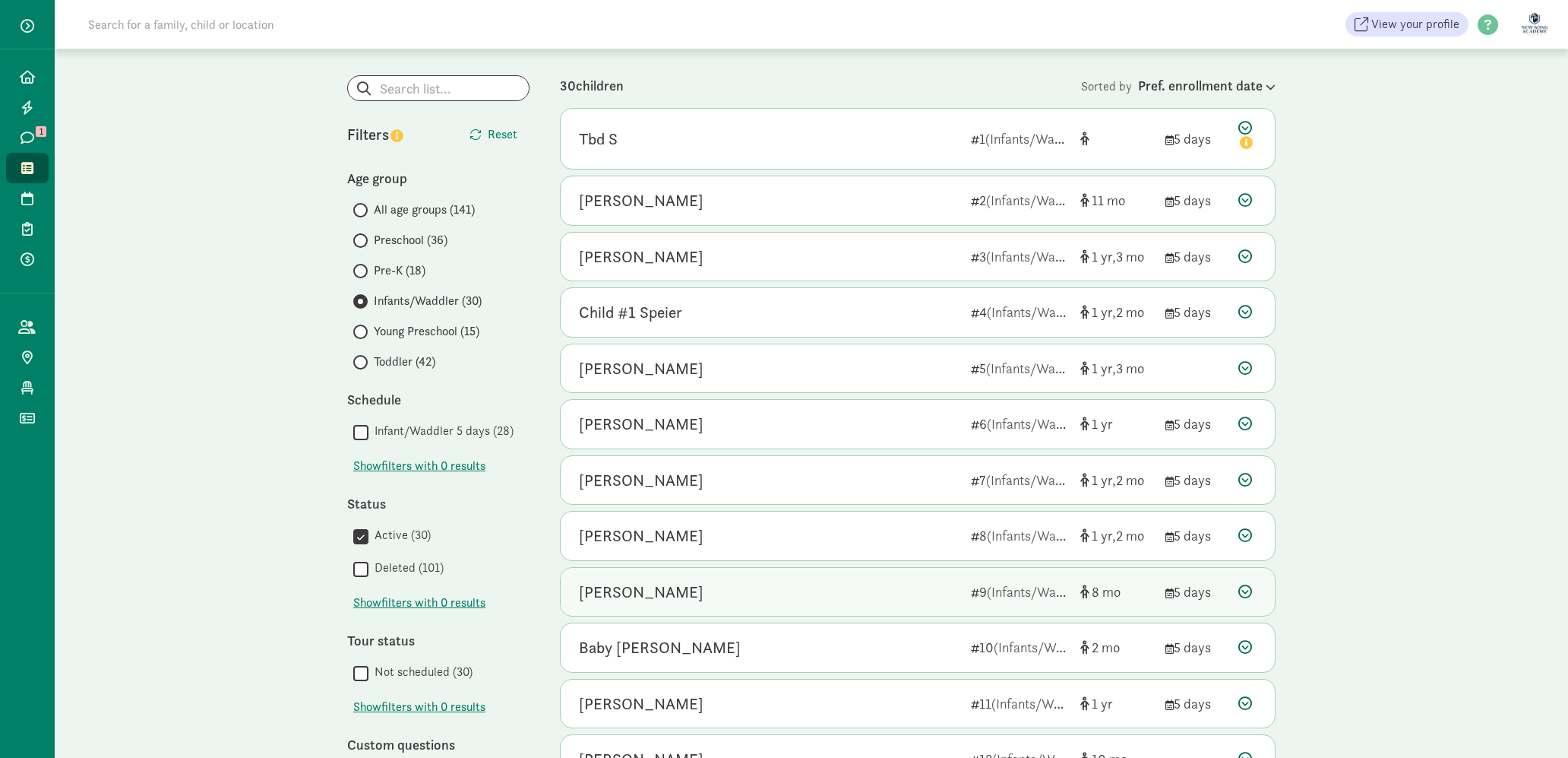
scroll to position [66, 0]
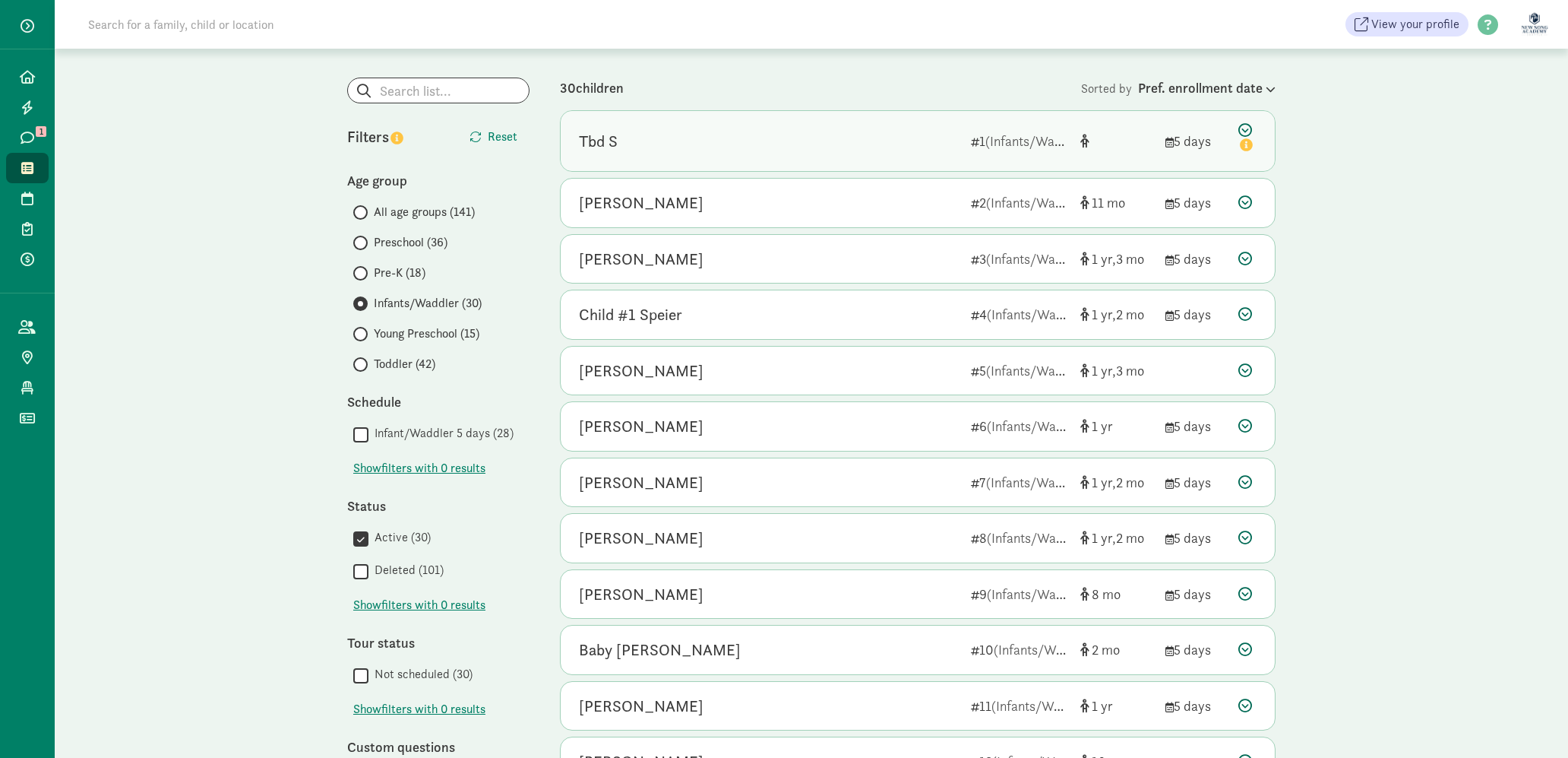
click at [922, 154] on div "Tbd S 1 (Infants/Waddler) 5 days" at bounding box center [917, 140] width 714 height 60
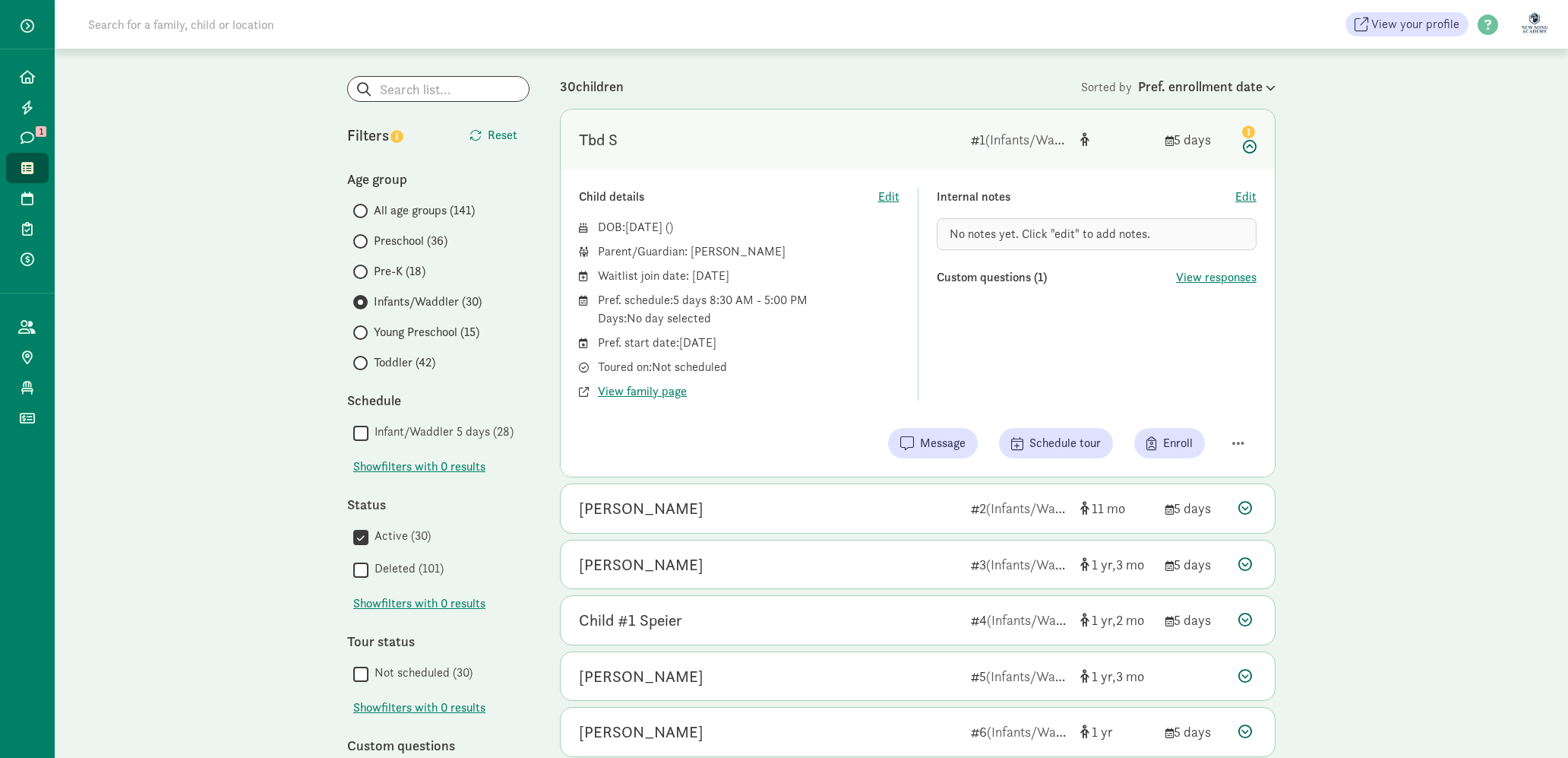
scroll to position [72, 0]
click at [620, 387] on span "View family page" at bounding box center [642, 387] width 89 height 18
click at [739, 73] on div "30 children" at bounding box center [820, 83] width 521 height 20
click at [682, 388] on span "View family page" at bounding box center [642, 387] width 89 height 18
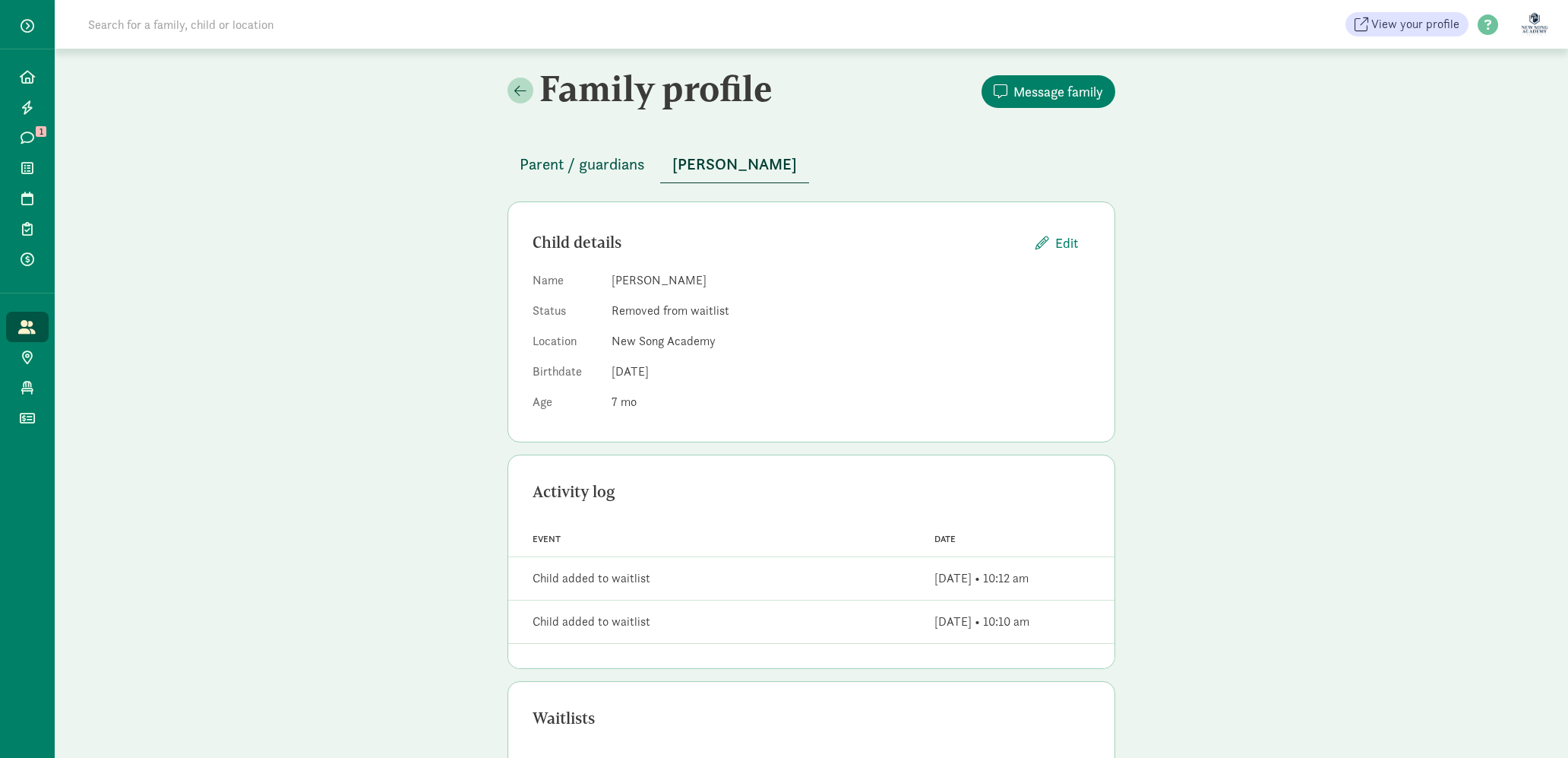
click at [549, 169] on span "Parent / guardians" at bounding box center [582, 164] width 125 height 24
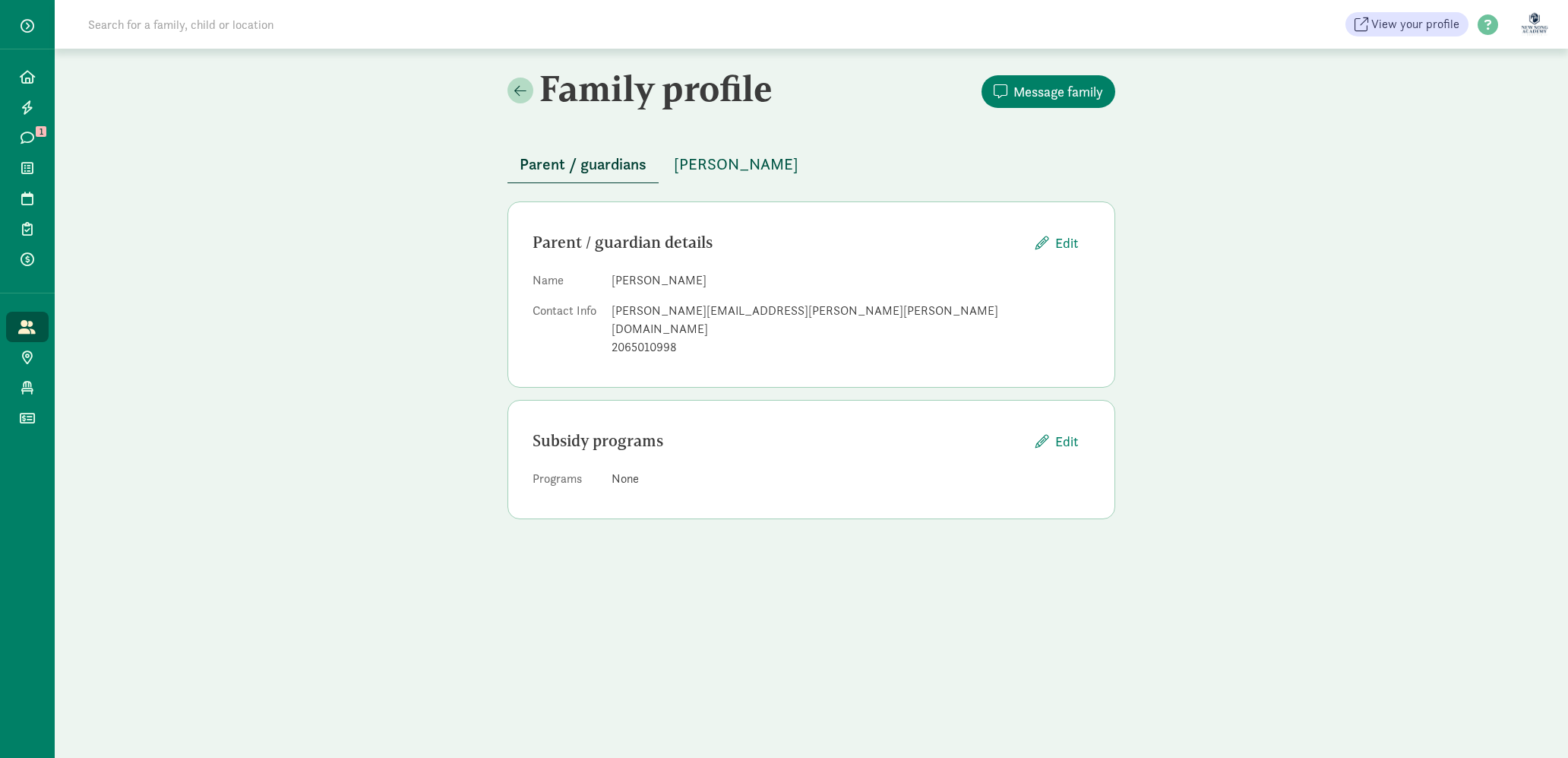
click at [714, 161] on span "Addison Tsuji" at bounding box center [736, 164] width 125 height 24
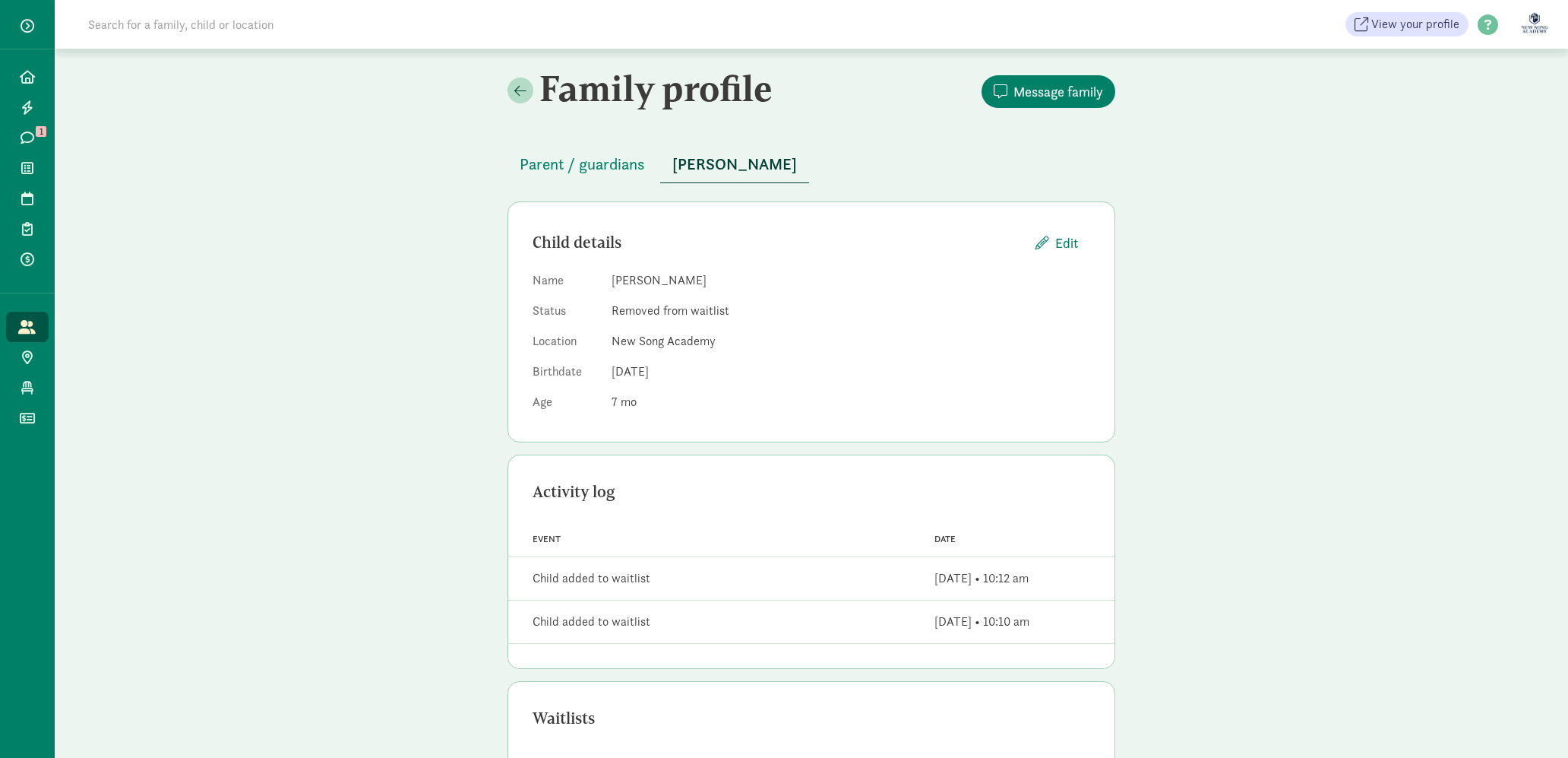
click at [606, 184] on div "Parent / guardians Addison Tsuji Child details Edit Name Addison Tsuji Status R…" at bounding box center [811, 533] width 608 height 811
click at [612, 166] on span "Parent / guardians" at bounding box center [582, 164] width 125 height 24
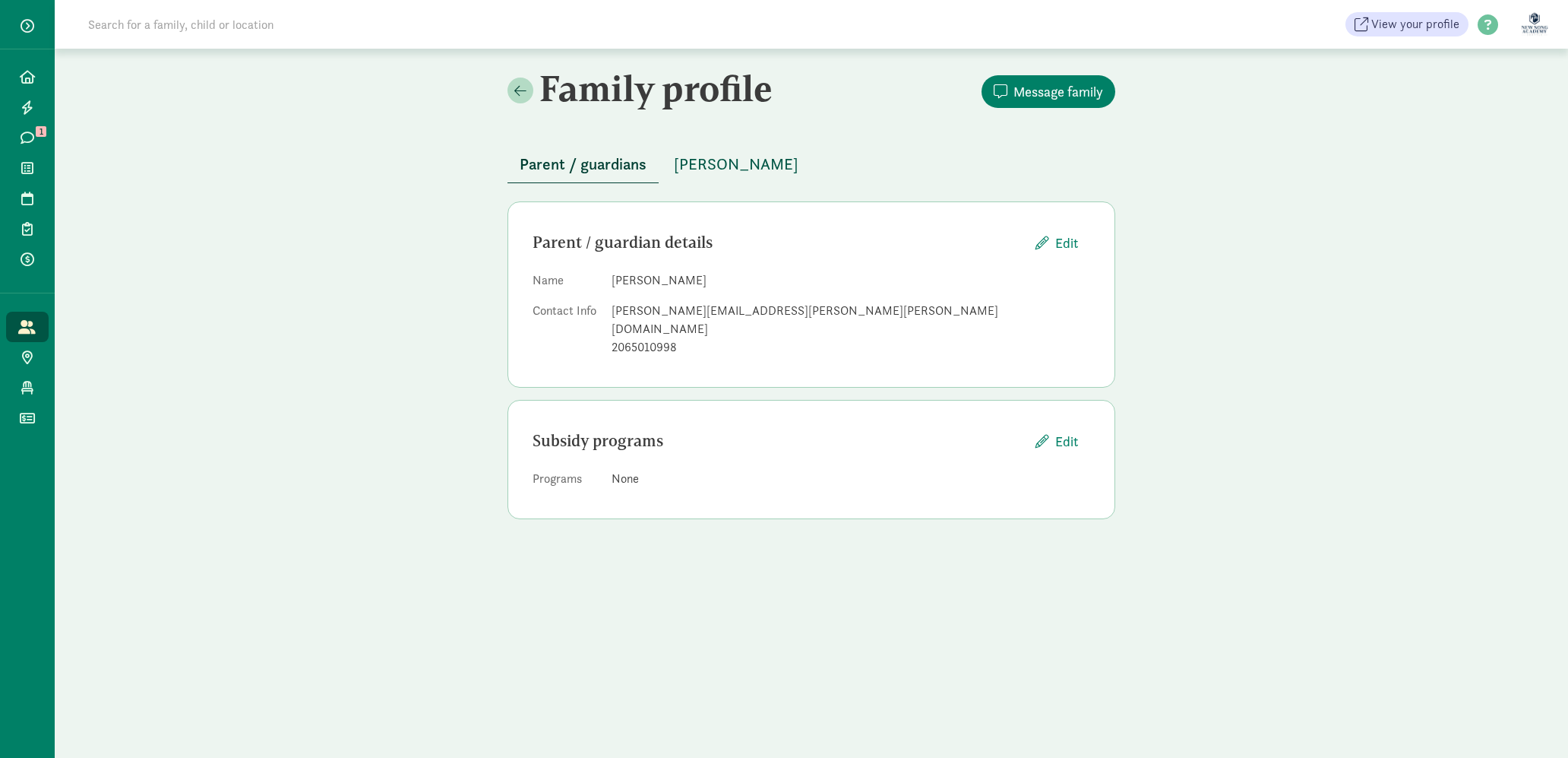
click at [705, 171] on span "Addison Tsuji" at bounding box center [736, 164] width 125 height 24
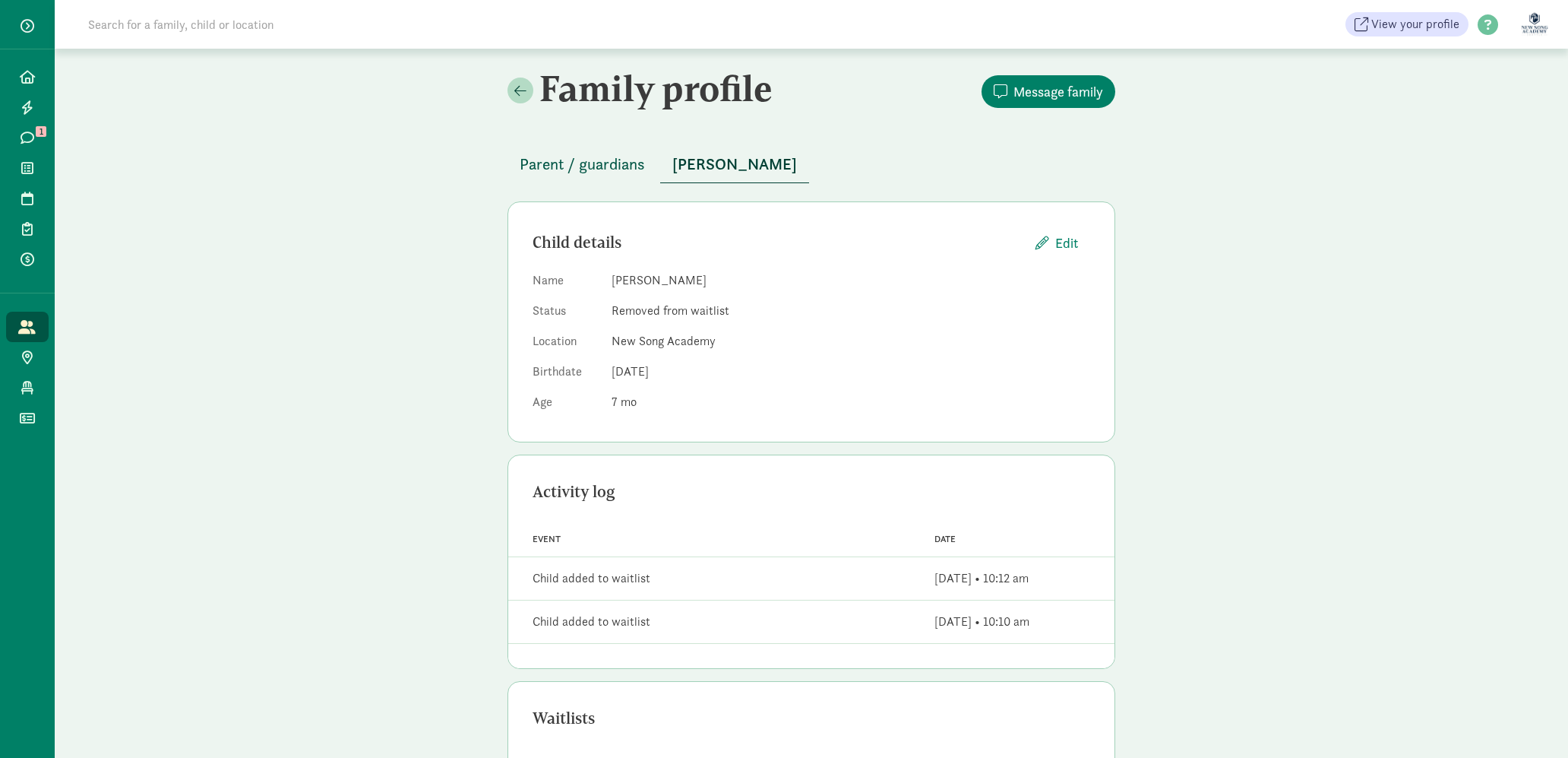
click at [578, 155] on span "Parent / guardians" at bounding box center [582, 164] width 125 height 24
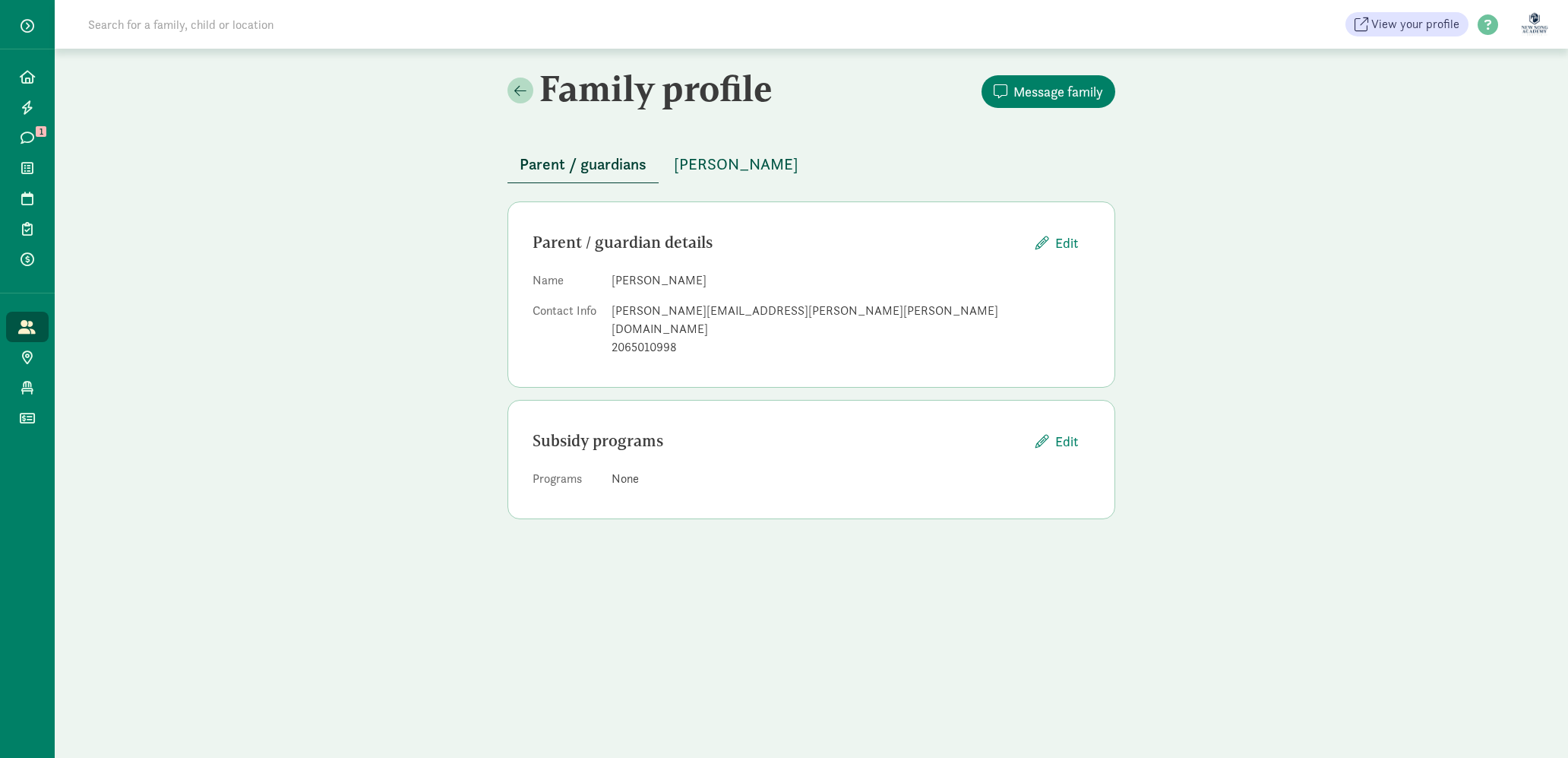
click at [701, 180] on button "Addison Tsuji" at bounding box center [736, 164] width 149 height 37
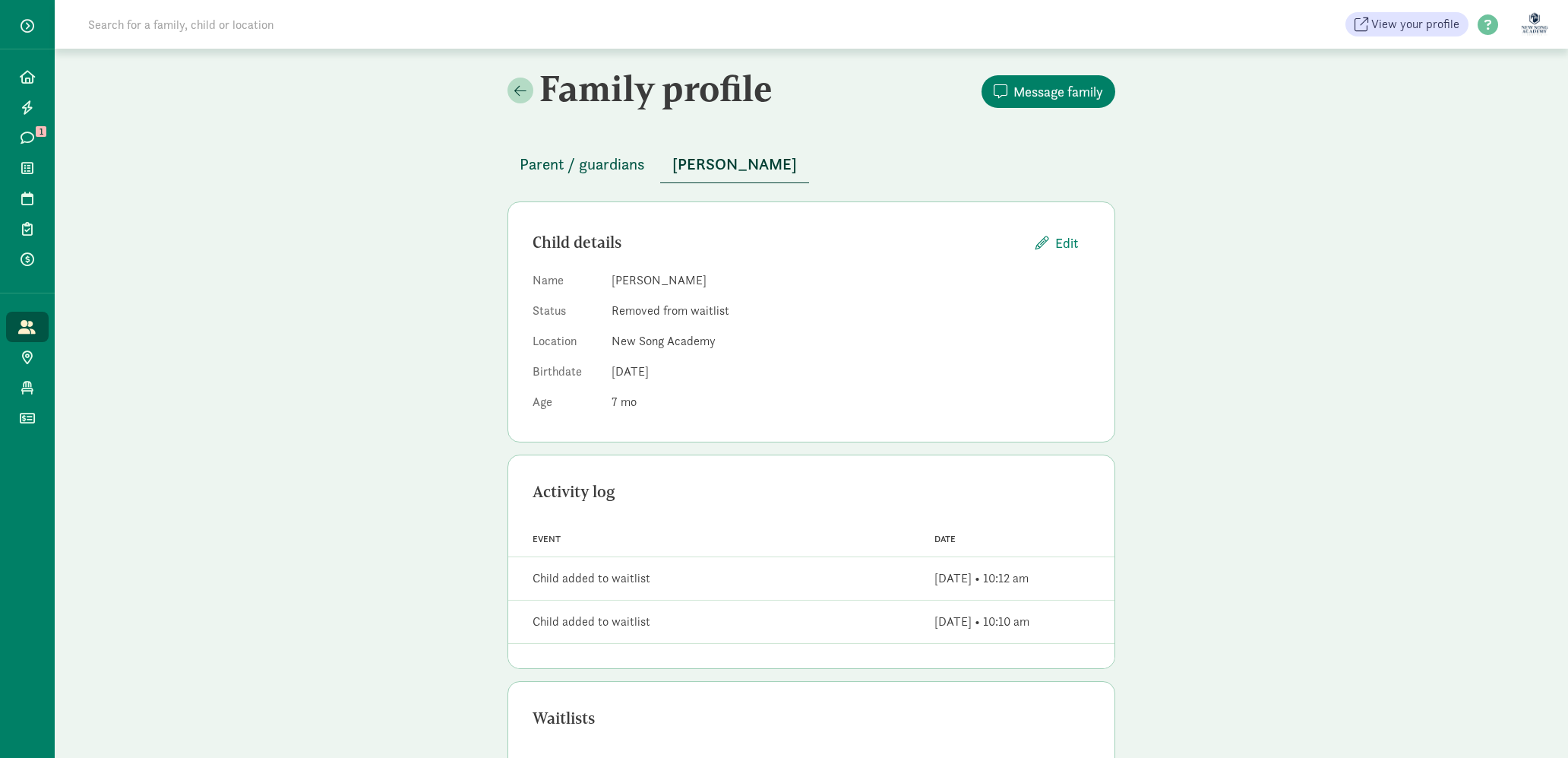
click at [607, 172] on span "Parent / guardians" at bounding box center [582, 164] width 125 height 24
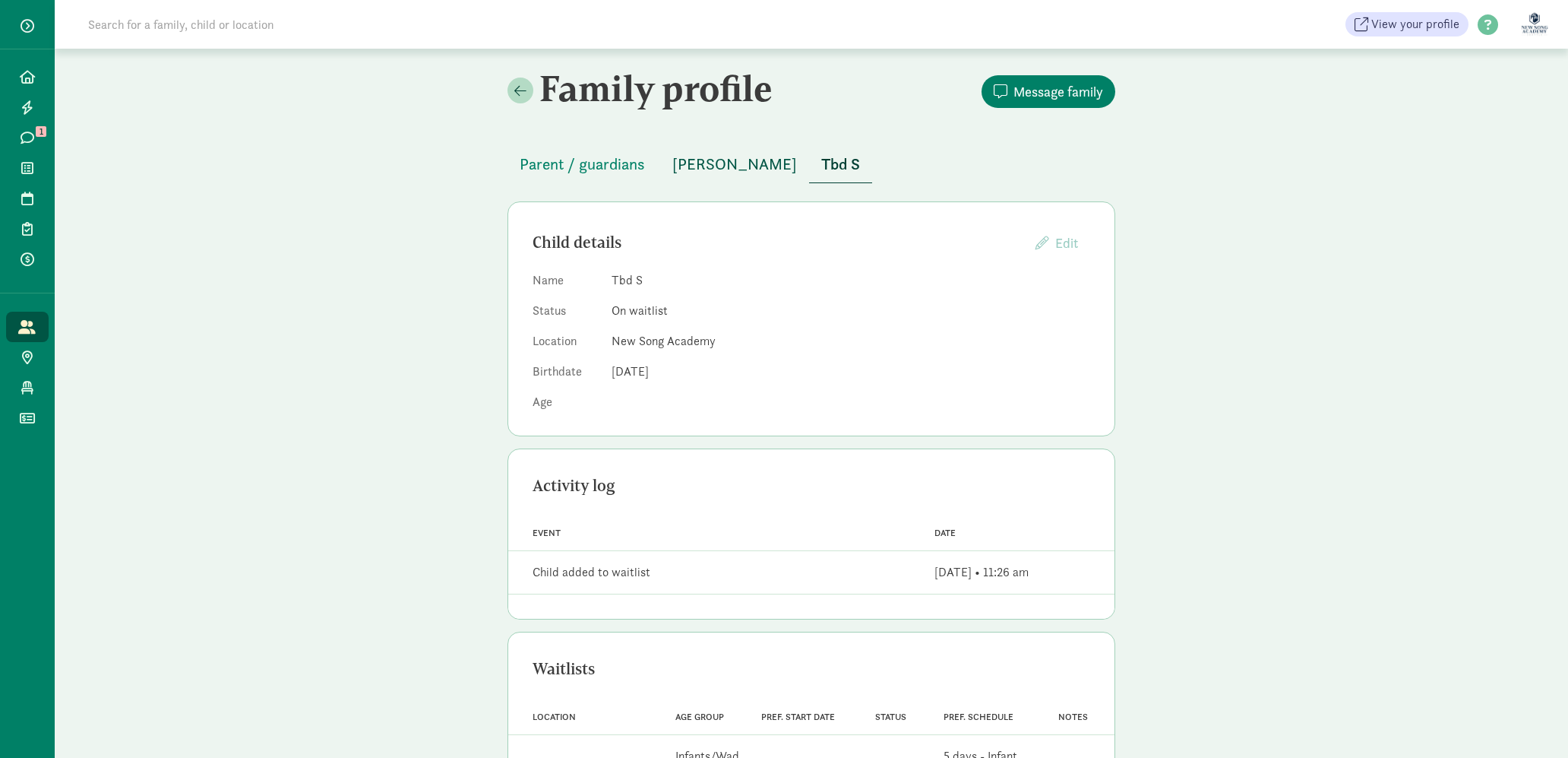
click at [697, 148] on button "Cassius S" at bounding box center [734, 164] width 149 height 37
click at [821, 162] on span "Tbd S" at bounding box center [841, 164] width 39 height 24
click at [719, 167] on span "Cassius S" at bounding box center [735, 164] width 125 height 24
click at [821, 169] on span "Tbd S" at bounding box center [841, 164] width 39 height 24
click at [710, 167] on span "Cassius S" at bounding box center [735, 164] width 125 height 24
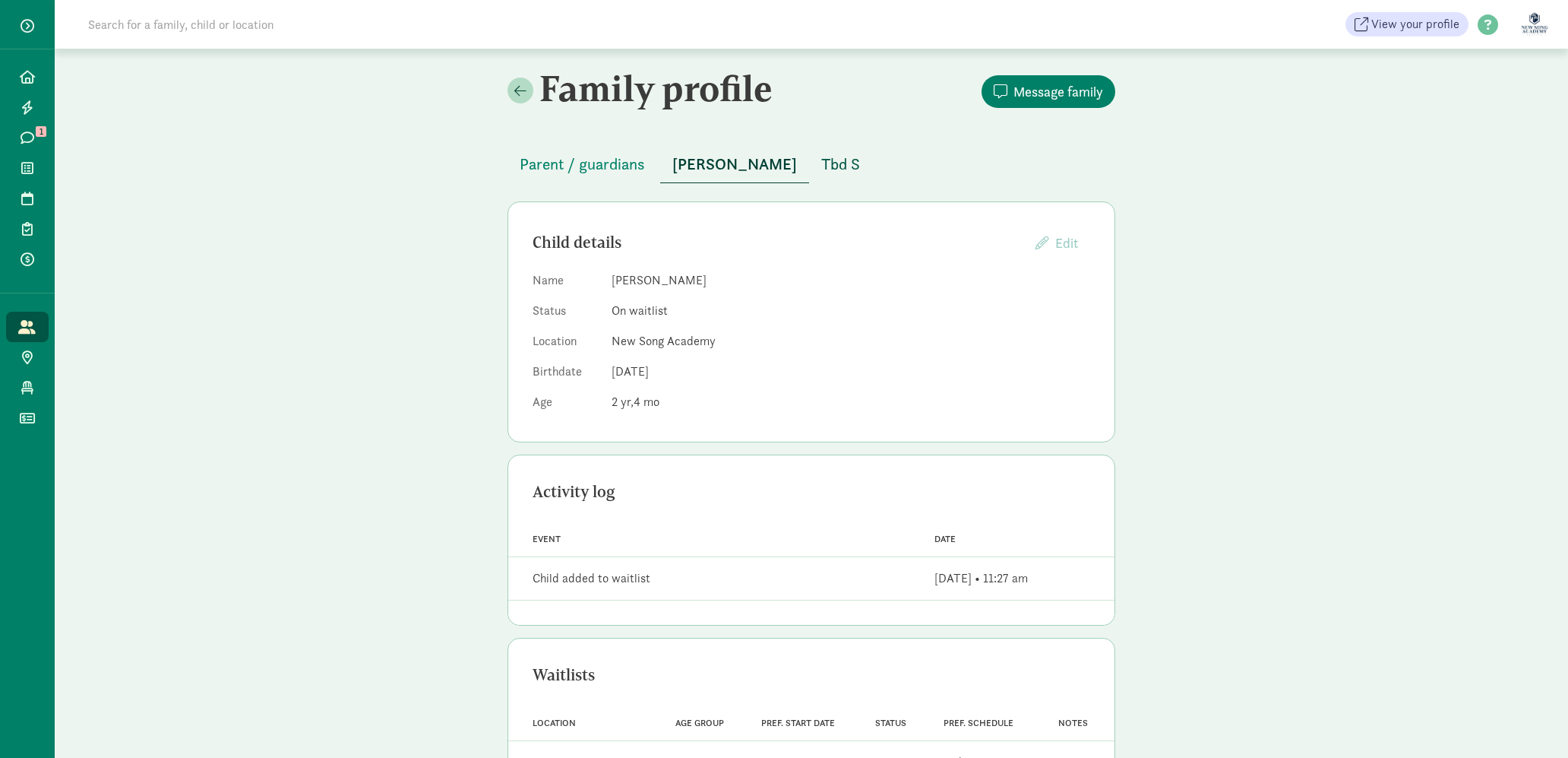
click at [821, 158] on span "Tbd S" at bounding box center [841, 164] width 39 height 24
click at [705, 165] on span "Cassius S" at bounding box center [735, 164] width 125 height 24
click at [821, 172] on span "Tbd S" at bounding box center [841, 164] width 39 height 24
click at [696, 175] on span "Cassius S" at bounding box center [735, 164] width 125 height 24
click at [821, 153] on span "Tbd S" at bounding box center [841, 164] width 39 height 24
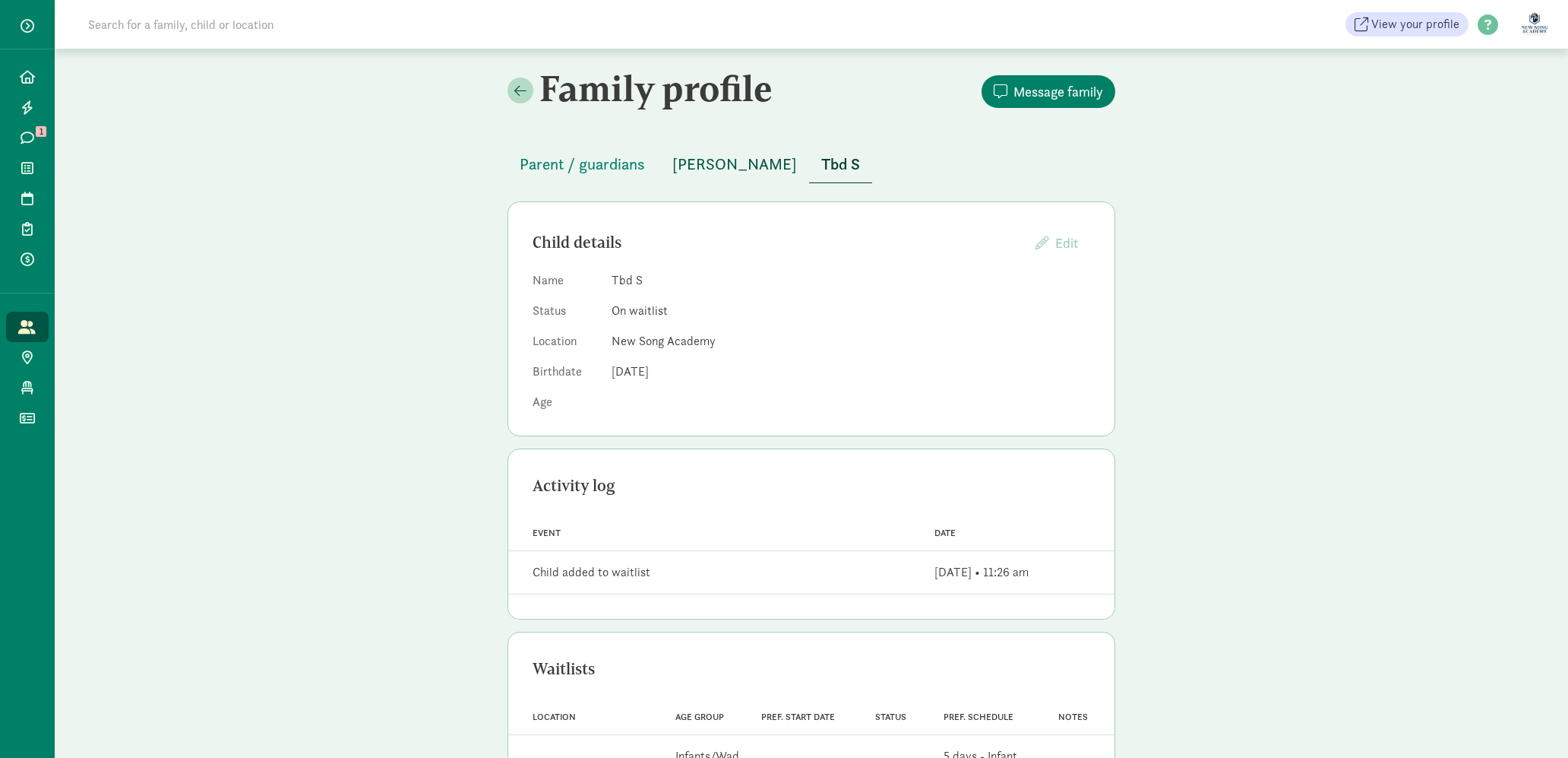
click at [684, 165] on span "Cassius S" at bounding box center [735, 164] width 125 height 24
click at [821, 165] on span "Tbd S" at bounding box center [841, 164] width 39 height 24
click at [706, 174] on span "Cassius S" at bounding box center [735, 164] width 125 height 24
click at [821, 161] on span "Tbd S" at bounding box center [841, 164] width 39 height 24
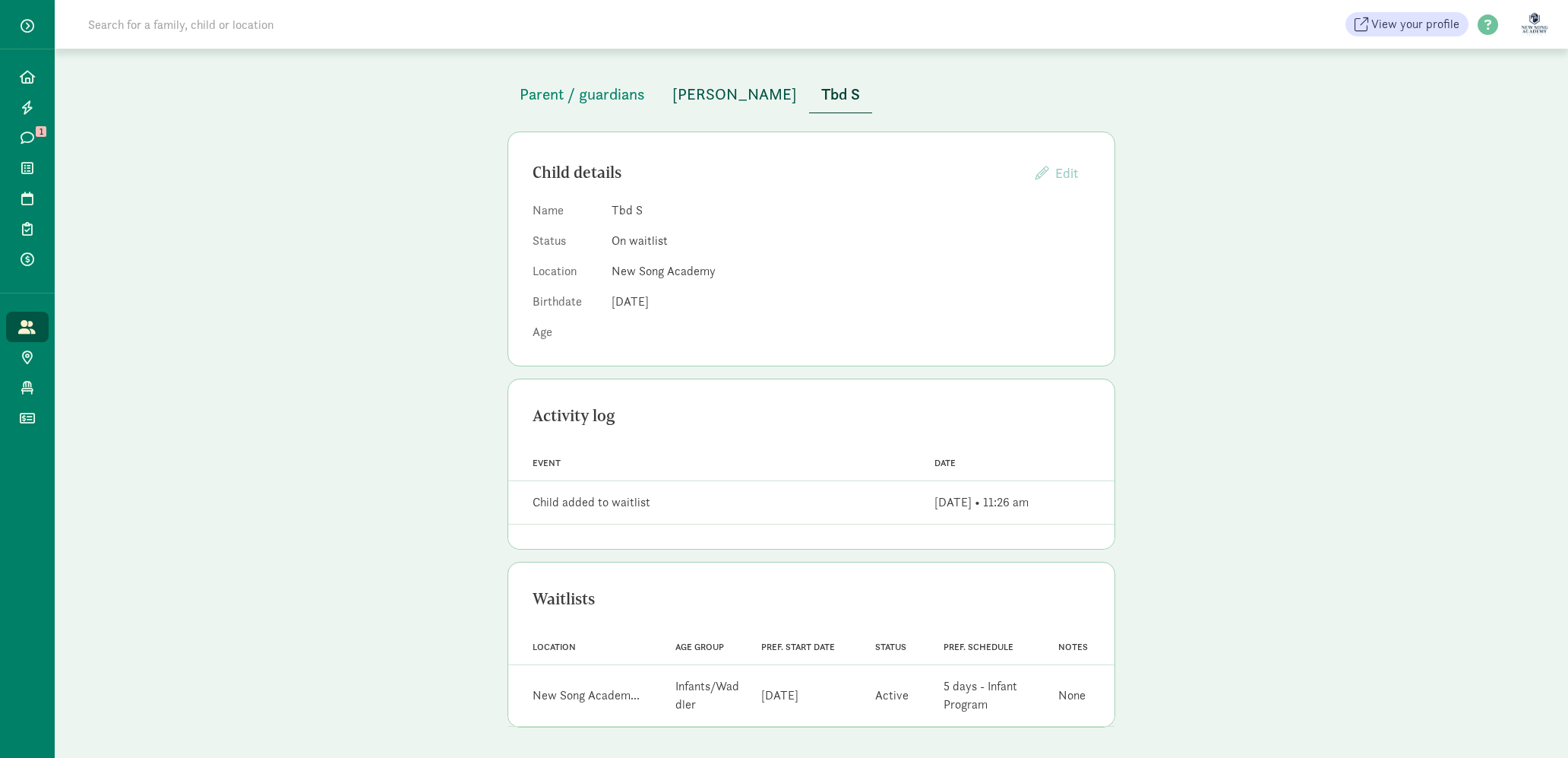
click at [701, 92] on span "Cassius S" at bounding box center [735, 94] width 125 height 24
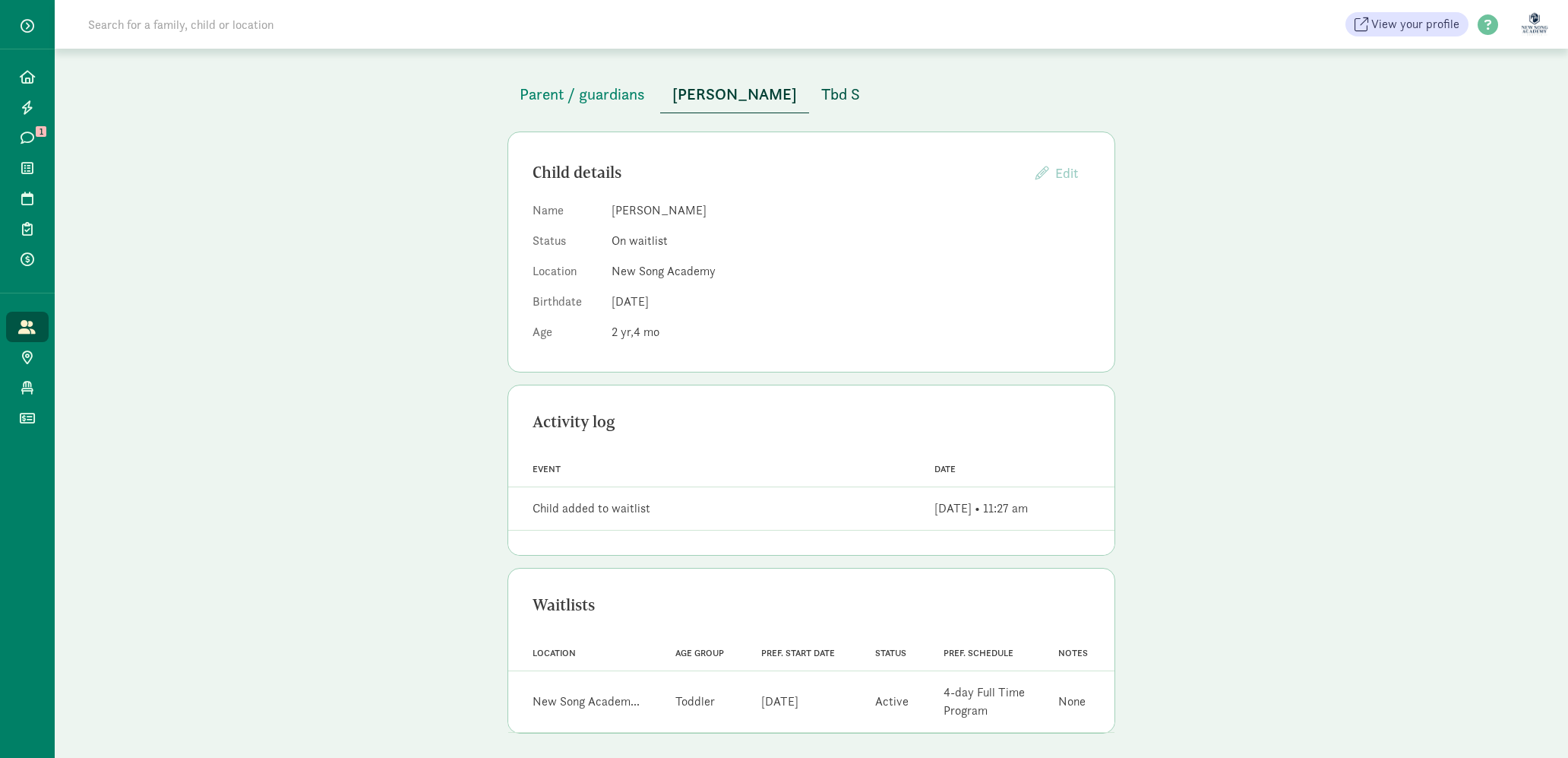
click at [821, 83] on span "Tbd S" at bounding box center [841, 94] width 39 height 24
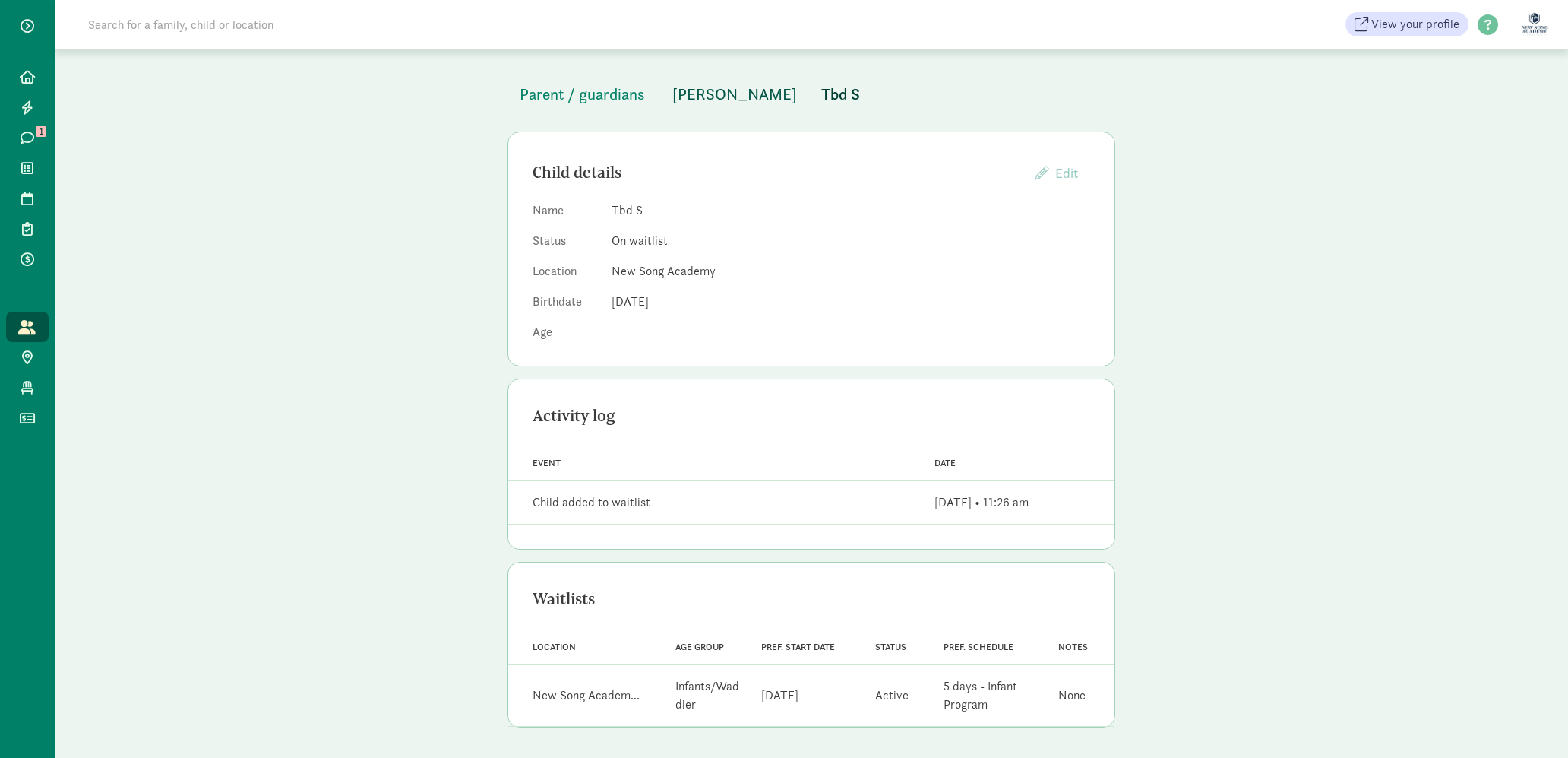
click at [703, 104] on span "Cassius S" at bounding box center [735, 94] width 125 height 24
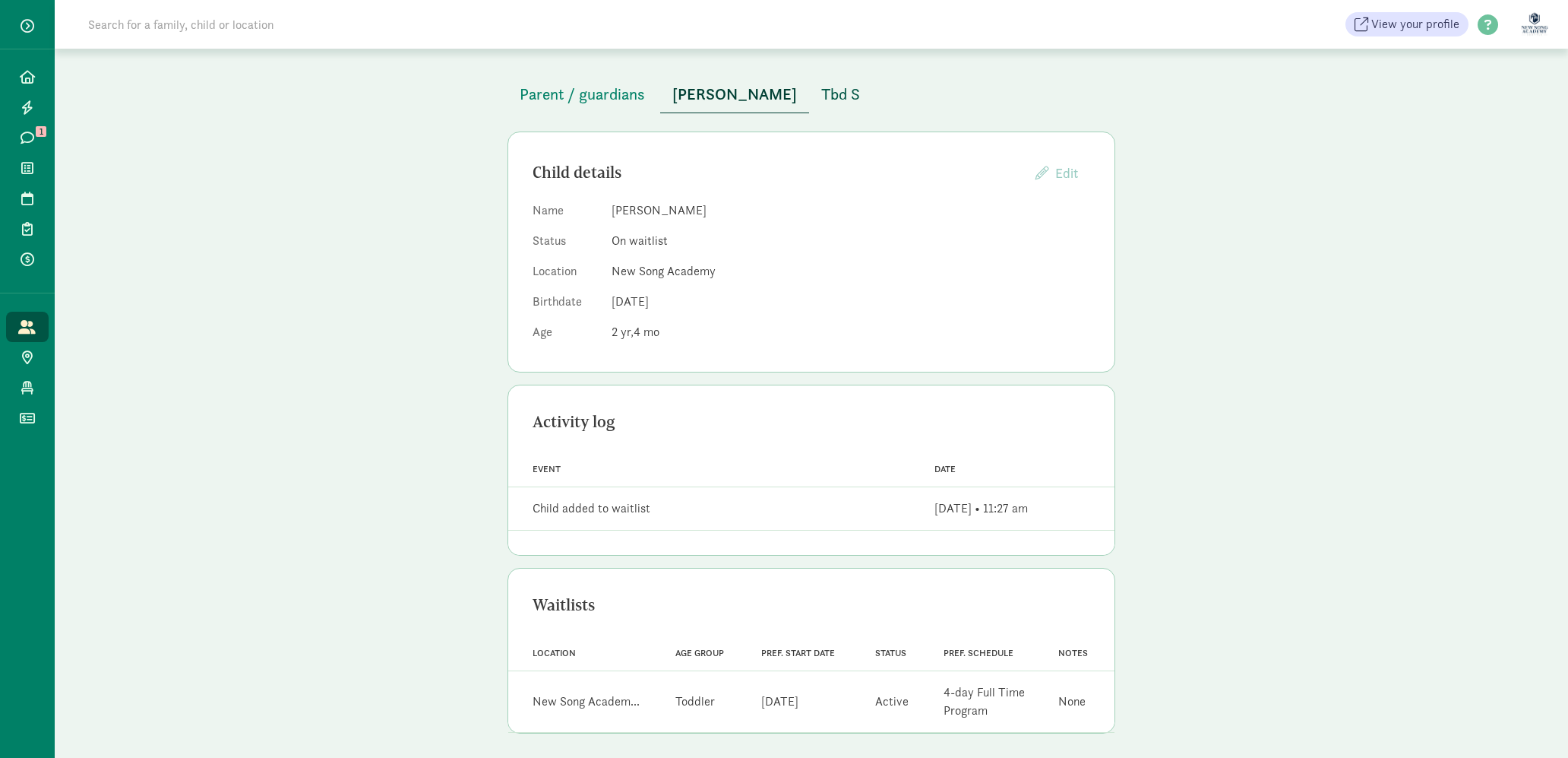
click at [821, 87] on span "Tbd S" at bounding box center [841, 94] width 39 height 24
